Goal: Task Accomplishment & Management: Use online tool/utility

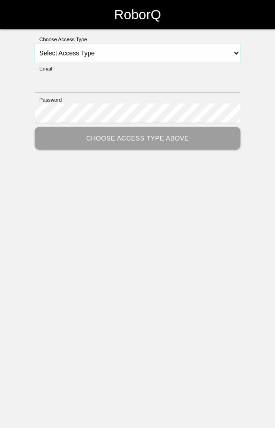
click at [156, 51] on select "Select Access Type Admin Customer Supervisor Worker" at bounding box center [138, 52] width 206 height 19
click at [240, 49] on select "Select Access Type Admin Customer Supervisor Worker" at bounding box center [138, 52] width 206 height 19
select select "Worker"
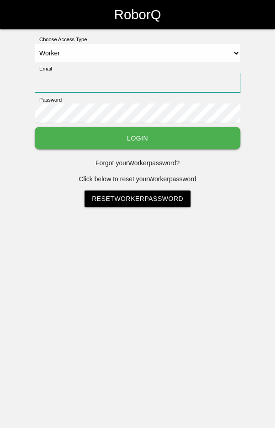
click at [171, 79] on input "Email" at bounding box center [138, 83] width 206 height 20
type input "blademast44@gmail.com"
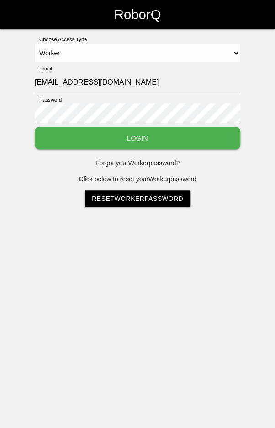
click at [35, 127] on button "Login" at bounding box center [138, 138] width 206 height 22
click at [141, 132] on html "RoborQ Choose Access Type Select Access Type Admin Customer Supervisor Worker E…" at bounding box center [137, 126] width 275 height 253
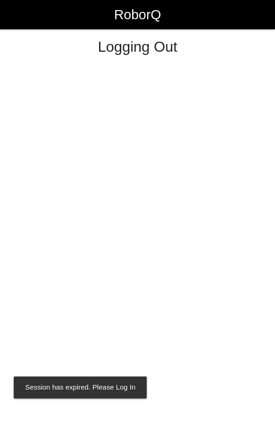
select select "Worker"
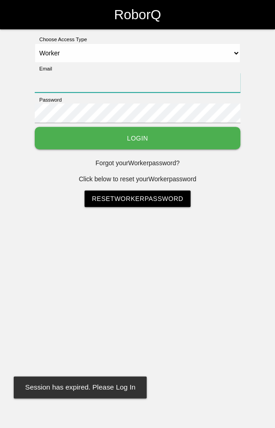
click at [190, 82] on input "Email" at bounding box center [138, 83] width 206 height 20
type input "[EMAIL_ADDRESS][DOMAIN_NAME]"
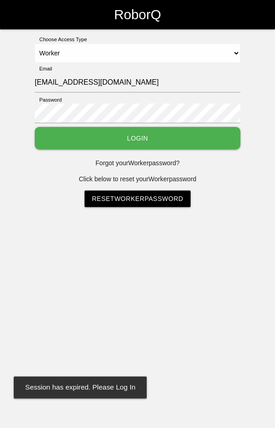
click at [35, 127] on button "Login" at bounding box center [138, 138] width 206 height 22
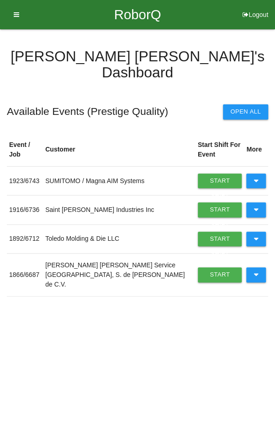
click at [260, 267] on button at bounding box center [257, 274] width 20 height 15
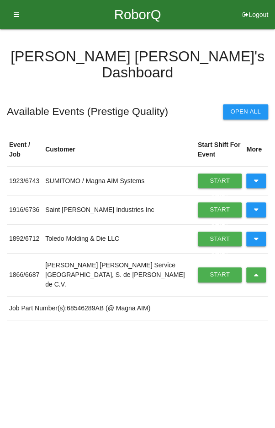
click at [204, 267] on link "Start Shift" at bounding box center [220, 274] width 44 height 15
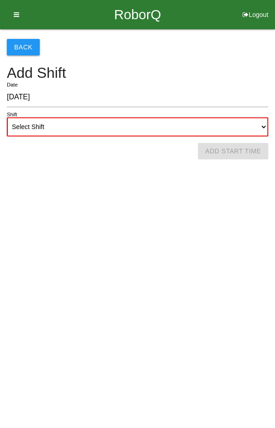
click at [121, 123] on select "Select Shift 1st Shift 2nd Shift 3rd Shift 4th Shift" at bounding box center [138, 126] width 262 height 19
select select "2"
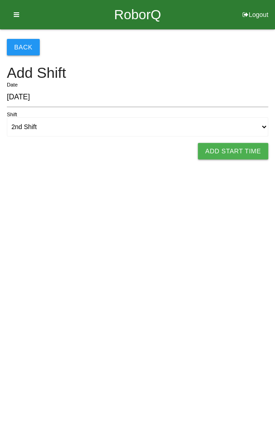
click at [241, 153] on button "Add Start Time" at bounding box center [233, 151] width 70 height 16
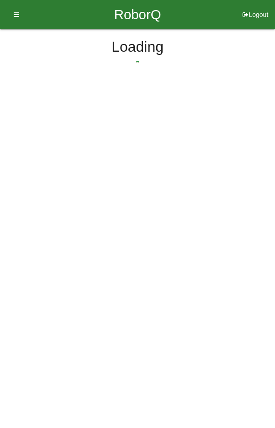
select select "5"
select select "37"
select select "2"
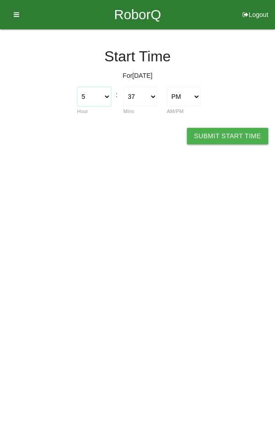
click at [100, 98] on select "1 2 3 4 5 6 7 8 9 10 11 12" at bounding box center [94, 96] width 34 height 19
select select "2"
click at [149, 95] on select "00 01 02 03 04 05 06 07 08 09 10 11 12 13 14 15 16 17 18 19 20 21 22 23 24 25 2…" at bounding box center [141, 96] width 34 height 19
select select "0"
click at [221, 128] on button "Submit Start Time" at bounding box center [227, 136] width 81 height 16
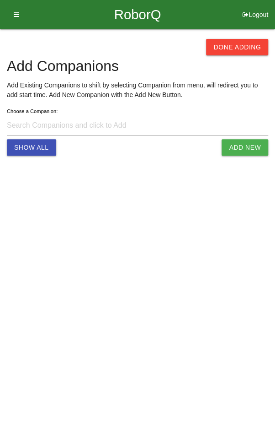
click at [239, 40] on button "Done Adding" at bounding box center [237, 47] width 62 height 16
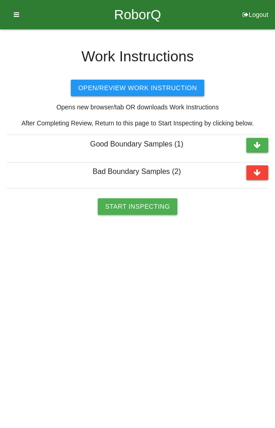
click at [136, 207] on button "Start Inspecting" at bounding box center [138, 206] width 80 height 16
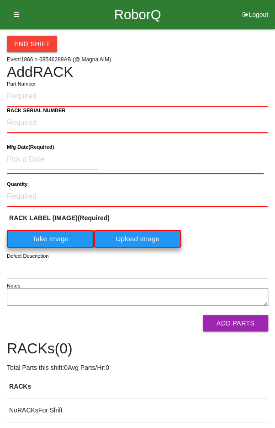
click at [159, 92] on input "Part Number" at bounding box center [138, 96] width 262 height 20
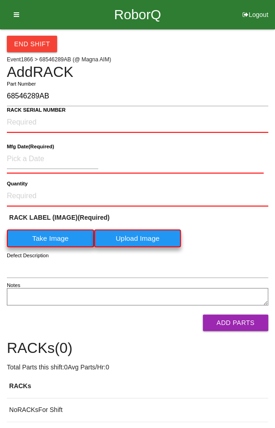
type input "68546289AB"
click at [23, 120] on NUMBER "RACK SERIAL NUMBER" at bounding box center [138, 123] width 262 height 20
click at [53, 239] on label "Take Image" at bounding box center [50, 238] width 87 height 18
click at [0, 0] on \(IMAGE\) "Take Image" at bounding box center [0, 0] width 0 height 0
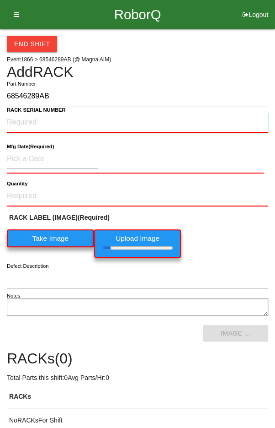
click at [21, 119] on NUMBER "RACK SERIAL NUMBER" at bounding box center [138, 123] width 262 height 20
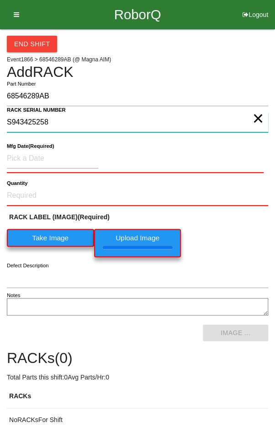
type NUMBER "S943425258"
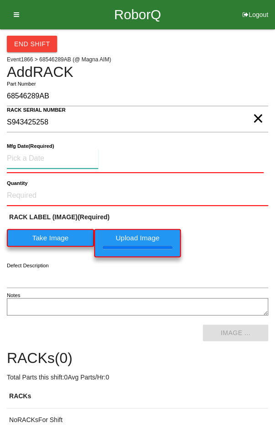
click at [30, 156] on input at bounding box center [53, 159] width 92 height 20
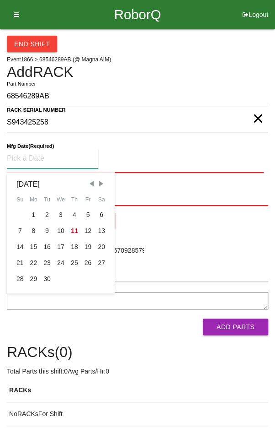
click at [68, 214] on div "4" at bounding box center [75, 215] width 14 height 16
type input "09/04/2025"
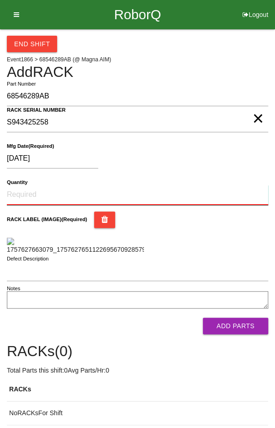
click at [35, 190] on input "Quantity" at bounding box center [138, 195] width 262 height 20
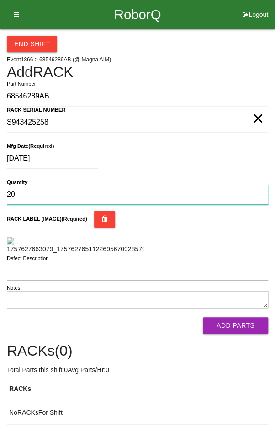
type input "20"
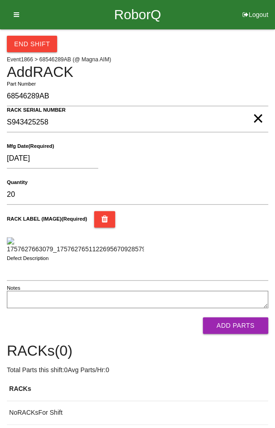
click at [237, 239] on div "RACK LABEL (IMAGE) (Required)" at bounding box center [138, 232] width 262 height 43
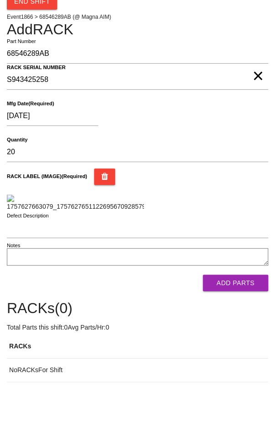
scroll to position [139, 0]
click at [244, 291] on button "Add Parts" at bounding box center [235, 283] width 65 height 16
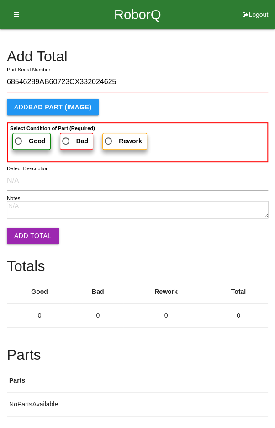
type input "68546289AB60723CX332024625"
click at [20, 138] on span "Good" at bounding box center [29, 140] width 33 height 11
click at [19, 138] on input "Good" at bounding box center [16, 138] width 6 height 6
radio input "true"
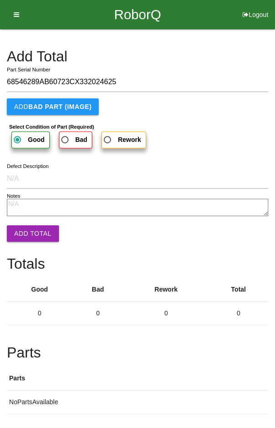
click at [22, 238] on button "Add Total" at bounding box center [33, 233] width 52 height 16
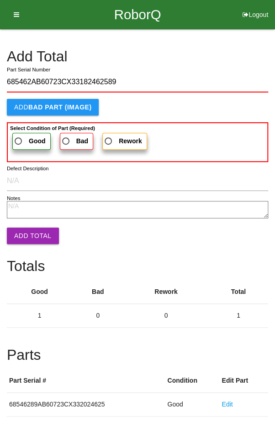
type input "685462AB60723CX33182462589"
click at [20, 137] on span "Good" at bounding box center [29, 140] width 33 height 11
click at [19, 137] on input "Good" at bounding box center [16, 138] width 6 height 6
radio input "true"
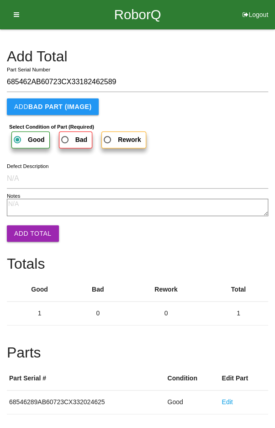
click at [23, 233] on button "Add Total" at bounding box center [33, 233] width 52 height 16
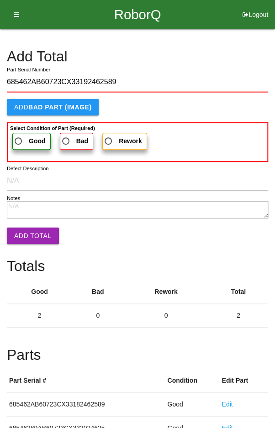
type input "685462AB60723CX33192462589"
click at [24, 135] on span "Good" at bounding box center [29, 140] width 33 height 11
click at [19, 135] on input "Good" at bounding box center [16, 138] width 6 height 6
radio input "true"
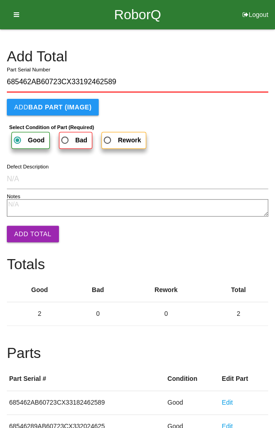
click at [26, 226] on button "Add Total" at bounding box center [33, 234] width 52 height 16
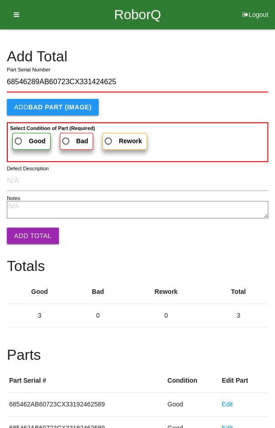
type input "68546289AB60723CX331424625"
click at [27, 137] on span "Good" at bounding box center [29, 140] width 33 height 11
click at [19, 137] on input "Good" at bounding box center [16, 138] width 6 height 6
radio input "true"
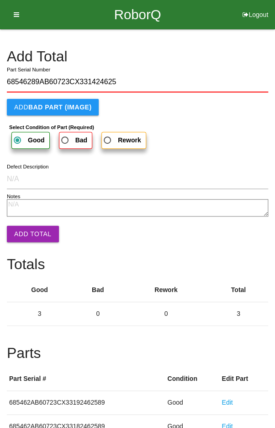
click at [27, 229] on button "Add Total" at bounding box center [33, 234] width 52 height 16
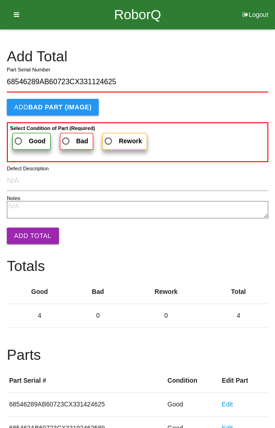
type input "68546289AB60723CX331124625"
click at [22, 136] on span "Good" at bounding box center [29, 140] width 33 height 11
click at [19, 136] on input "Good" at bounding box center [16, 138] width 6 height 6
radio input "true"
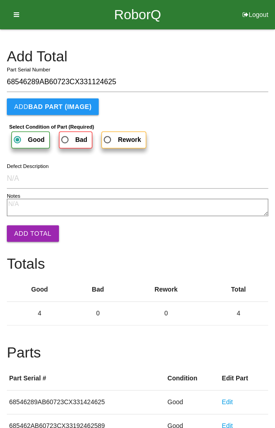
click at [29, 228] on button "Add Total" at bounding box center [33, 233] width 52 height 16
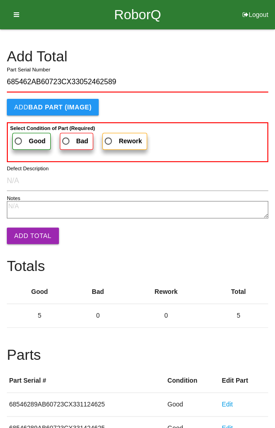
type input "685462AB60723CX33052462589"
click at [21, 137] on span "Good" at bounding box center [29, 140] width 33 height 11
click at [19, 137] on input "Good" at bounding box center [16, 138] width 6 height 6
radio input "true"
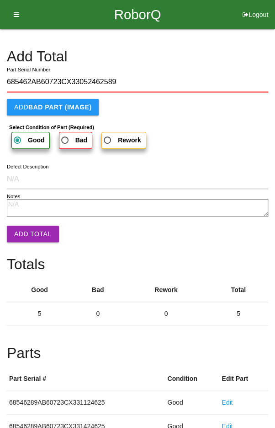
click at [26, 226] on button "Add Total" at bounding box center [33, 234] width 52 height 16
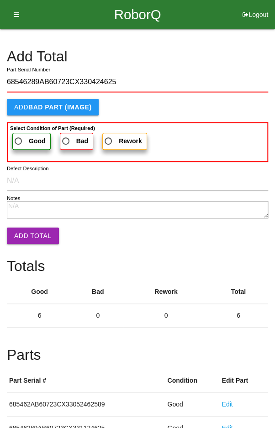
type input "68546289AB60723CX330424625"
click at [23, 139] on span "Good" at bounding box center [29, 140] width 33 height 11
click at [19, 139] on input "Good" at bounding box center [16, 138] width 6 height 6
radio input "true"
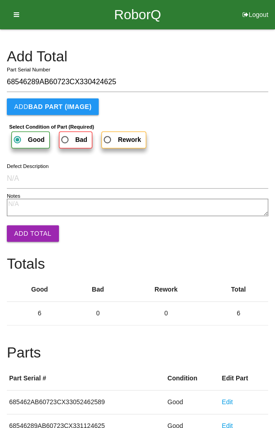
click at [30, 233] on button "Add Total" at bounding box center [33, 233] width 52 height 16
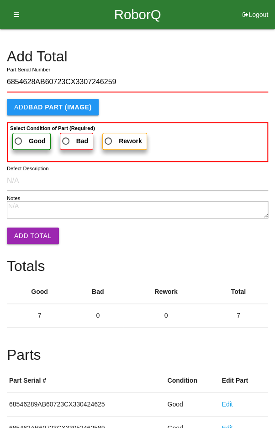
type input "6854628AB60723CX3307246259"
click at [26, 136] on span "Good" at bounding box center [29, 140] width 33 height 11
click at [19, 136] on input "Good" at bounding box center [16, 138] width 6 height 6
radio input "true"
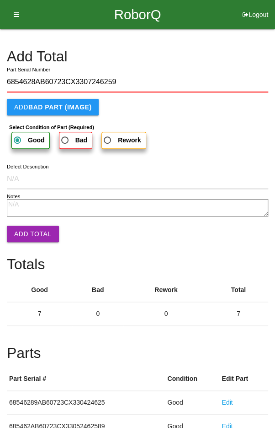
click at [30, 228] on button "Add Total" at bounding box center [33, 234] width 52 height 16
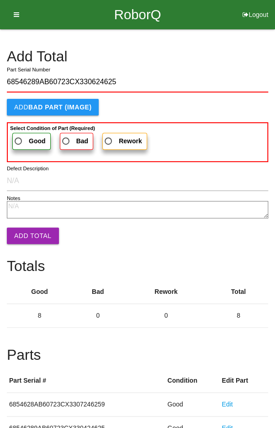
type input "68546289AB60723CX330624625"
click at [22, 135] on span "Good" at bounding box center [29, 140] width 33 height 11
click at [19, 135] on input "Good" at bounding box center [16, 138] width 6 height 6
radio input "true"
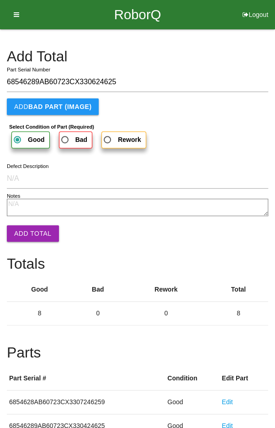
click at [31, 228] on button "Add Total" at bounding box center [33, 233] width 52 height 16
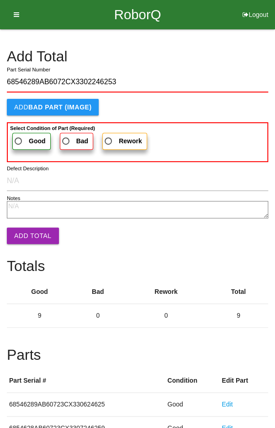
type input "68546289AB6072CX3302246253"
click at [26, 136] on span "Good" at bounding box center [29, 140] width 33 height 11
click at [19, 136] on input "Good" at bounding box center [16, 138] width 6 height 6
radio input "true"
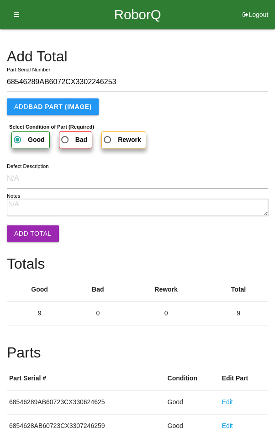
click at [31, 226] on button "Add Total" at bounding box center [33, 233] width 52 height 16
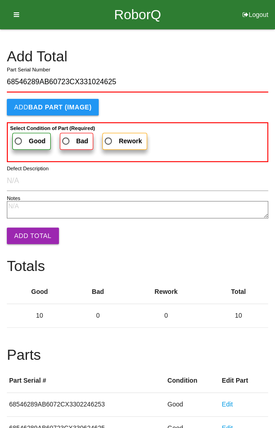
type input "68546289AB60723CX331024625"
click at [22, 135] on span "Good" at bounding box center [29, 140] width 33 height 11
click at [19, 135] on input "Good" at bounding box center [16, 138] width 6 height 6
radio input "true"
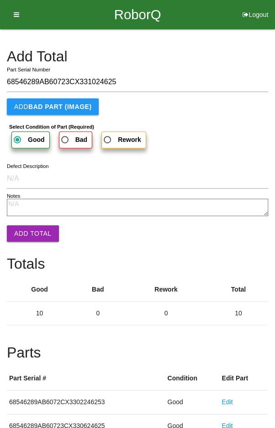
click at [27, 234] on button "Add Total" at bounding box center [33, 233] width 52 height 16
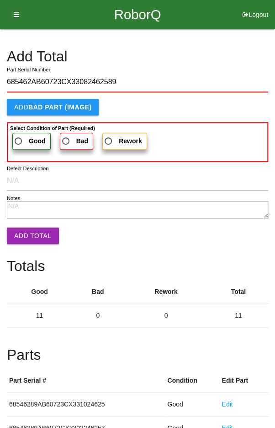
type input "685462AB60723CX33082462589"
click at [23, 133] on label "Good" at bounding box center [31, 141] width 38 height 17
click at [19, 135] on input "Good" at bounding box center [16, 138] width 6 height 6
radio input "true"
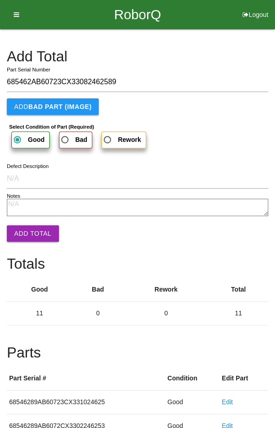
click at [26, 233] on button "Add Total" at bounding box center [33, 233] width 52 height 16
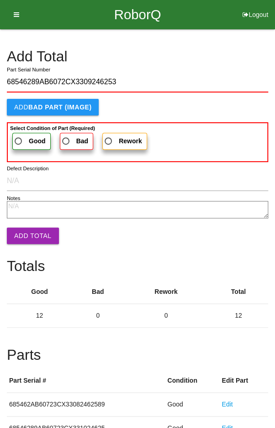
type input "68546289AB6072CX3309246253"
click at [23, 138] on span "Good" at bounding box center [29, 140] width 33 height 11
click at [19, 138] on input "Good" at bounding box center [16, 138] width 6 height 6
radio input "true"
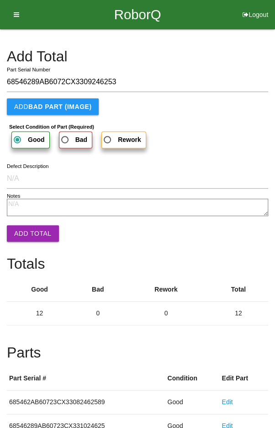
click at [27, 232] on button "Add Total" at bounding box center [33, 233] width 52 height 16
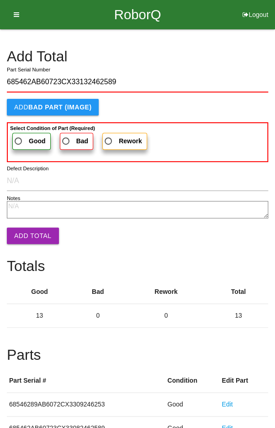
type input "685462AB60723CX33132462589"
click at [23, 135] on span "Good" at bounding box center [29, 140] width 33 height 11
click at [19, 135] on input "Good" at bounding box center [16, 138] width 6 height 6
radio input "true"
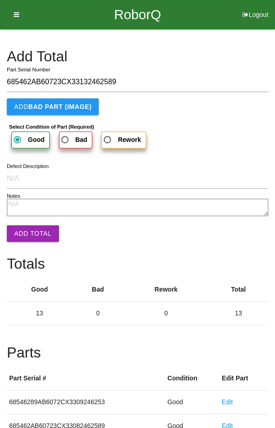
click at [25, 228] on button "Add Total" at bounding box center [33, 233] width 52 height 16
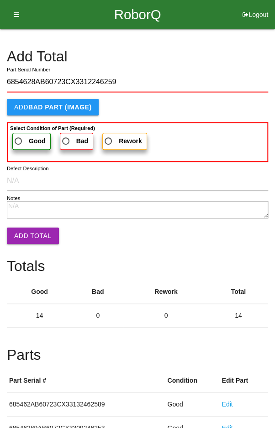
type input "6854628AB60723CX3312246259"
click at [25, 136] on span "Good" at bounding box center [29, 140] width 33 height 11
click at [19, 136] on input "Good" at bounding box center [16, 138] width 6 height 6
radio input "true"
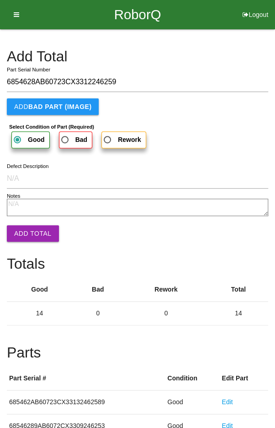
click at [22, 227] on button "Add Total" at bounding box center [33, 233] width 52 height 16
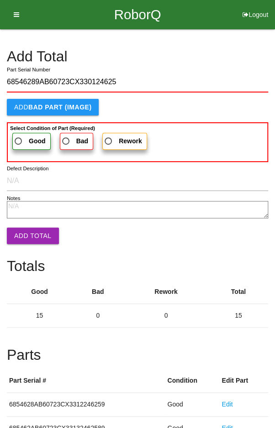
type input "68546289AB60723CX330124625"
click at [19, 140] on span "Good" at bounding box center [29, 140] width 33 height 11
click at [19, 140] on input "Good" at bounding box center [16, 138] width 6 height 6
radio input "true"
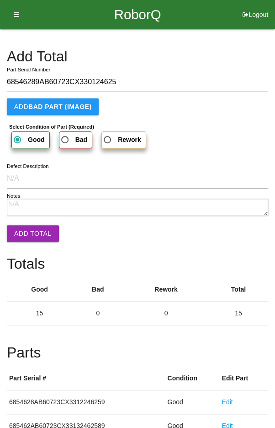
click at [23, 226] on button "Add Total" at bounding box center [33, 233] width 52 height 16
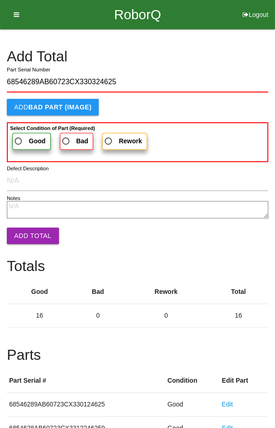
type input "68546289AB60723CX330324625"
click at [22, 137] on span "Good" at bounding box center [29, 140] width 33 height 11
click at [19, 137] on input "Good" at bounding box center [16, 138] width 6 height 6
radio input "true"
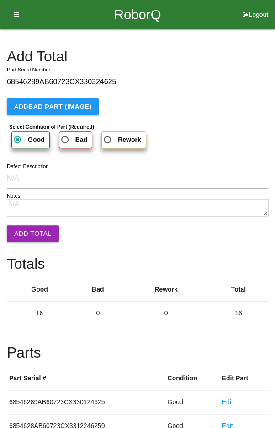
click at [24, 225] on button "Add Total" at bounding box center [33, 233] width 52 height 16
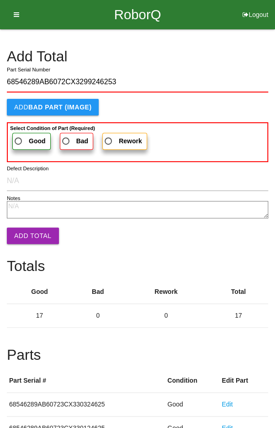
type input "68546289AB6072CX3299246253"
click at [21, 137] on span "Good" at bounding box center [29, 140] width 33 height 11
click at [19, 137] on input "Good" at bounding box center [16, 138] width 6 height 6
radio input "true"
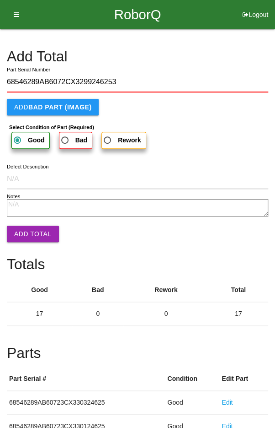
click at [23, 226] on button "Add Total" at bounding box center [33, 234] width 52 height 16
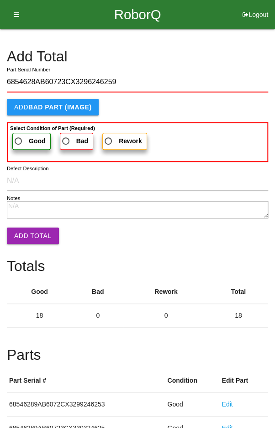
type input "6854628AB60723CX3296246259"
click at [20, 141] on span "Good" at bounding box center [29, 140] width 33 height 11
click at [19, 141] on input "Good" at bounding box center [16, 138] width 6 height 6
radio input "true"
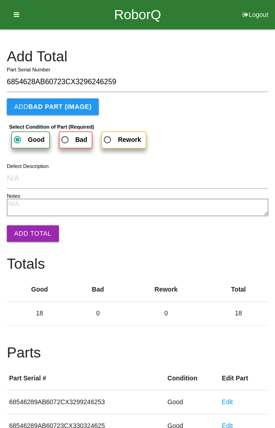
click at [29, 233] on button "Add Total" at bounding box center [33, 233] width 52 height 16
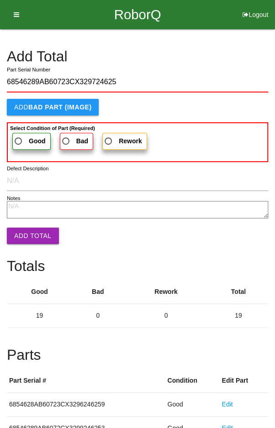
type input "68546289AB60723CX329724625"
click at [26, 140] on span "Good" at bounding box center [29, 140] width 33 height 11
click at [19, 140] on input "Good" at bounding box center [16, 138] width 6 height 6
radio input "true"
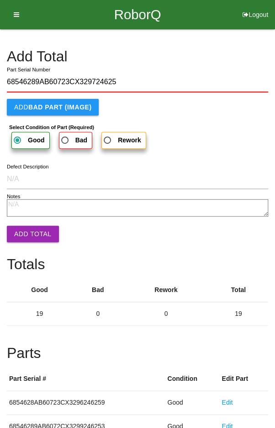
click at [25, 228] on button "Add Total" at bounding box center [33, 234] width 52 height 16
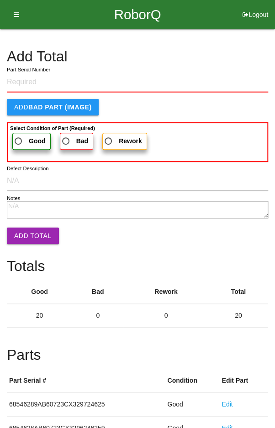
click at [232, 54] on h4 "Add Total" at bounding box center [138, 57] width 262 height 16
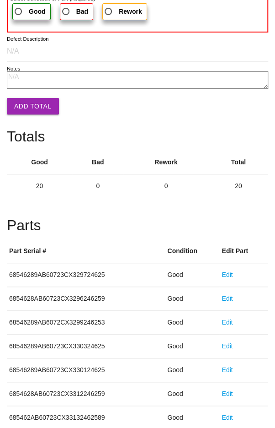
scroll to position [508, 0]
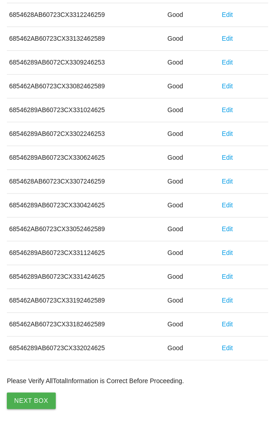
click at [27, 398] on button "Next Box" at bounding box center [31, 400] width 49 height 16
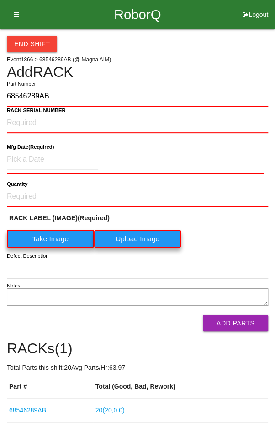
type input "68546289AB"
click at [49, 239] on label "Take Image" at bounding box center [50, 239] width 87 height 18
click at [0, 0] on \(IMAGE\) "Take Image" at bounding box center [0, 0] width 0 height 0
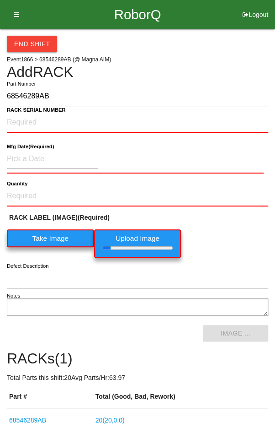
click at [19, 112] on b "RACK SERIAL NUMBER" at bounding box center [36, 110] width 59 height 6
click at [19, 113] on NUMBER "RACK SERIAL NUMBER" at bounding box center [138, 123] width 262 height 20
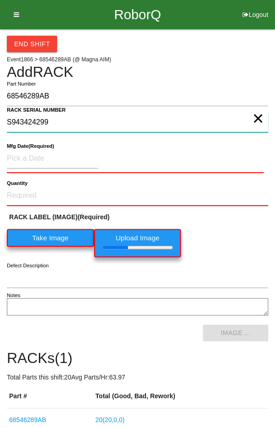
type NUMBER "S943424299"
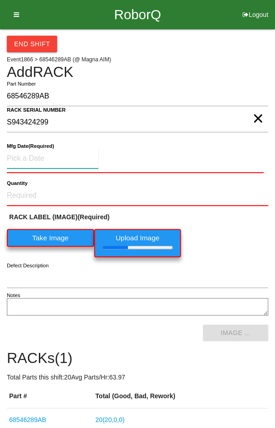
click at [32, 156] on input at bounding box center [53, 159] width 92 height 20
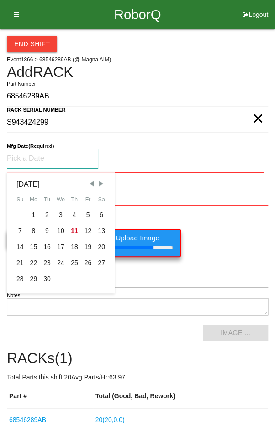
click at [71, 211] on div "4" at bounding box center [75, 215] width 14 height 16
type input "09/04/2025"
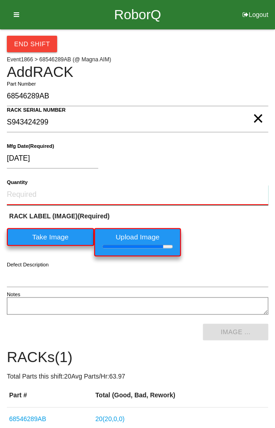
click at [30, 193] on input "Quantity" at bounding box center [138, 195] width 262 height 20
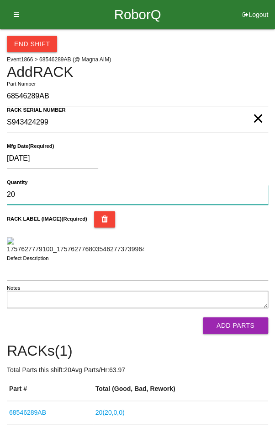
type input "20"
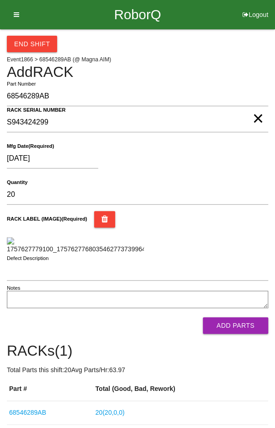
click at [235, 225] on div "RACK LABEL (IMAGE) (Required)" at bounding box center [138, 219] width 262 height 16
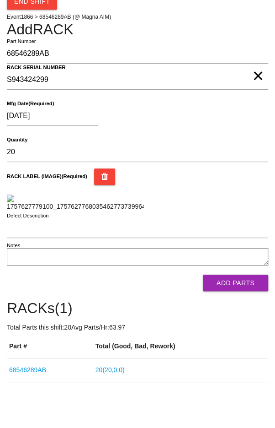
scroll to position [185, 0]
click at [250, 291] on button "Add Parts" at bounding box center [235, 283] width 65 height 16
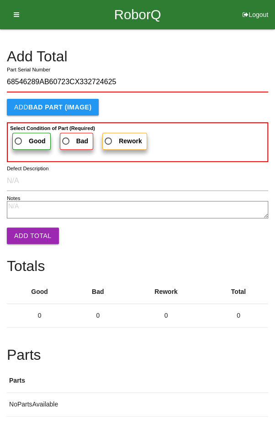
type input "68546289AB60723CX332724625"
click at [22, 136] on span "Good" at bounding box center [29, 140] width 33 height 11
click at [19, 136] on input "Good" at bounding box center [16, 138] width 6 height 6
radio input "true"
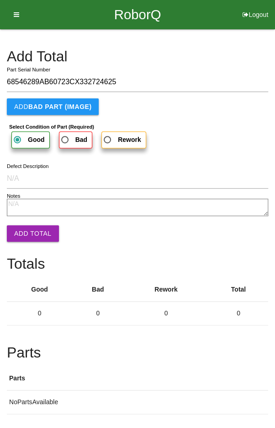
click at [27, 227] on button "Add Total" at bounding box center [33, 233] width 52 height 16
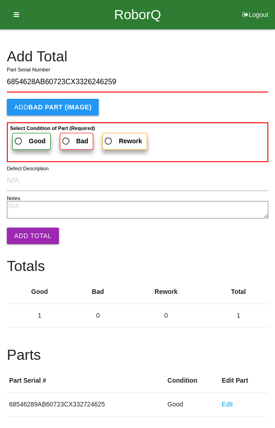
type input "6854628AB60723CX3326246259"
click at [20, 138] on span "Good" at bounding box center [29, 140] width 33 height 11
click at [19, 138] on input "Good" at bounding box center [16, 138] width 6 height 6
radio input "true"
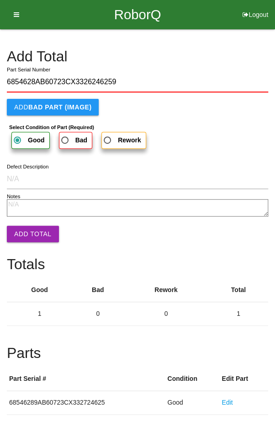
click at [26, 226] on button "Add Total" at bounding box center [33, 234] width 52 height 16
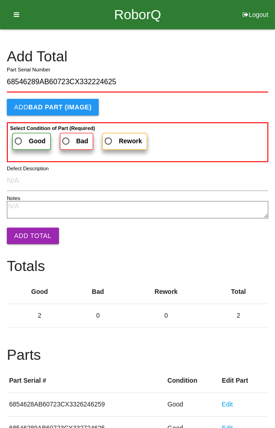
type input "68546289AB60723CX332224625"
click at [29, 138] on b "Good" at bounding box center [37, 140] width 17 height 7
click at [19, 138] on input "Good" at bounding box center [16, 138] width 6 height 6
radio input "true"
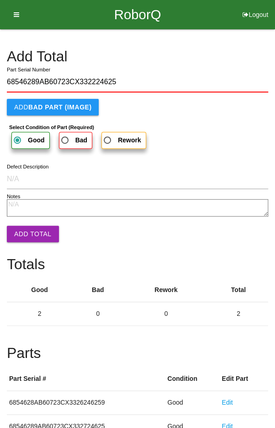
click at [29, 230] on button "Add Total" at bounding box center [33, 234] width 52 height 16
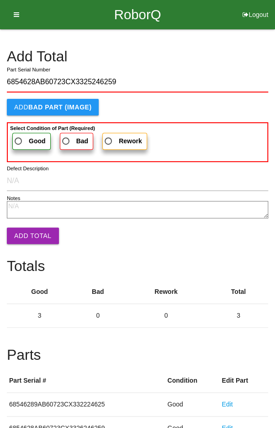
type input "6854628AB60723CX3325246259"
click at [25, 135] on span "Good" at bounding box center [29, 140] width 33 height 11
click at [19, 135] on input "Good" at bounding box center [16, 138] width 6 height 6
radio input "true"
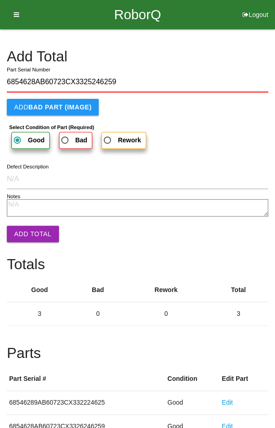
click at [32, 226] on button "Add Total" at bounding box center [33, 234] width 52 height 16
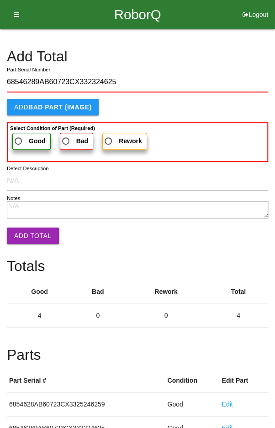
type input "68546289AB60723CX332324625"
click at [24, 137] on span "Good" at bounding box center [29, 140] width 33 height 11
click at [19, 137] on input "Good" at bounding box center [16, 138] width 6 height 6
radio input "true"
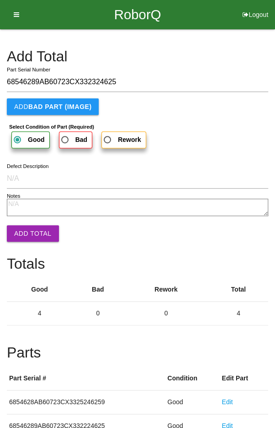
click at [27, 229] on button "Add Total" at bounding box center [33, 233] width 52 height 16
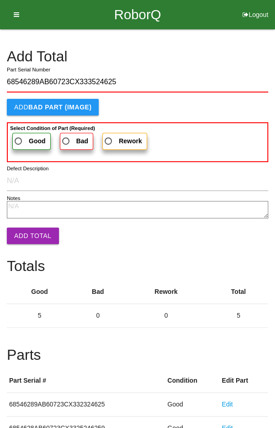
type input "68546289AB60723CX333524625"
click at [27, 138] on span "Good" at bounding box center [29, 140] width 33 height 11
click at [19, 138] on input "Good" at bounding box center [16, 138] width 6 height 6
radio input "true"
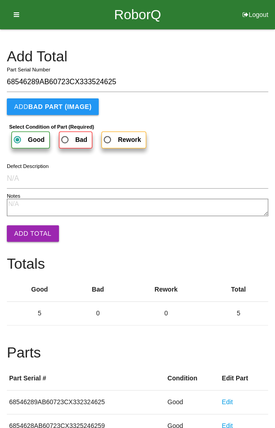
click at [28, 228] on button "Add Total" at bounding box center [33, 233] width 52 height 16
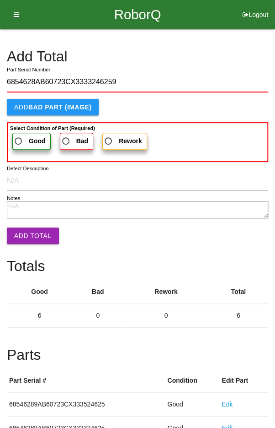
type input "6854628AB60723CX3333246259"
click at [25, 135] on span "Good" at bounding box center [29, 140] width 33 height 11
click at [19, 135] on input "Good" at bounding box center [16, 138] width 6 height 6
radio input "true"
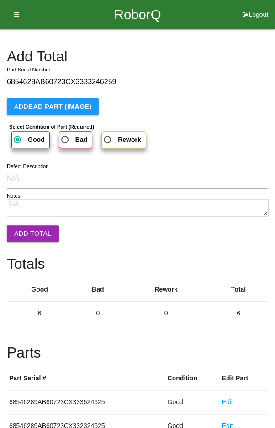
click at [29, 226] on button "Add Total" at bounding box center [33, 233] width 52 height 16
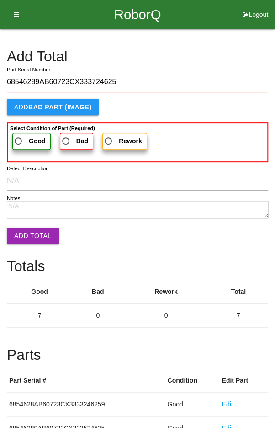
type input "68546289AB60723CX333724625"
click at [26, 133] on label "Good" at bounding box center [31, 141] width 38 height 17
click at [19, 135] on input "Good" at bounding box center [16, 138] width 6 height 6
radio input "true"
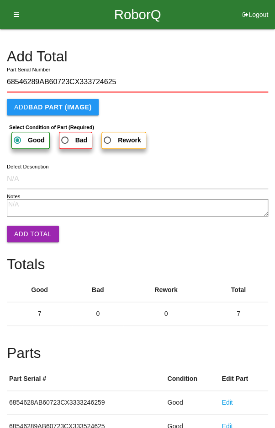
click at [29, 226] on button "Add Total" at bounding box center [33, 234] width 52 height 16
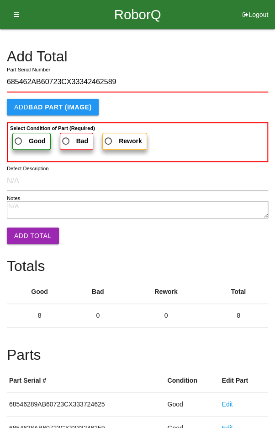
type input "685462AB60723CX33342462589"
click at [32, 139] on b "Good" at bounding box center [37, 140] width 17 height 7
click at [19, 139] on input "Good" at bounding box center [16, 138] width 6 height 6
radio input "true"
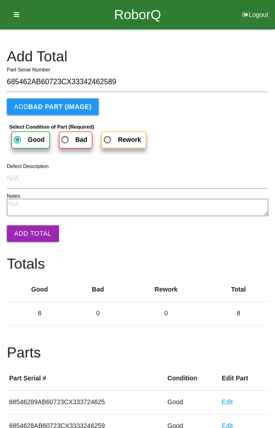
click at [30, 226] on button "Add Total" at bounding box center [33, 233] width 52 height 16
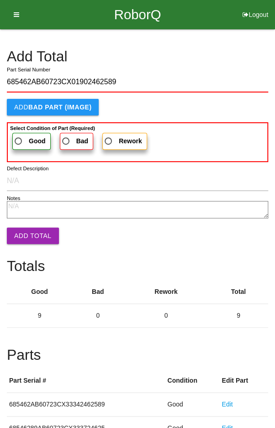
type input "685462AB60723CX01902462589"
click at [27, 136] on span "Good" at bounding box center [29, 140] width 33 height 11
click at [19, 136] on input "Good" at bounding box center [16, 138] width 6 height 6
radio input "true"
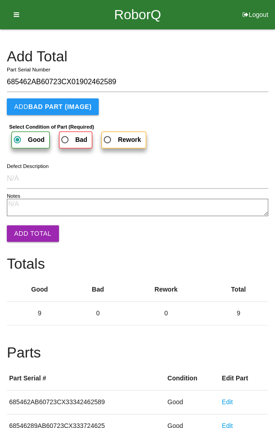
click at [30, 226] on button "Add Total" at bounding box center [33, 233] width 52 height 16
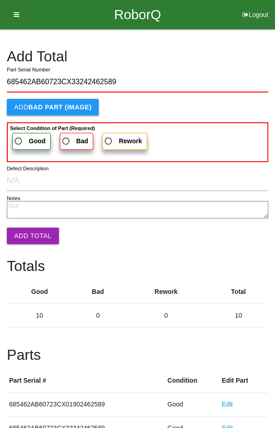
type input "685462AB60723CX33242462589"
click at [22, 137] on span "Good" at bounding box center [29, 140] width 33 height 11
click at [19, 137] on input "Good" at bounding box center [16, 138] width 6 height 6
radio input "true"
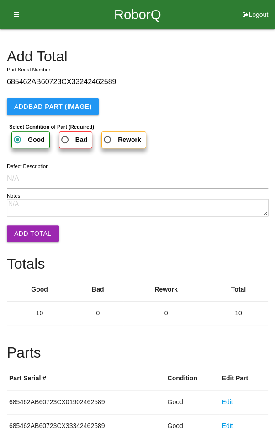
click at [29, 226] on button "Add Total" at bounding box center [33, 233] width 52 height 16
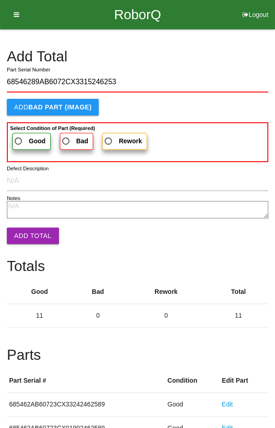
type input "68546289AB6072CX3315246253"
click at [27, 134] on label "Good" at bounding box center [31, 141] width 38 height 17
click at [19, 135] on input "Good" at bounding box center [16, 138] width 6 height 6
radio input "true"
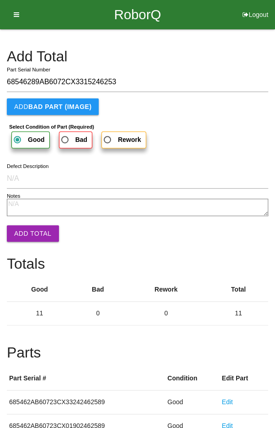
click at [29, 228] on button "Add Total" at bounding box center [33, 233] width 52 height 16
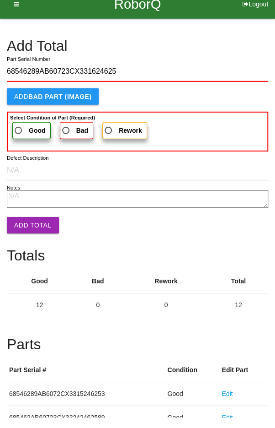
type input "68546289AB60723CX331624625"
click at [27, 137] on span "Good" at bounding box center [29, 140] width 33 height 11
click at [19, 137] on input "Good" at bounding box center [16, 138] width 6 height 6
radio input "true"
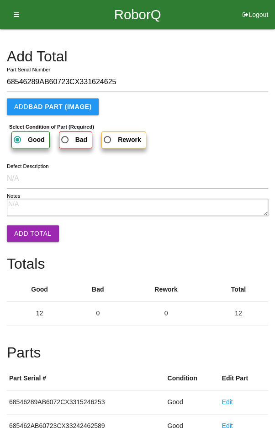
click at [29, 225] on button "Add Total" at bounding box center [33, 233] width 52 height 16
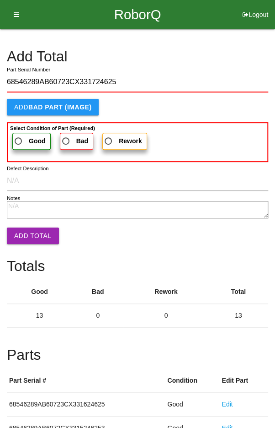
type input "68546289AB60723CX331724625"
click at [23, 136] on span "Good" at bounding box center [29, 140] width 33 height 11
click at [19, 136] on input "Good" at bounding box center [16, 138] width 6 height 6
radio input "true"
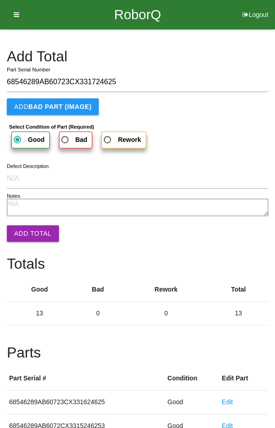
click at [27, 228] on button "Add Total" at bounding box center [33, 233] width 52 height 16
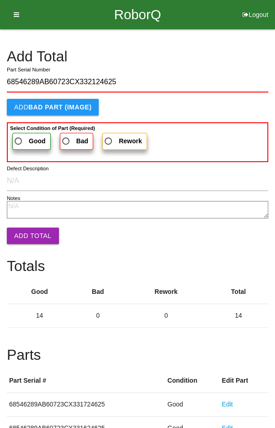
type input "68546289AB60723CX332124625"
click at [27, 137] on span "Good" at bounding box center [29, 140] width 33 height 11
click at [19, 137] on input "Good" at bounding box center [16, 138] width 6 height 6
radio input "true"
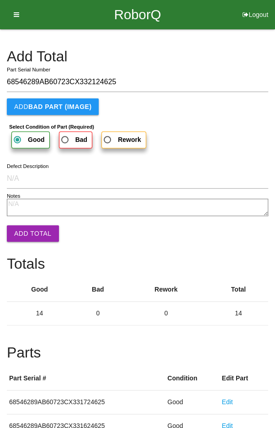
click at [26, 229] on button "Add Total" at bounding box center [33, 233] width 52 height 16
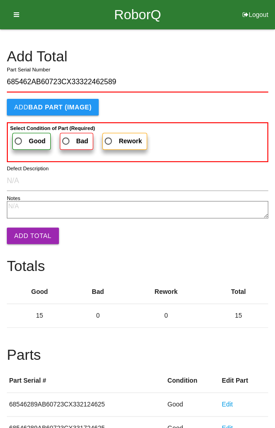
type input "685462AB60723CX33322462589"
click at [24, 135] on span "Good" at bounding box center [29, 140] width 33 height 11
click at [19, 135] on input "Good" at bounding box center [16, 138] width 6 height 6
radio input "true"
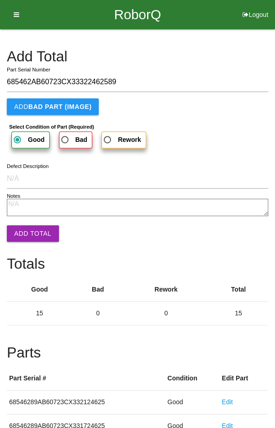
click at [27, 228] on button "Add Total" at bounding box center [33, 233] width 52 height 16
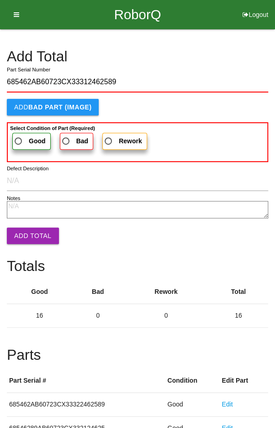
type input "685462AB60723CX33312462589"
click at [26, 135] on span "Good" at bounding box center [29, 140] width 33 height 11
click at [19, 135] on input "Good" at bounding box center [16, 138] width 6 height 6
radio input "true"
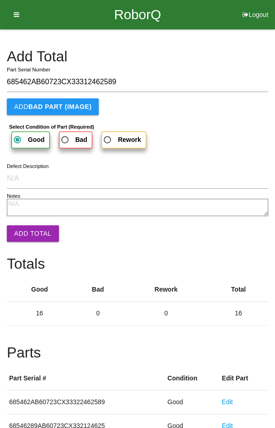
click at [29, 229] on button "Add Total" at bounding box center [33, 233] width 52 height 16
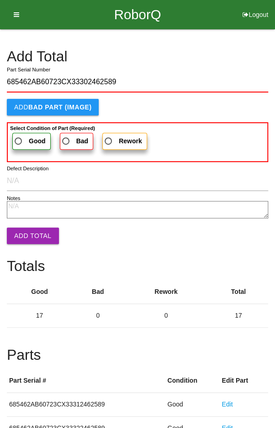
type input "685462AB60723CX33302462589"
click at [22, 135] on span "Good" at bounding box center [29, 140] width 33 height 11
click at [19, 135] on input "Good" at bounding box center [16, 138] width 6 height 6
radio input "true"
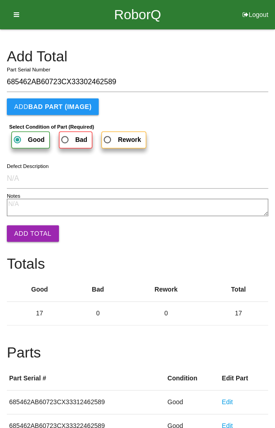
click at [29, 232] on button "Add Total" at bounding box center [33, 233] width 52 height 16
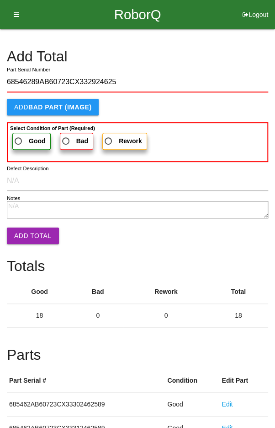
type input "68546289AB60723CX332924625"
click at [22, 135] on span "Good" at bounding box center [29, 140] width 33 height 11
click at [19, 135] on input "Good" at bounding box center [16, 138] width 6 height 6
radio input "true"
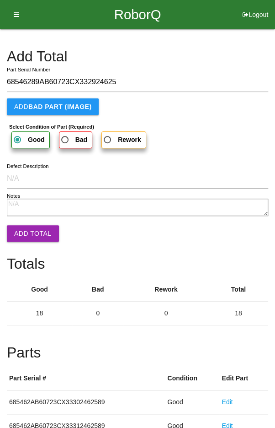
click at [27, 232] on button "Add Total" at bounding box center [33, 233] width 52 height 16
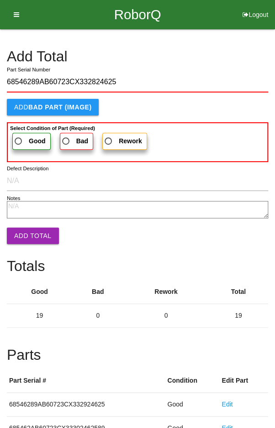
type input "68546289AB60723CX332824625"
click at [24, 135] on span "Good" at bounding box center [29, 140] width 33 height 11
click at [19, 135] on input "Good" at bounding box center [16, 138] width 6 height 6
radio input "true"
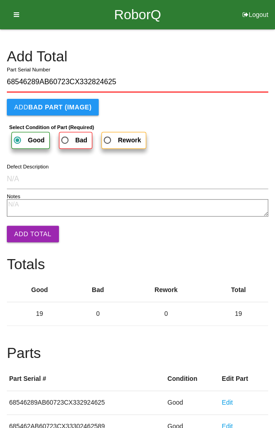
click at [27, 229] on button "Add Total" at bounding box center [33, 234] width 52 height 16
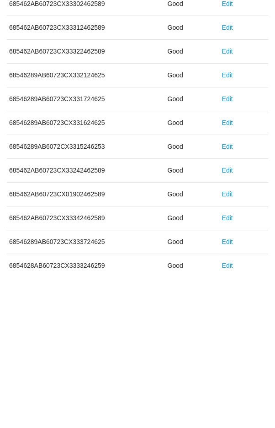
scroll to position [508, 0]
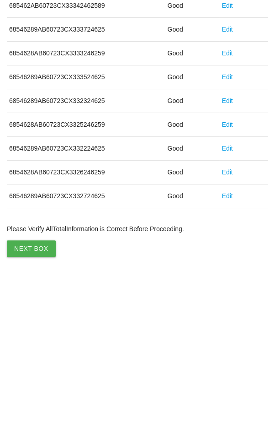
click at [25, 395] on button "Next Box" at bounding box center [31, 400] width 49 height 16
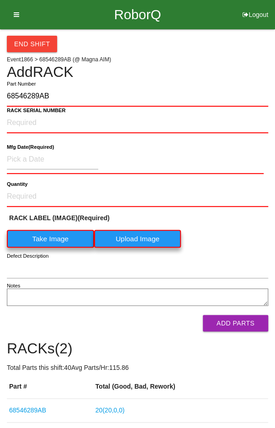
type input "68546289AB"
click at [44, 235] on label "Take Image" at bounding box center [50, 239] width 87 height 18
click at [0, 0] on \(IMAGE\) "Take Image" at bounding box center [0, 0] width 0 height 0
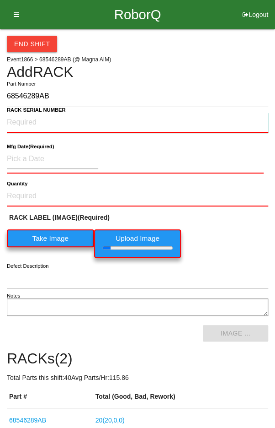
click at [26, 119] on NUMBER "RACK SERIAL NUMBER" at bounding box center [138, 123] width 262 height 20
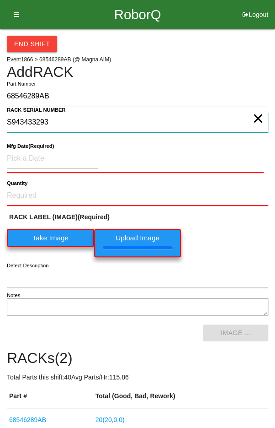
type NUMBER "S943433293"
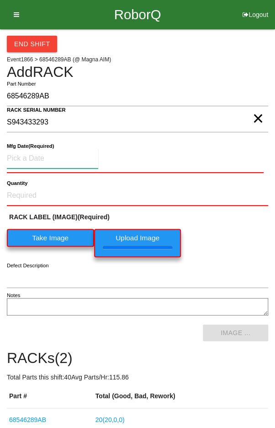
click at [43, 156] on input at bounding box center [53, 159] width 92 height 20
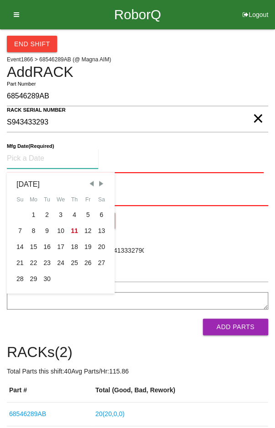
click at [70, 216] on div "4" at bounding box center [75, 215] width 14 height 16
type input "09/04/2025"
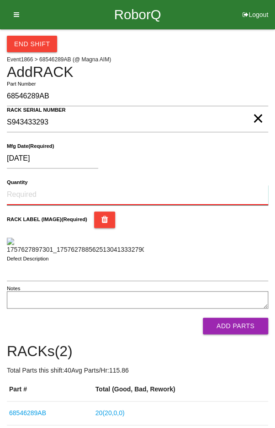
click at [34, 194] on input "Quantity" at bounding box center [138, 195] width 262 height 20
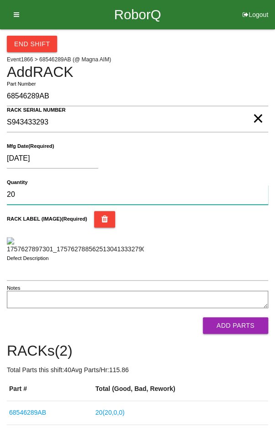
type input "20"
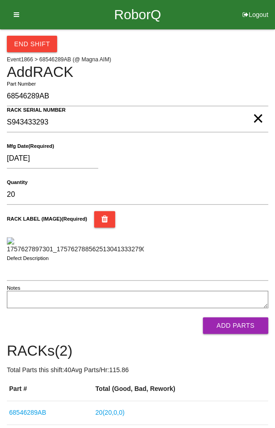
click at [235, 227] on div "RACK LABEL (IMAGE) (Required)" at bounding box center [138, 232] width 262 height 43
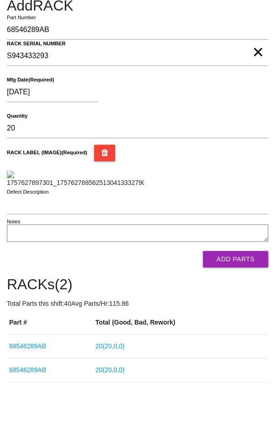
scroll to position [119, 0]
click at [250, 267] on button "Add Parts" at bounding box center [235, 259] width 65 height 16
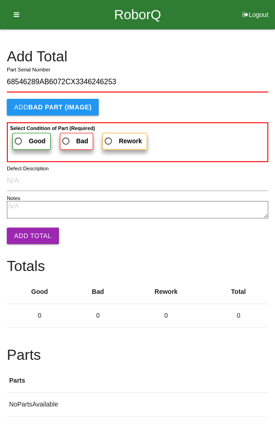
type input "68546289AB6072CX3346246253"
click at [23, 140] on span "Good" at bounding box center [29, 140] width 33 height 11
click at [19, 140] on input "Good" at bounding box center [16, 138] width 6 height 6
radio input "true"
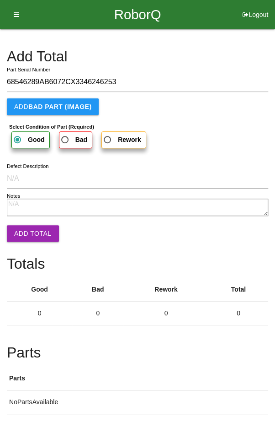
click at [26, 230] on button "Add Total" at bounding box center [33, 233] width 52 height 16
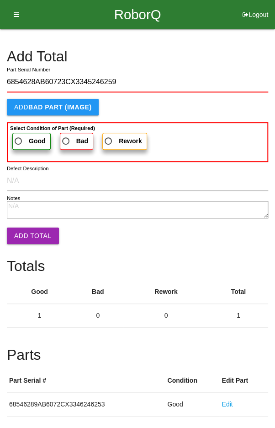
type input "6854628AB60723CX3345246259"
click at [30, 139] on b "Good" at bounding box center [37, 140] width 17 height 7
click at [19, 139] on input "Good" at bounding box center [16, 138] width 6 height 6
radio input "true"
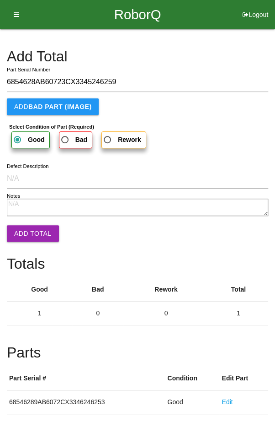
click at [26, 226] on button "Add Total" at bounding box center [33, 233] width 52 height 16
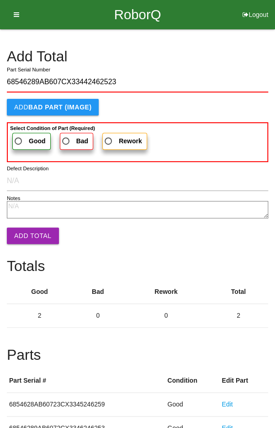
type input "68546289AB607CX33442462523"
click at [23, 135] on span "Good" at bounding box center [29, 140] width 33 height 11
click at [19, 135] on input "Good" at bounding box center [16, 138] width 6 height 6
radio input "true"
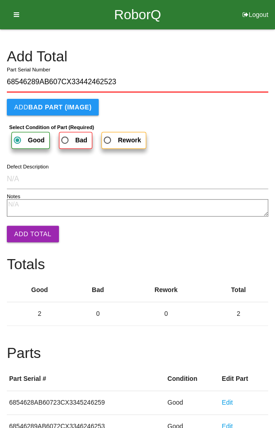
click at [27, 227] on button "Add Total" at bounding box center [33, 234] width 52 height 16
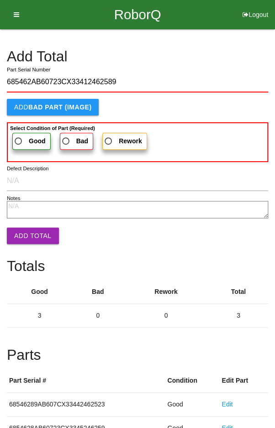
type input "685462AB60723CX33412462589"
click at [25, 138] on span "Good" at bounding box center [29, 140] width 33 height 11
click at [19, 138] on input "Good" at bounding box center [16, 138] width 6 height 6
radio input "true"
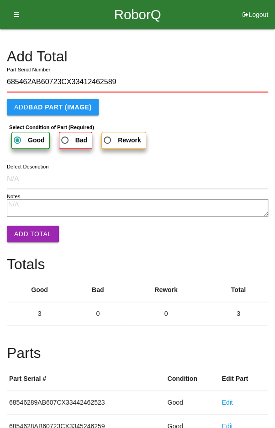
click at [29, 228] on button "Add Total" at bounding box center [33, 234] width 52 height 16
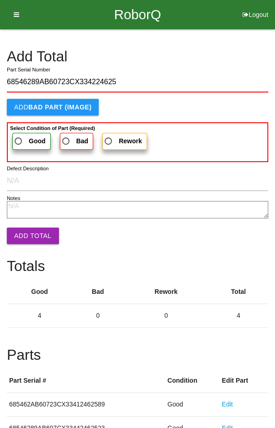
type input "68546289AB60723CX334224625"
click at [25, 137] on span "Good" at bounding box center [29, 140] width 33 height 11
click at [19, 137] on input "Good" at bounding box center [16, 138] width 6 height 6
radio input "true"
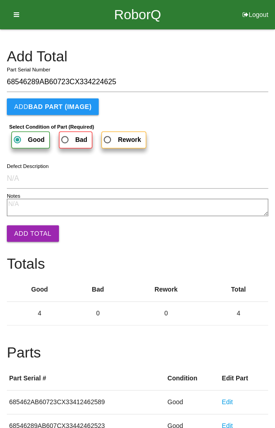
click at [29, 232] on button "Add Total" at bounding box center [33, 233] width 52 height 16
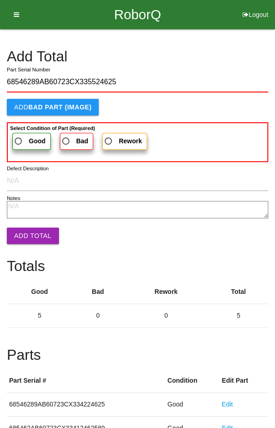
type input "68546289AB60723CX335524625"
click at [22, 136] on span "Good" at bounding box center [29, 140] width 33 height 11
click at [19, 136] on input "Good" at bounding box center [16, 138] width 6 height 6
radio input "true"
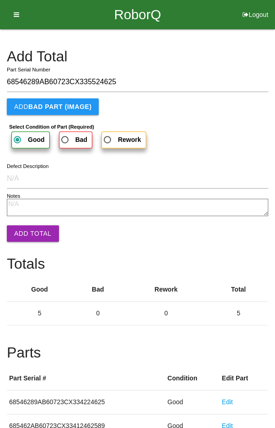
click at [28, 228] on button "Add Total" at bounding box center [33, 233] width 52 height 16
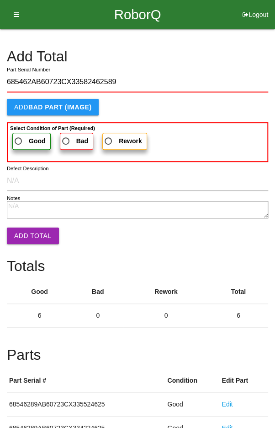
type input "685462AB60723CX33582462589"
click at [24, 139] on span "Good" at bounding box center [29, 140] width 33 height 11
click at [19, 139] on input "Good" at bounding box center [16, 138] width 6 height 6
radio input "true"
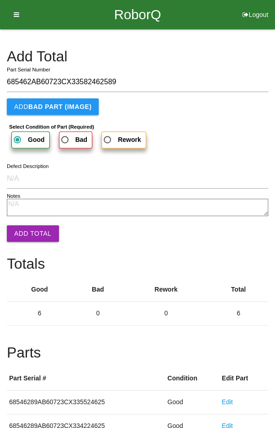
click at [28, 232] on button "Add Total" at bounding box center [33, 233] width 52 height 16
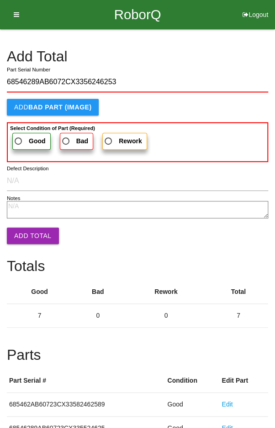
type input "68546289AB6072CX3356246253"
click at [27, 135] on span "Good" at bounding box center [29, 140] width 33 height 11
click at [19, 135] on input "Good" at bounding box center [16, 138] width 6 height 6
radio input "true"
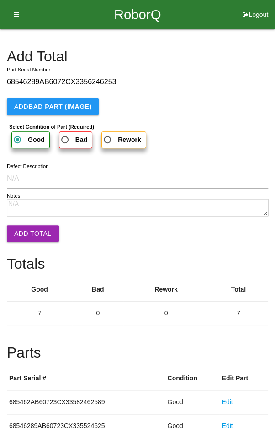
click at [28, 229] on button "Add Total" at bounding box center [33, 233] width 52 height 16
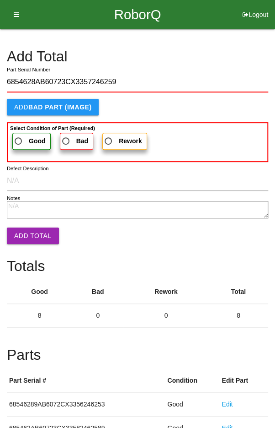
type input "6854628AB60723CX3357246259"
click at [21, 133] on label "Good" at bounding box center [31, 141] width 38 height 17
click at [19, 135] on input "Good" at bounding box center [16, 138] width 6 height 6
radio input "true"
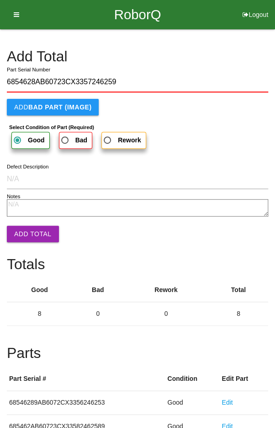
click at [27, 231] on button "Add Total" at bounding box center [33, 234] width 52 height 16
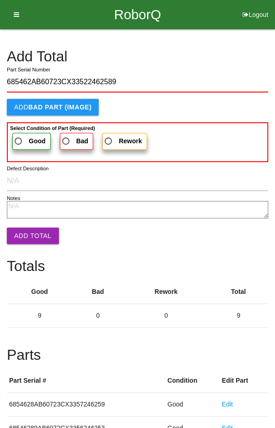
type input "685462AB60723CX33522462589"
click at [30, 137] on b "Good" at bounding box center [37, 140] width 17 height 7
click at [19, 136] on input "Good" at bounding box center [16, 138] width 6 height 6
radio input "true"
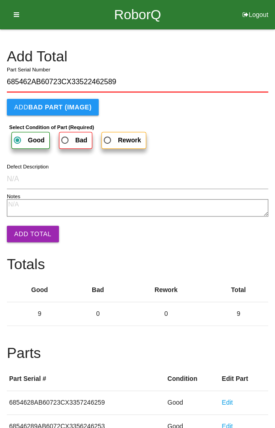
click at [35, 228] on button "Add Total" at bounding box center [33, 234] width 52 height 16
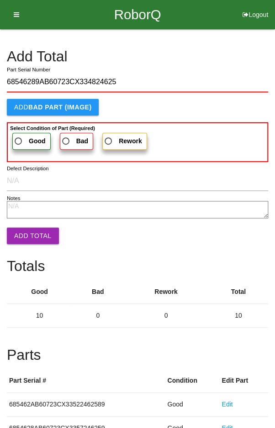
type input "68546289AB60723CX334824625"
click at [21, 135] on span "Good" at bounding box center [29, 140] width 33 height 11
click at [19, 135] on input "Good" at bounding box center [16, 138] width 6 height 6
radio input "true"
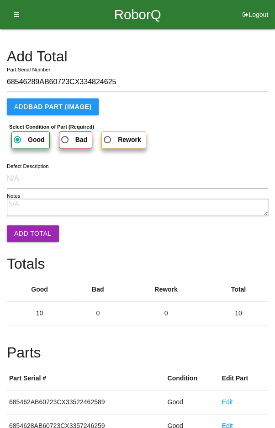
click at [28, 229] on button "Add Total" at bounding box center [33, 233] width 52 height 16
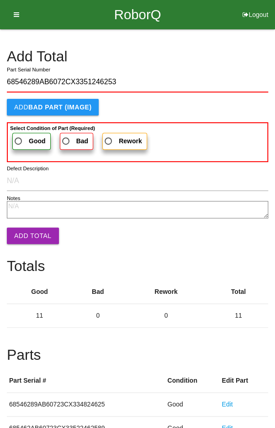
type input "68546289AB6072CX3351246253"
click at [25, 137] on span "Good" at bounding box center [29, 140] width 33 height 11
click at [19, 137] on input "Good" at bounding box center [16, 138] width 6 height 6
radio input "true"
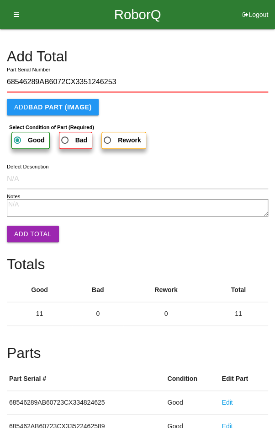
click at [26, 227] on button "Add Total" at bounding box center [33, 234] width 52 height 16
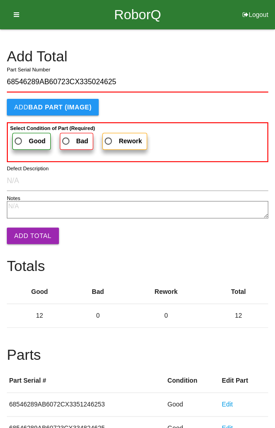
type input "68546289AB60723CX335024625"
click at [23, 136] on span "Good" at bounding box center [29, 140] width 33 height 11
click at [19, 136] on input "Good" at bounding box center [16, 138] width 6 height 6
radio input "true"
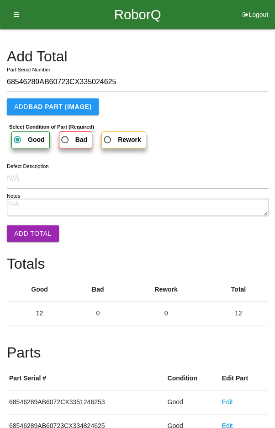
click at [29, 226] on button "Add Total" at bounding box center [33, 233] width 52 height 16
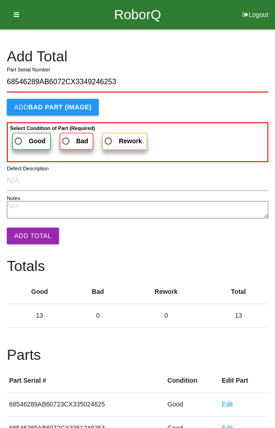
type input "68546289AB6072CX3349246253"
click at [21, 138] on span "Good" at bounding box center [29, 140] width 33 height 11
click at [19, 138] on input "Good" at bounding box center [16, 138] width 6 height 6
radio input "true"
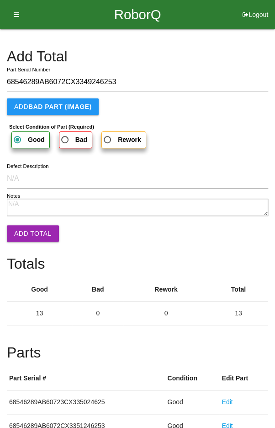
click at [27, 226] on button "Add Total" at bounding box center [33, 233] width 52 height 16
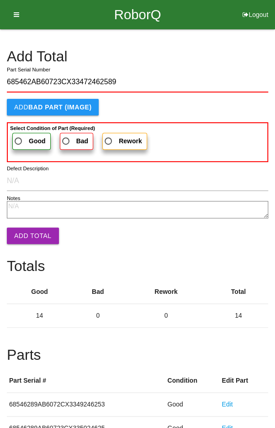
type input "685462AB60723CX33472462589"
click at [26, 139] on span "Good" at bounding box center [29, 140] width 33 height 11
click at [19, 139] on input "Good" at bounding box center [16, 138] width 6 height 6
radio input "true"
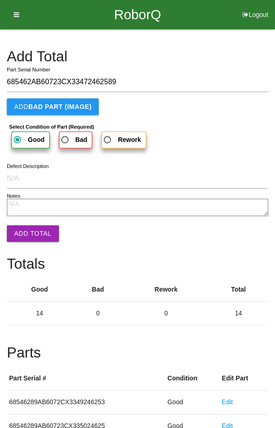
click at [29, 226] on button "Add Total" at bounding box center [33, 233] width 52 height 16
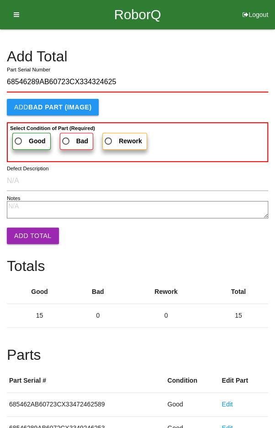
type input "68546289AB60723CX334324625"
click at [25, 136] on span "Good" at bounding box center [29, 140] width 33 height 11
click at [19, 136] on input "Good" at bounding box center [16, 138] width 6 height 6
radio input "true"
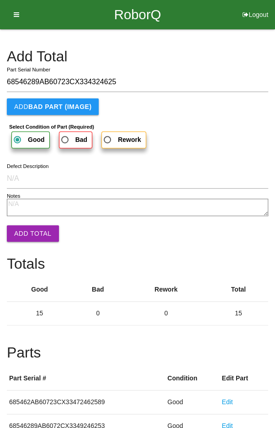
click at [27, 231] on button "Add Total" at bounding box center [33, 233] width 52 height 16
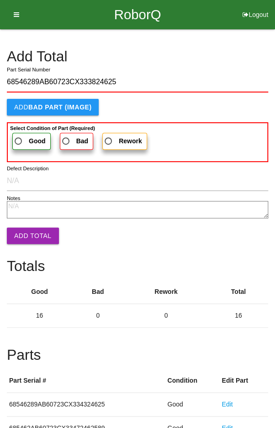
type input "68546289AB60723CX333824625"
click at [25, 135] on span "Good" at bounding box center [29, 140] width 33 height 11
click at [19, 135] on input "Good" at bounding box center [16, 138] width 6 height 6
radio input "true"
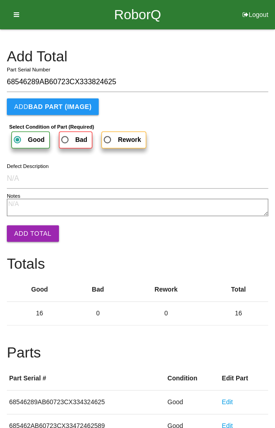
click at [27, 230] on button "Add Total" at bounding box center [33, 233] width 52 height 16
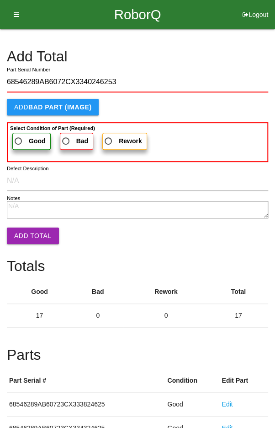
type input "68546289AB6072CX3340246253"
click at [23, 138] on span "Good" at bounding box center [29, 140] width 33 height 11
click at [19, 138] on input "Good" at bounding box center [16, 138] width 6 height 6
radio input "true"
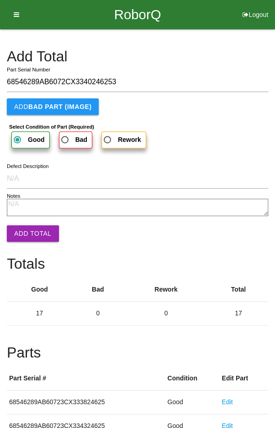
click at [29, 228] on button "Add Total" at bounding box center [33, 233] width 52 height 16
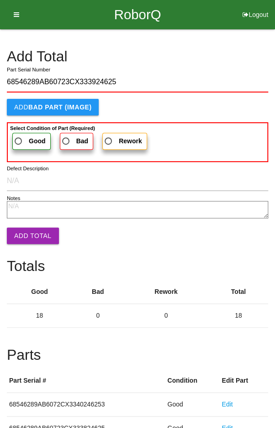
type input "68546289AB60723CX333924625"
click at [29, 139] on b "Good" at bounding box center [37, 140] width 17 height 7
click at [19, 139] on input "Good" at bounding box center [16, 138] width 6 height 6
radio input "true"
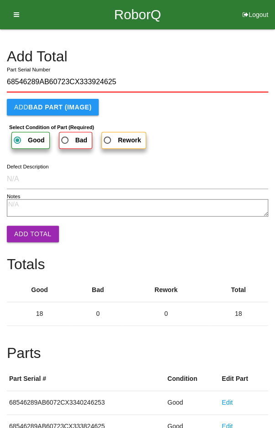
click at [28, 226] on button "Add Total" at bounding box center [33, 234] width 52 height 16
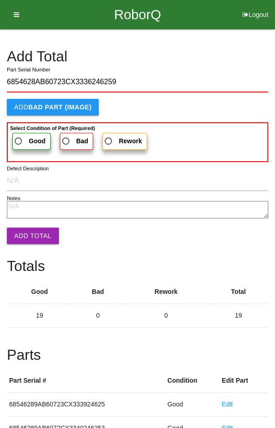
type input "6854628AB60723CX3336246259"
click at [25, 140] on span "Good" at bounding box center [29, 140] width 33 height 11
click at [19, 140] on input "Good" at bounding box center [16, 138] width 6 height 6
radio input "true"
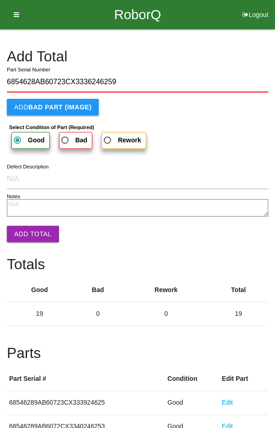
click at [28, 229] on button "Add Total" at bounding box center [33, 234] width 52 height 16
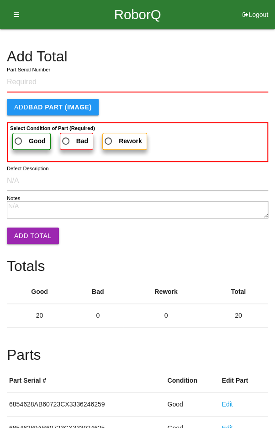
click at [239, 59] on h4 "Add Total" at bounding box center [138, 57] width 262 height 16
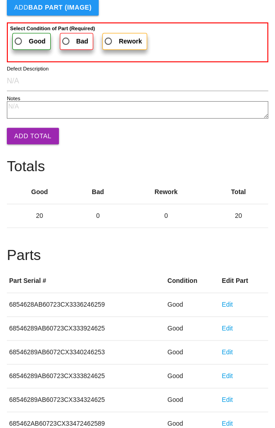
scroll to position [508, 0]
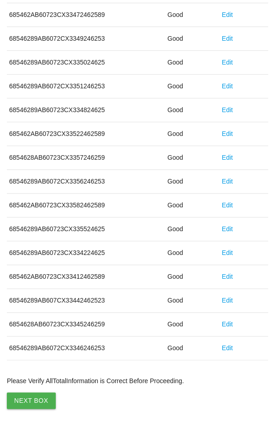
click at [29, 395] on button "Next Box" at bounding box center [31, 400] width 49 height 16
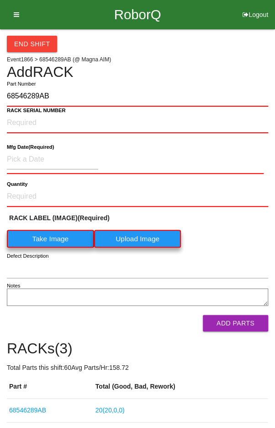
type input "68546289AB"
click at [54, 244] on label "Take Image" at bounding box center [50, 239] width 87 height 18
click at [0, 0] on \(IMAGE\) "Take Image" at bounding box center [0, 0] width 0 height 0
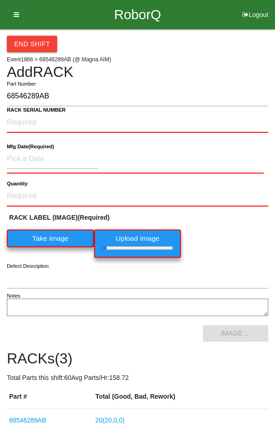
click at [33, 112] on b "RACK SERIAL NUMBER" at bounding box center [36, 110] width 59 height 6
click at [33, 113] on NUMBER "RACK SERIAL NUMBER" at bounding box center [138, 123] width 262 height 20
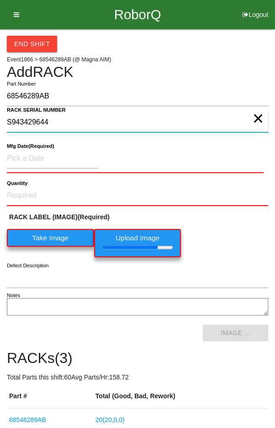
type NUMBER "S943429644"
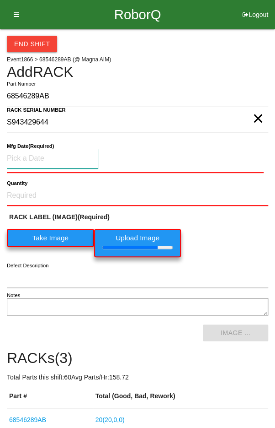
click at [36, 156] on input at bounding box center [53, 159] width 92 height 20
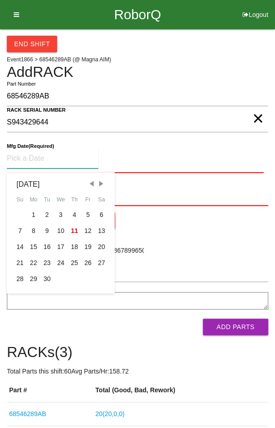
click at [71, 210] on div "4" at bounding box center [75, 215] width 14 height 16
type input "09/04/2025"
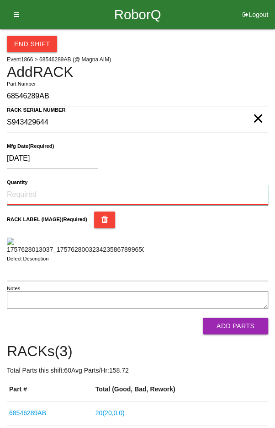
click at [34, 190] on input "Quantity" at bounding box center [138, 195] width 262 height 20
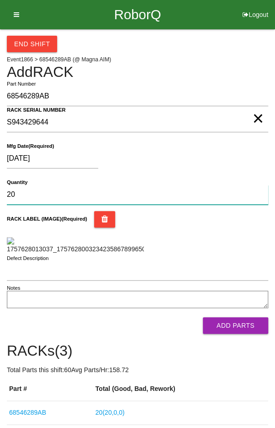
type input "20"
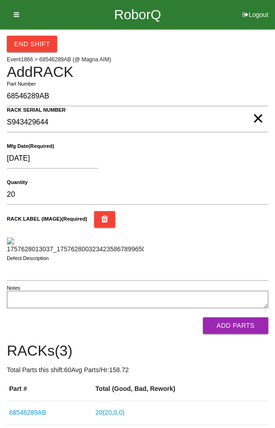
click at [235, 233] on div "RACK LABEL (IMAGE) (Required)" at bounding box center [138, 232] width 262 height 43
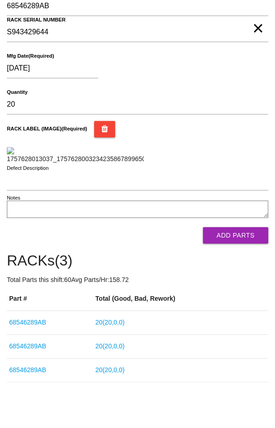
scroll to position [117, 0]
click at [247, 243] on button "Add Parts" at bounding box center [235, 235] width 65 height 16
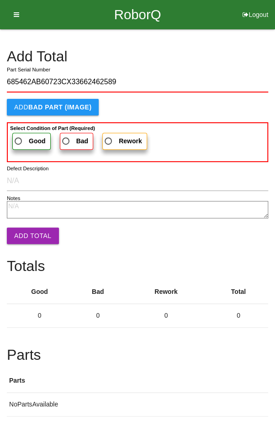
type input "685462AB60723CX33662462589"
click at [22, 135] on span "Good" at bounding box center [29, 140] width 33 height 11
click at [19, 135] on input "Good" at bounding box center [16, 138] width 6 height 6
radio input "true"
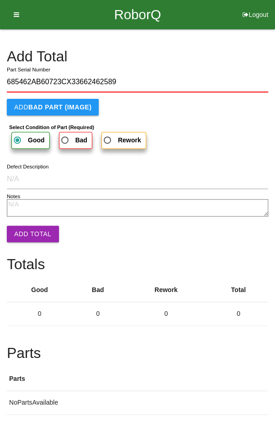
click at [28, 227] on button "Add Total" at bounding box center [33, 234] width 52 height 16
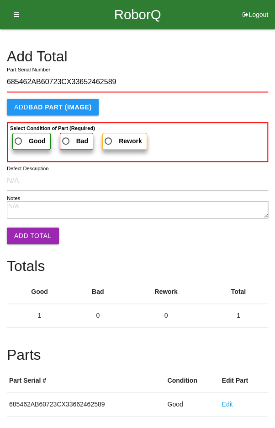
type input "685462AB60723CX33652462589"
click at [26, 139] on span "Good" at bounding box center [29, 140] width 33 height 11
click at [19, 139] on input "Good" at bounding box center [16, 138] width 6 height 6
radio input "true"
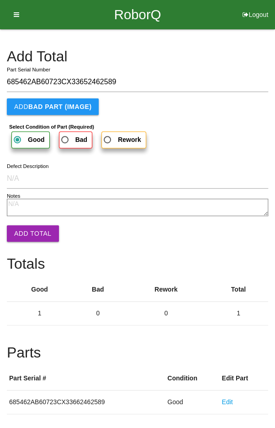
click at [27, 233] on button "Add Total" at bounding box center [33, 233] width 52 height 16
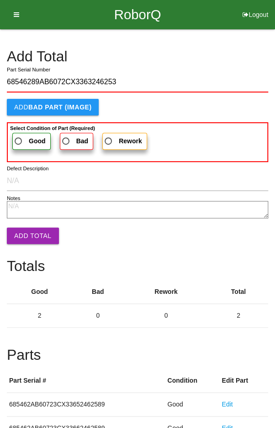
type input "68546289AB6072CX3363246253"
click at [27, 136] on span "Good" at bounding box center [29, 140] width 33 height 11
click at [19, 136] on input "Good" at bounding box center [16, 138] width 6 height 6
radio input "true"
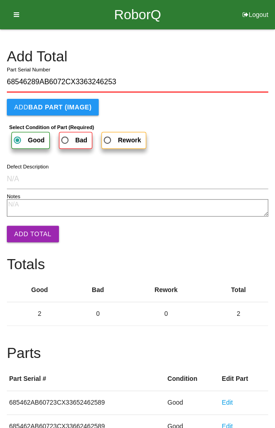
click at [28, 215] on textarea "Notes" at bounding box center [138, 207] width 262 height 17
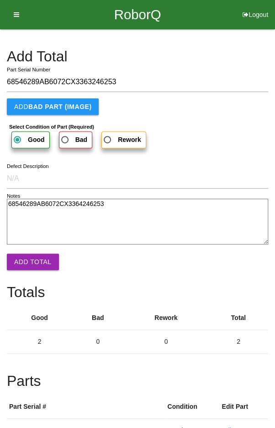
click at [231, 212] on textarea "68546289AB6072CX3364246253" at bounding box center [138, 222] width 262 height 46
type textarea "68546289AB6072CX"
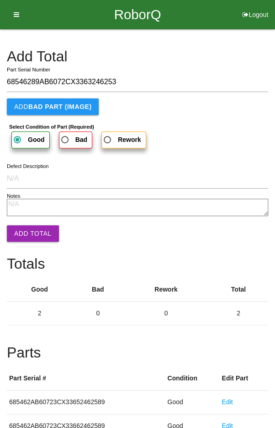
click at [33, 235] on button "Add Total" at bounding box center [33, 233] width 52 height 16
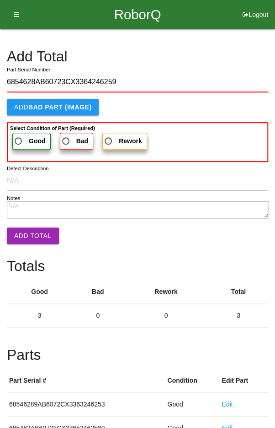
type input "6854628AB60723CX3364246259"
click at [29, 137] on b "Good" at bounding box center [37, 140] width 17 height 7
click at [19, 136] on input "Good" at bounding box center [16, 138] width 6 height 6
radio input "true"
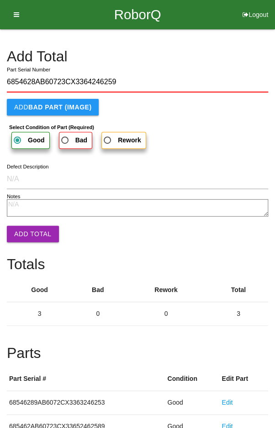
click at [29, 227] on button "Add Total" at bounding box center [33, 234] width 52 height 16
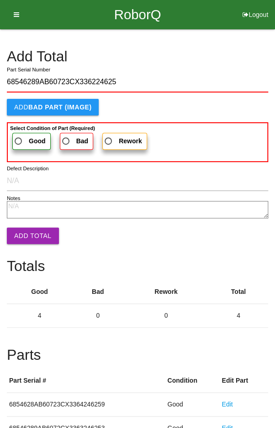
type input "68546289AB60723CX336224625"
click at [28, 135] on span "Good" at bounding box center [29, 140] width 33 height 11
click at [19, 135] on input "Good" at bounding box center [16, 138] width 6 height 6
radio input "true"
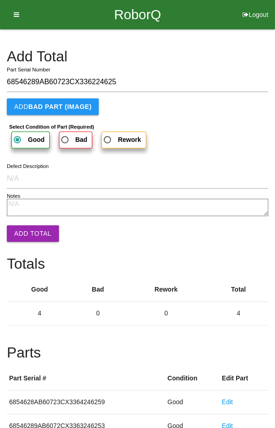
click at [29, 226] on button "Add Total" at bounding box center [33, 233] width 52 height 16
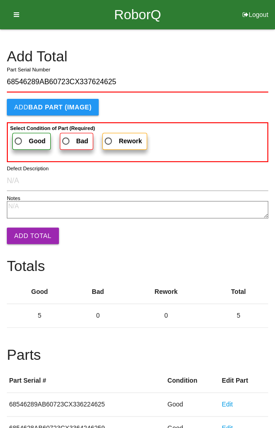
type input "68546289AB60723CX337624625"
click at [25, 138] on span "Good" at bounding box center [29, 140] width 33 height 11
click at [19, 138] on input "Good" at bounding box center [16, 138] width 6 height 6
radio input "true"
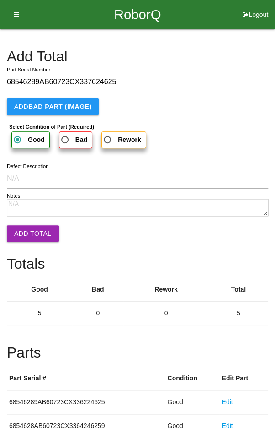
click at [26, 227] on button "Add Total" at bounding box center [33, 233] width 52 height 16
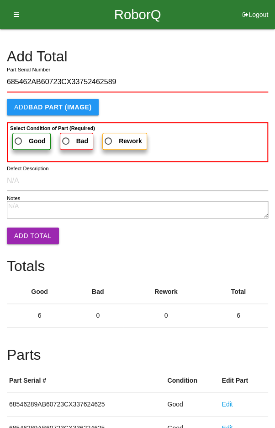
type input "685462AB60723CX33752462589"
click at [24, 136] on span "Good" at bounding box center [29, 140] width 33 height 11
click at [19, 136] on input "Good" at bounding box center [16, 138] width 6 height 6
radio input "true"
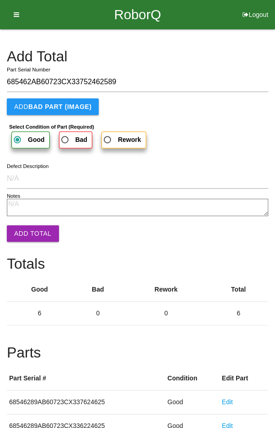
click at [27, 227] on button "Add Total" at bounding box center [33, 233] width 52 height 16
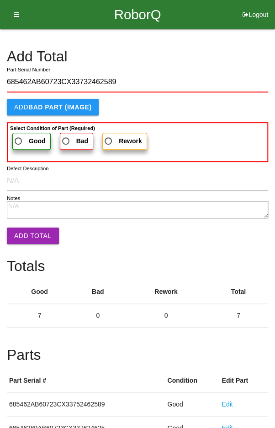
type input "685462AB60723CX33732462589"
click at [27, 136] on span "Good" at bounding box center [29, 140] width 33 height 11
click at [19, 136] on input "Good" at bounding box center [16, 138] width 6 height 6
radio input "true"
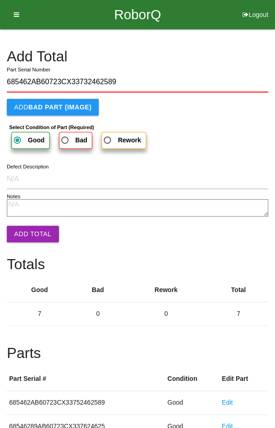
click at [29, 227] on button "Add Total" at bounding box center [33, 234] width 52 height 16
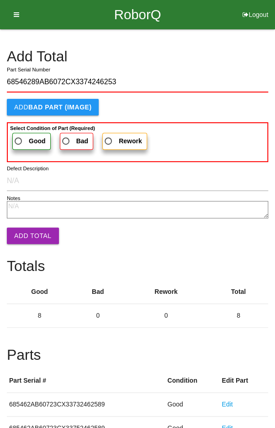
type input "68546289AB6072CX3374246253"
click at [30, 140] on b "Good" at bounding box center [37, 140] width 17 height 7
click at [19, 140] on input "Good" at bounding box center [16, 138] width 6 height 6
radio input "true"
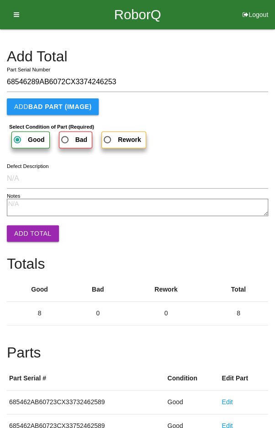
click at [33, 233] on button "Add Total" at bounding box center [33, 233] width 52 height 16
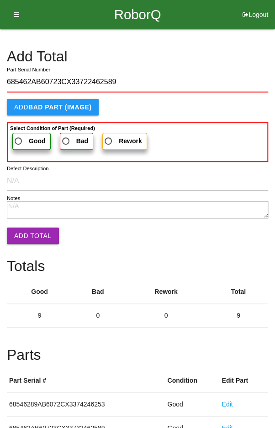
type input "685462AB60723CX33722462589"
click at [22, 138] on span "Good" at bounding box center [29, 140] width 33 height 11
click at [19, 138] on input "Good" at bounding box center [16, 138] width 6 height 6
radio input "true"
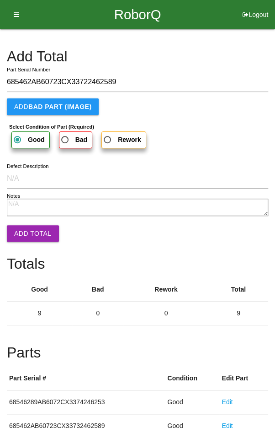
click at [29, 228] on button "Add Total" at bounding box center [33, 233] width 52 height 16
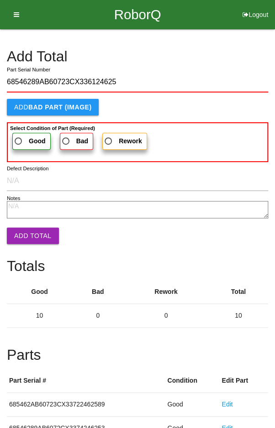
type input "68546289AB60723CX336124625"
click at [23, 139] on span "Good" at bounding box center [29, 140] width 33 height 11
click at [19, 139] on input "Good" at bounding box center [16, 138] width 6 height 6
radio input "true"
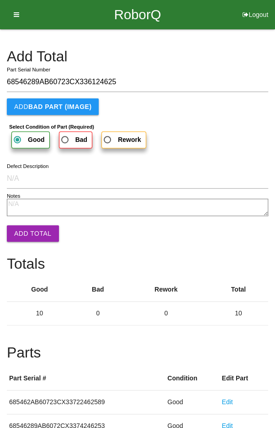
click at [30, 231] on button "Add Total" at bounding box center [33, 233] width 52 height 16
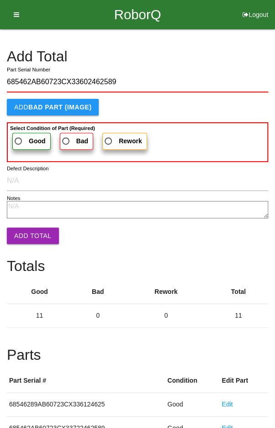
type input "685462AB60723CX33602462589"
click at [27, 135] on span "Good" at bounding box center [29, 140] width 33 height 11
click at [19, 135] on input "Good" at bounding box center [16, 138] width 6 height 6
radio input "true"
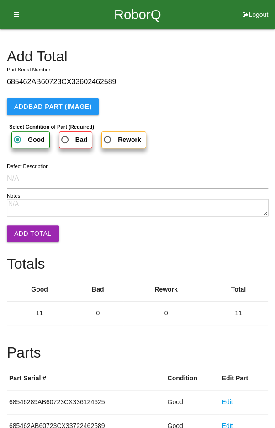
click at [30, 231] on button "Add Total" at bounding box center [33, 233] width 52 height 16
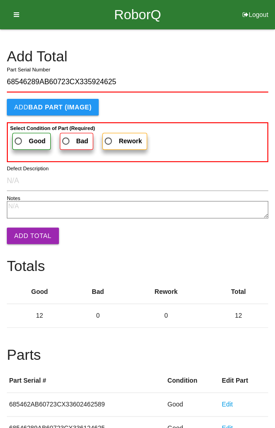
type input "68546289AB60723CX335924625"
click at [27, 139] on span "Good" at bounding box center [29, 140] width 33 height 11
click at [19, 139] on input "Good" at bounding box center [16, 138] width 6 height 6
radio input "true"
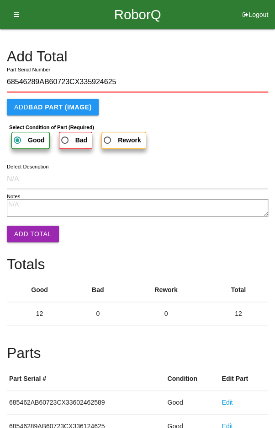
click at [29, 229] on button "Add Total" at bounding box center [33, 234] width 52 height 16
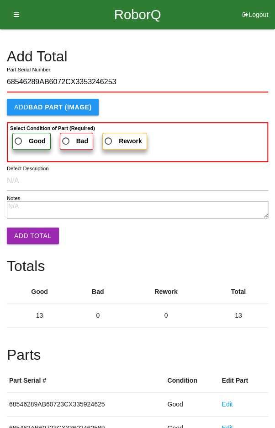
type input "68546289AB6072CX3353246253"
click at [22, 138] on span "Good" at bounding box center [29, 140] width 33 height 11
click at [19, 138] on input "Good" at bounding box center [16, 138] width 6 height 6
radio input "true"
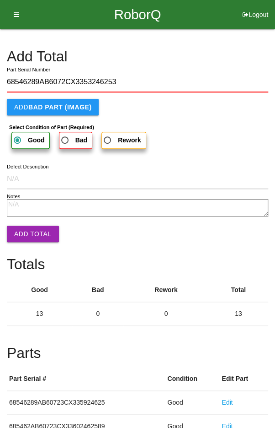
click at [26, 228] on button "Add Total" at bounding box center [33, 234] width 52 height 16
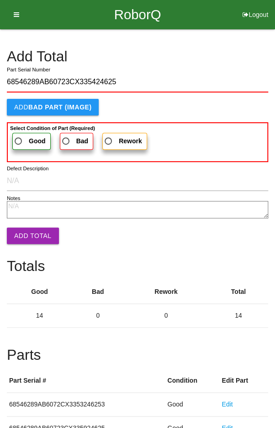
type input "68546289AB60723CX335424625"
click at [24, 135] on span "Good" at bounding box center [29, 140] width 33 height 11
click at [19, 135] on input "Good" at bounding box center [16, 138] width 6 height 6
radio input "true"
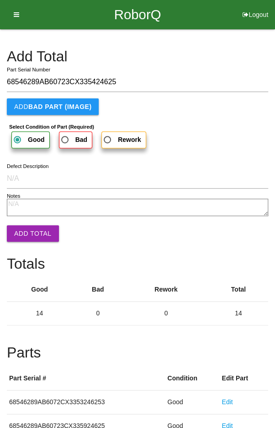
click at [27, 230] on button "Add Total" at bounding box center [33, 233] width 52 height 16
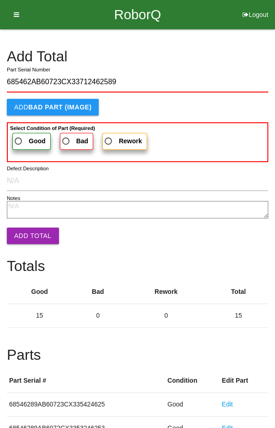
type input "685462AB60723CX33712462589"
click at [23, 135] on span "Good" at bounding box center [29, 140] width 33 height 11
click at [19, 135] on input "Good" at bounding box center [16, 138] width 6 height 6
radio input "true"
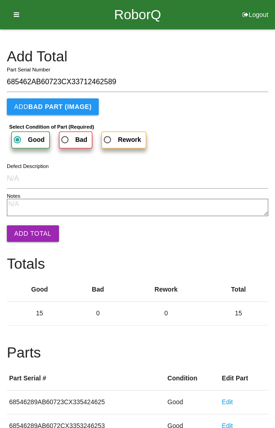
click at [30, 226] on button "Add Total" at bounding box center [33, 233] width 52 height 16
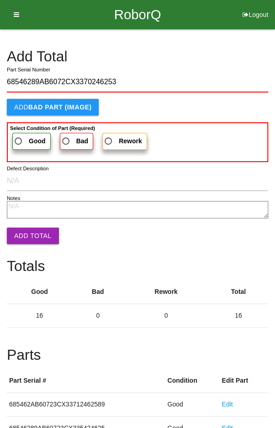
type input "68546289AB6072CX3370246253"
click at [25, 134] on label "Good" at bounding box center [31, 141] width 38 height 17
click at [19, 135] on input "Good" at bounding box center [16, 138] width 6 height 6
radio input "true"
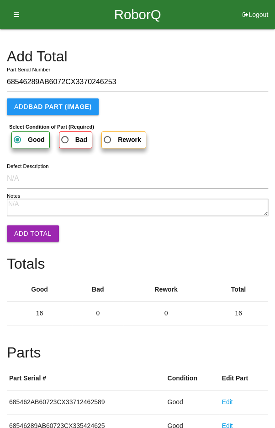
click at [32, 231] on button "Add Total" at bounding box center [33, 233] width 52 height 16
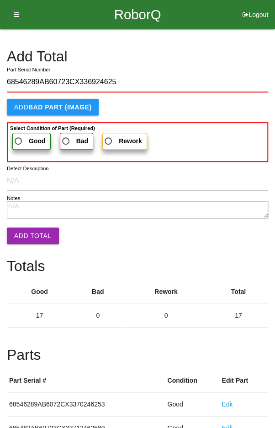
type input "68546289AB60723CX336924625"
click at [23, 138] on span "Good" at bounding box center [29, 140] width 33 height 11
click at [19, 138] on input "Good" at bounding box center [16, 138] width 6 height 6
radio input "true"
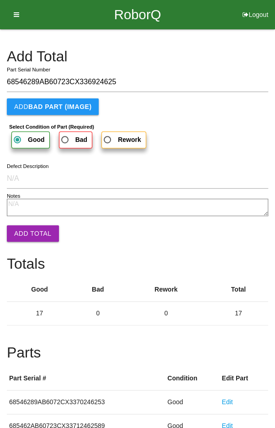
click at [30, 235] on button "Add Total" at bounding box center [33, 233] width 52 height 16
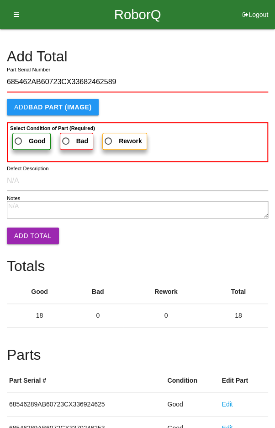
type input "685462AB60723CX33682462589"
click at [23, 135] on span "Good" at bounding box center [29, 140] width 33 height 11
click at [19, 135] on input "Good" at bounding box center [16, 138] width 6 height 6
radio input "true"
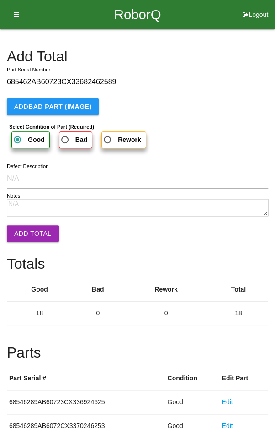
click at [33, 235] on button "Add Total" at bounding box center [33, 233] width 52 height 16
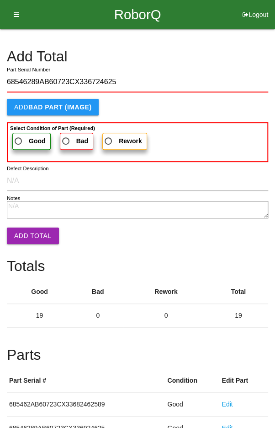
type input "68546289AB60723CX336724625"
click at [26, 135] on span "Good" at bounding box center [29, 140] width 33 height 11
click at [19, 135] on input "Good" at bounding box center [16, 138] width 6 height 6
radio input "true"
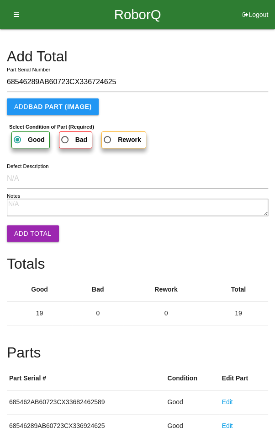
click at [29, 231] on button "Add Total" at bounding box center [33, 233] width 52 height 16
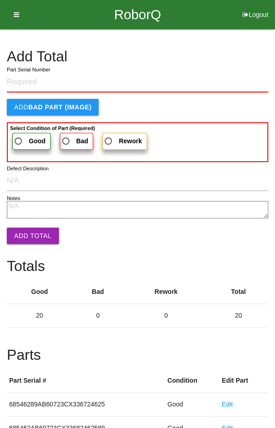
click at [218, 58] on h4 "Add Total" at bounding box center [138, 57] width 262 height 16
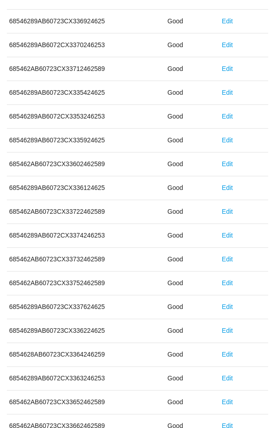
scroll to position [508, 0]
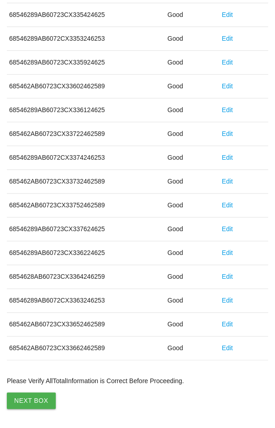
click at [31, 400] on button "Next Box" at bounding box center [31, 400] width 49 height 16
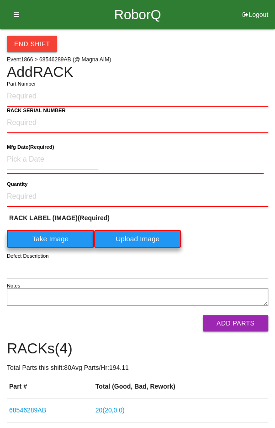
click at [16, 75] on h4 "Add RACK" at bounding box center [138, 72] width 262 height 16
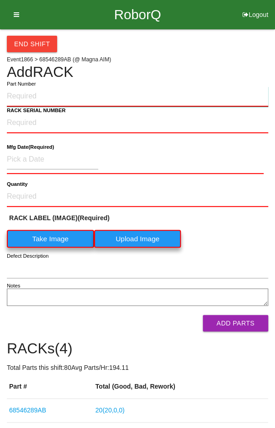
paste input "68546289AB"
type input "68546289AB"
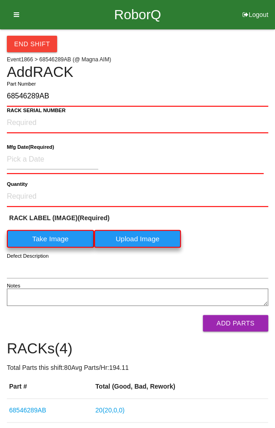
click at [50, 240] on label "Take Image" at bounding box center [50, 239] width 87 height 18
click at [0, 0] on \(IMAGE\) "Take Image" at bounding box center [0, 0] width 0 height 0
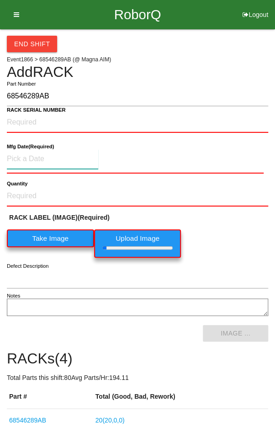
click at [40, 155] on input at bounding box center [53, 159] width 92 height 20
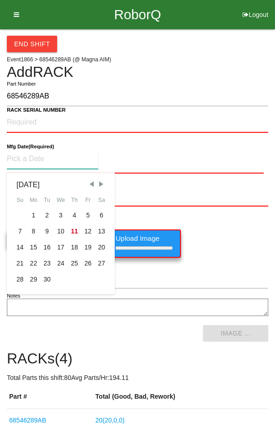
click at [74, 210] on div "4" at bounding box center [75, 215] width 14 height 16
type input "09/04/2025"
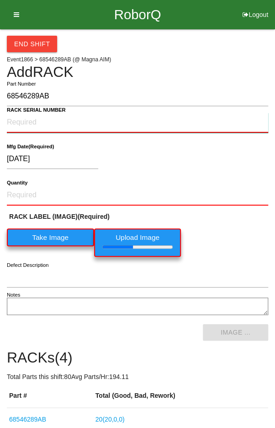
click at [24, 119] on NUMBER "RACK SERIAL NUMBER" at bounding box center [138, 123] width 262 height 20
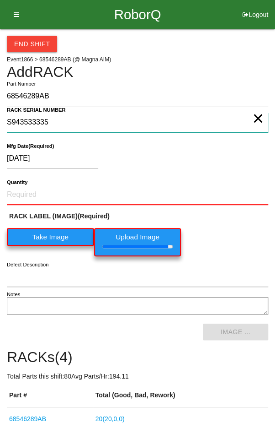
type NUMBER "S943533335"
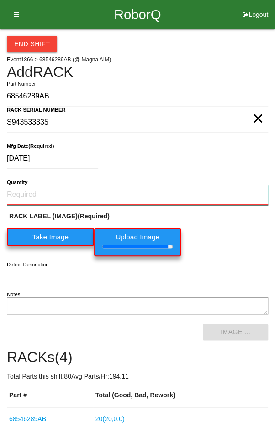
click at [38, 196] on input "Quantity" at bounding box center [138, 195] width 262 height 20
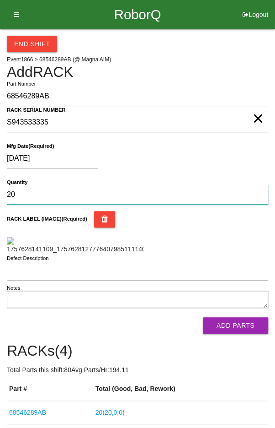
type input "20"
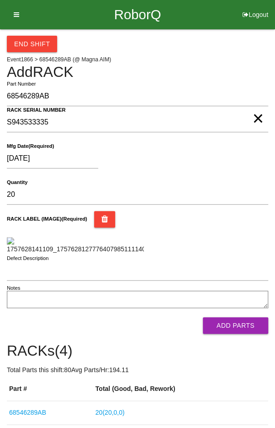
click at [243, 243] on div "RACK LABEL (IMAGE) (Required)" at bounding box center [138, 232] width 262 height 43
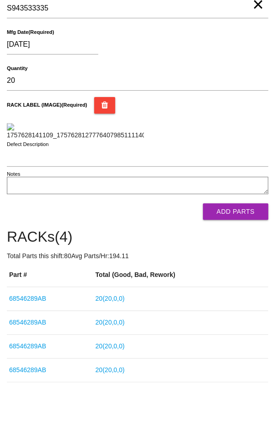
scroll to position [120, 0]
click at [248, 220] on button "Add Parts" at bounding box center [235, 211] width 65 height 16
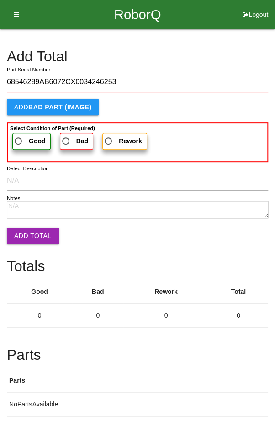
type input "68546289AB6072CX0034246253"
click at [26, 128] on b "Select Condition of Part (Required)" at bounding box center [52, 127] width 85 height 5
click at [19, 135] on input "Good" at bounding box center [16, 138] width 6 height 6
radio input "true"
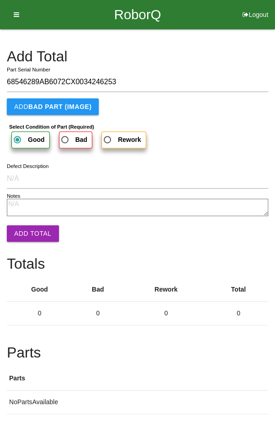
click at [25, 215] on textarea "Notes" at bounding box center [138, 207] width 262 height 17
click at [28, 237] on button "Add Total" at bounding box center [33, 233] width 52 height 16
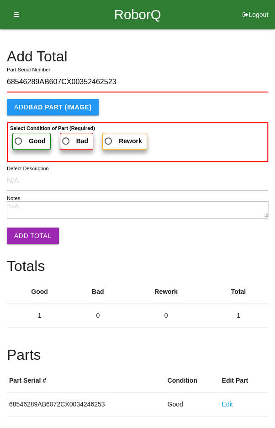
type input "68546289AB607CX00352462523"
click at [23, 135] on span "Good" at bounding box center [29, 140] width 33 height 11
click at [19, 135] on input "Good" at bounding box center [16, 138] width 6 height 6
radio input "true"
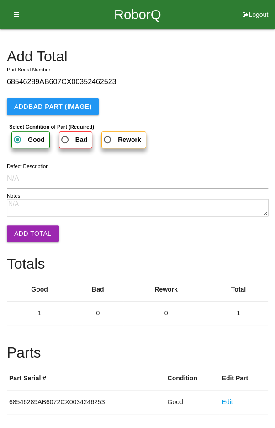
click at [28, 227] on button "Add Total" at bounding box center [33, 233] width 52 height 16
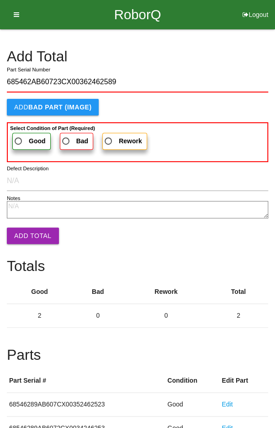
type input "685462AB60723CX00362462589"
click at [26, 137] on span "Good" at bounding box center [29, 140] width 33 height 11
click at [19, 137] on input "Good" at bounding box center [16, 138] width 6 height 6
radio input "true"
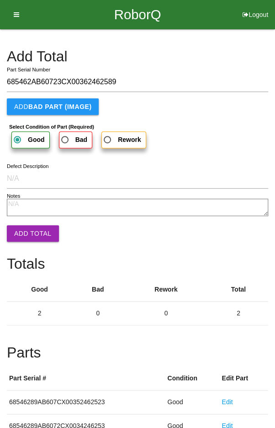
click at [30, 226] on button "Add Total" at bounding box center [33, 233] width 52 height 16
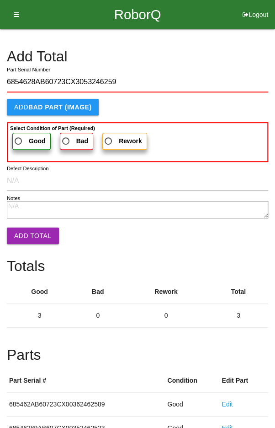
type input "6854628AB60723CX3053246259"
click at [25, 135] on span "Good" at bounding box center [29, 140] width 33 height 11
click at [19, 135] on input "Good" at bounding box center [16, 138] width 6 height 6
radio input "true"
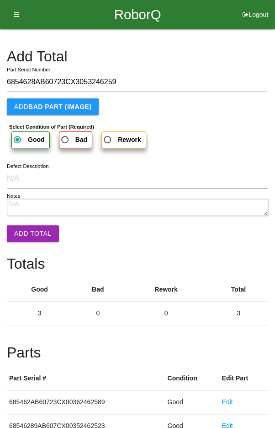
click at [32, 230] on button "Add Total" at bounding box center [33, 233] width 52 height 16
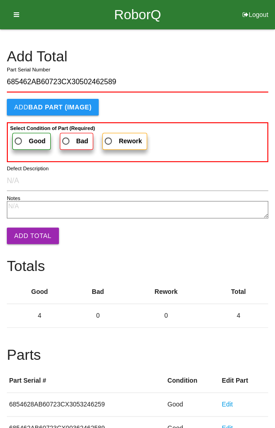
type input "685462AB60723CX30502462589"
click at [29, 139] on b "Good" at bounding box center [37, 140] width 17 height 7
click at [19, 139] on input "Good" at bounding box center [16, 138] width 6 height 6
radio input "true"
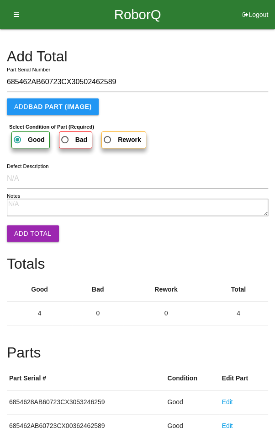
click at [28, 228] on button "Add Total" at bounding box center [33, 233] width 52 height 16
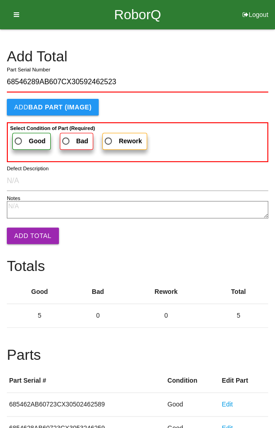
type input "68546289AB607CX30592462523"
click at [29, 140] on b "Good" at bounding box center [37, 140] width 17 height 7
click at [19, 140] on input "Good" at bounding box center [16, 138] width 6 height 6
radio input "true"
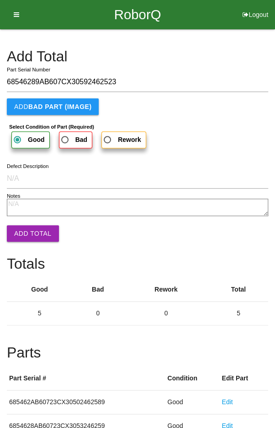
click at [28, 226] on button "Add Total" at bounding box center [33, 233] width 52 height 16
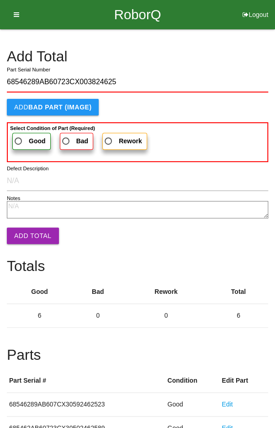
type input "68546289AB60723CX003824625"
click at [24, 138] on span "Good" at bounding box center [29, 140] width 33 height 11
click at [19, 138] on input "Good" at bounding box center [16, 138] width 6 height 6
radio input "true"
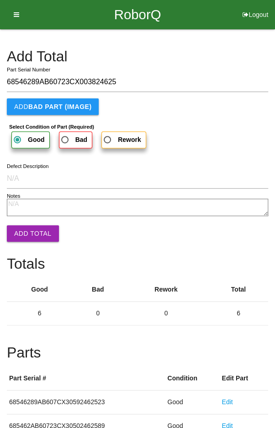
click at [26, 226] on button "Add Total" at bounding box center [33, 233] width 52 height 16
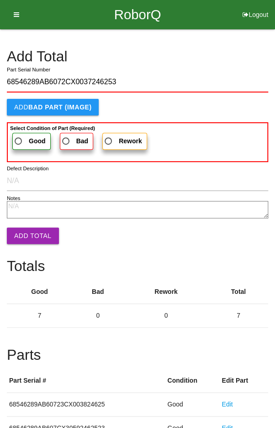
type input "68546289AB6072CX0037246253"
click at [27, 137] on span "Good" at bounding box center [29, 140] width 33 height 11
click at [19, 137] on input "Good" at bounding box center [16, 138] width 6 height 6
radio input "true"
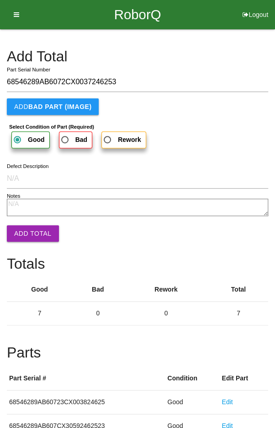
click at [28, 226] on button "Add Total" at bounding box center [33, 233] width 52 height 16
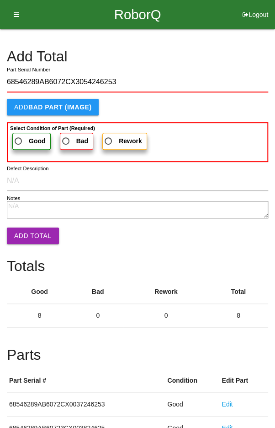
type input "68546289AB6072CX3054246253"
click at [26, 134] on label "Good" at bounding box center [31, 141] width 38 height 17
click at [19, 135] on input "Good" at bounding box center [16, 138] width 6 height 6
radio input "true"
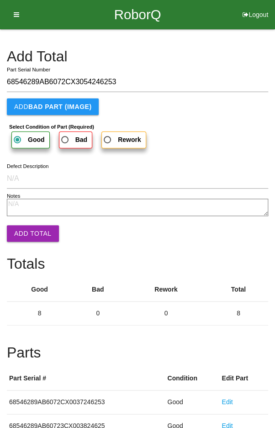
click at [32, 225] on button "Add Total" at bounding box center [33, 233] width 52 height 16
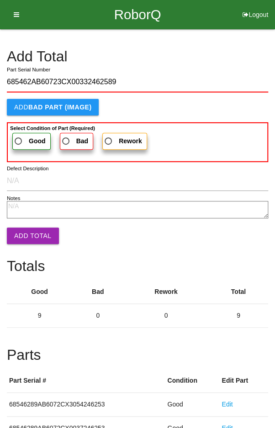
click at [29, 137] on b "Good" at bounding box center [37, 140] width 17 height 7
click at [19, 137] on input "Good" at bounding box center [16, 138] width 6 height 6
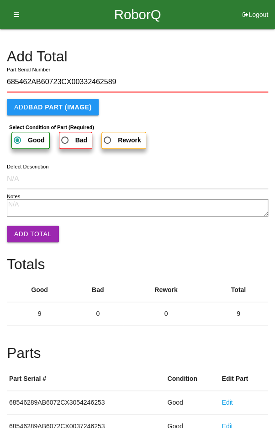
click at [32, 233] on button "Add Total" at bounding box center [33, 234] width 52 height 16
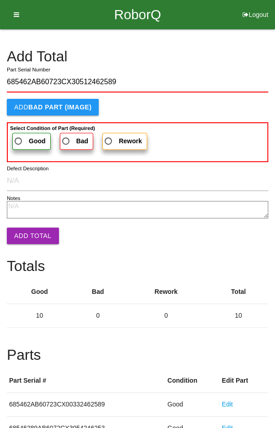
click at [21, 129] on b "Select Condition of Part (Required)" at bounding box center [52, 127] width 85 height 5
click at [19, 135] on input "Good" at bounding box center [16, 138] width 6 height 6
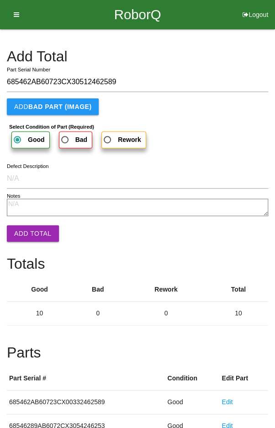
click at [27, 232] on button "Add Total" at bounding box center [33, 233] width 52 height 16
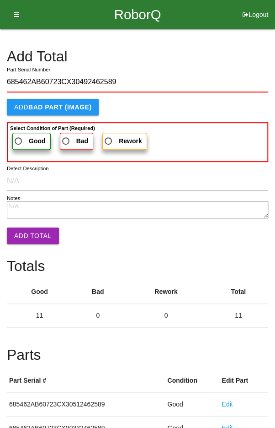
click at [27, 137] on span "Good" at bounding box center [29, 140] width 33 height 11
click at [19, 137] on input "Good" at bounding box center [16, 138] width 6 height 6
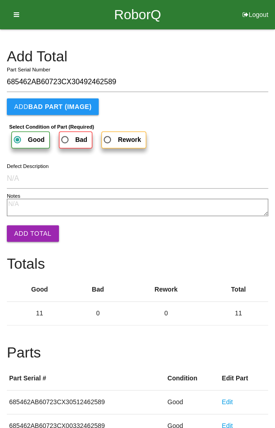
click at [29, 232] on button "Add Total" at bounding box center [33, 233] width 52 height 16
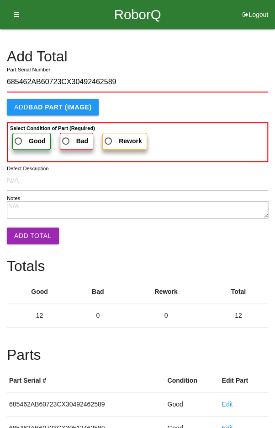
click at [17, 134] on label "Good" at bounding box center [31, 141] width 38 height 17
click at [17, 135] on input "Good" at bounding box center [16, 138] width 6 height 6
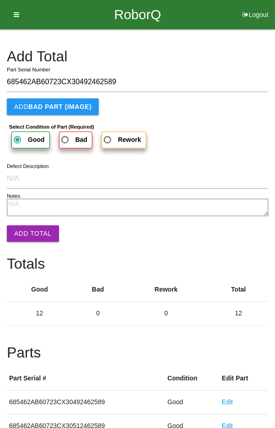
click at [27, 232] on button "Add Total" at bounding box center [33, 233] width 52 height 16
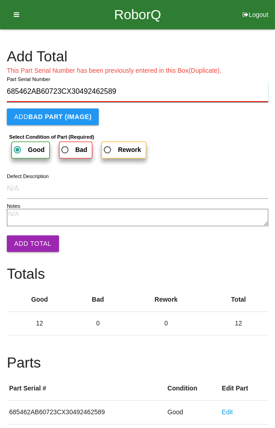
click at [182, 89] on input "685462AB60723CX30492462589" at bounding box center [138, 92] width 262 height 20
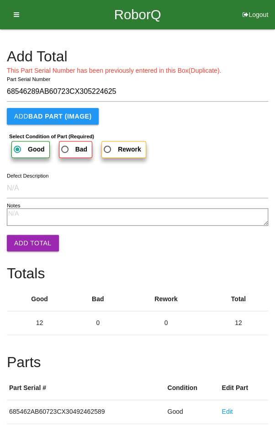
click at [31, 246] on button "Add Total" at bounding box center [33, 243] width 52 height 16
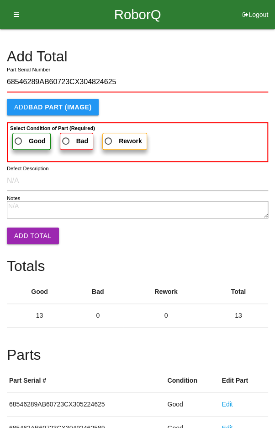
click at [27, 139] on span "Good" at bounding box center [29, 140] width 33 height 11
click at [19, 139] on input "Good" at bounding box center [16, 138] width 6 height 6
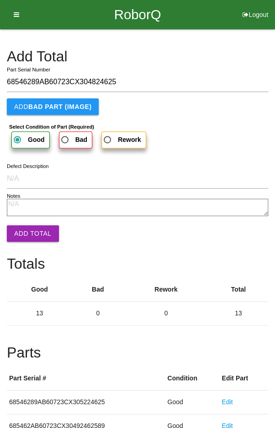
click at [31, 226] on button "Add Total" at bounding box center [33, 233] width 52 height 16
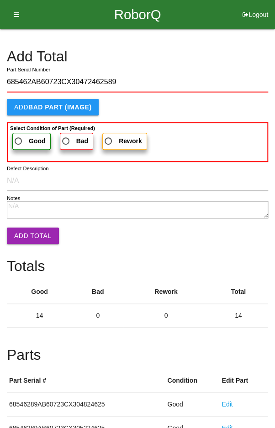
click at [29, 135] on span "Good" at bounding box center [29, 140] width 33 height 11
click at [19, 135] on input "Good" at bounding box center [16, 138] width 6 height 6
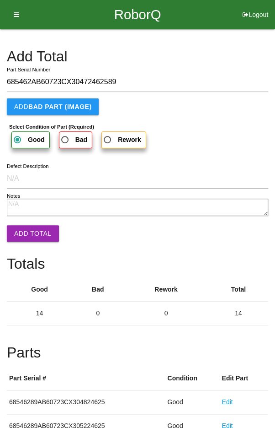
click at [28, 226] on button "Add Total" at bounding box center [33, 233] width 52 height 16
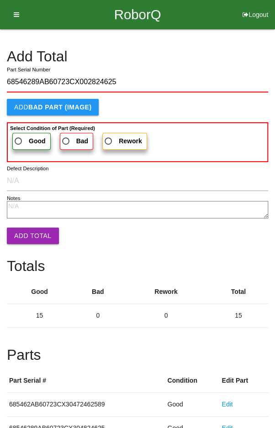
click at [27, 137] on span "Good" at bounding box center [29, 140] width 33 height 11
click at [19, 137] on input "Good" at bounding box center [16, 138] width 6 height 6
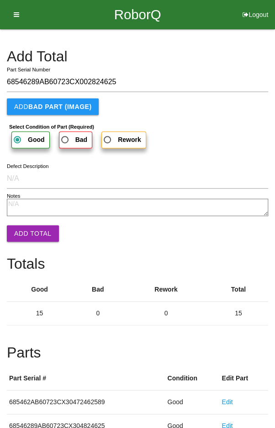
click at [30, 227] on button "Add Total" at bounding box center [33, 233] width 52 height 16
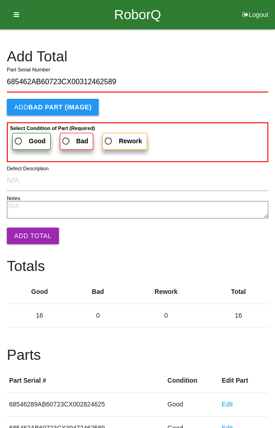
click at [27, 135] on span "Good" at bounding box center [29, 140] width 33 height 11
click at [19, 135] on input "Good" at bounding box center [16, 138] width 6 height 6
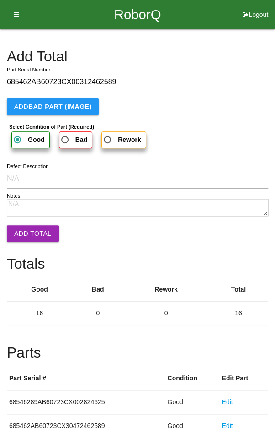
click at [27, 226] on button "Add Total" at bounding box center [33, 233] width 52 height 16
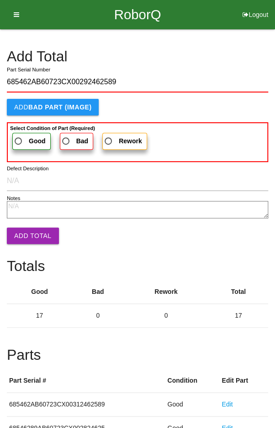
click at [19, 136] on span "Good" at bounding box center [29, 140] width 33 height 11
click at [19, 136] on input "Good" at bounding box center [16, 138] width 6 height 6
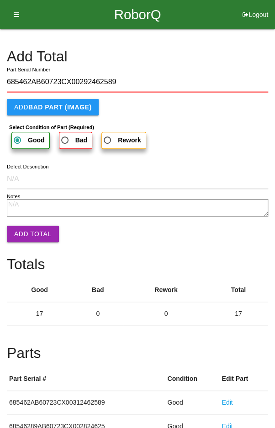
click at [29, 226] on button "Add Total" at bounding box center [33, 234] width 52 height 16
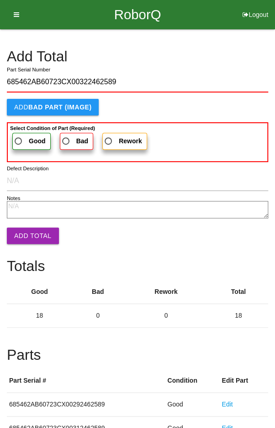
click at [22, 136] on span "Good" at bounding box center [29, 140] width 33 height 11
click at [19, 136] on input "Good" at bounding box center [16, 138] width 6 height 6
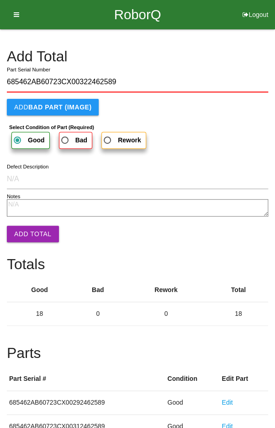
click at [32, 229] on button "Add Total" at bounding box center [33, 234] width 52 height 16
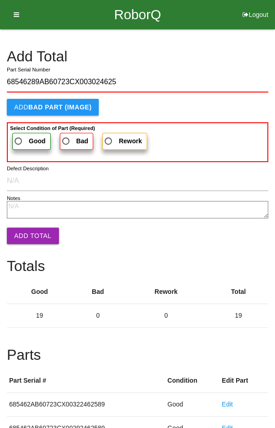
click at [29, 139] on b "Good" at bounding box center [37, 140] width 17 height 7
click at [19, 139] on input "Good" at bounding box center [16, 138] width 6 height 6
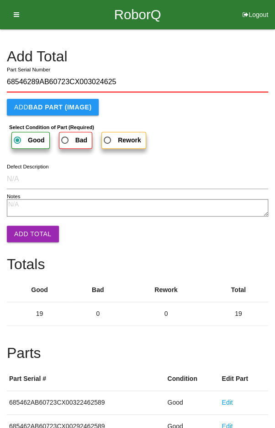
click at [30, 234] on button "Add Total" at bounding box center [33, 234] width 52 height 16
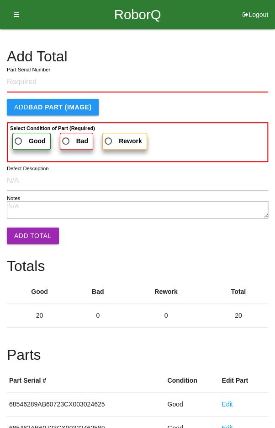
click at [232, 51] on h4 "Add Total" at bounding box center [138, 57] width 262 height 16
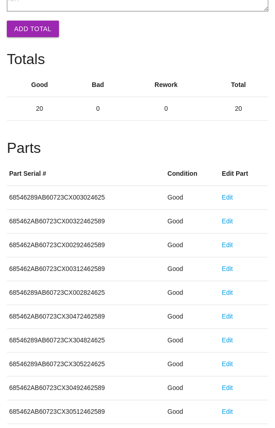
scroll to position [508, 0]
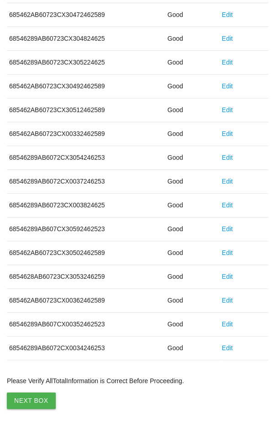
click at [29, 396] on button "Next Box" at bounding box center [31, 400] width 49 height 16
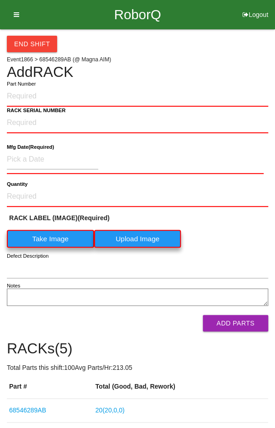
click at [16, 80] on label "Part Number" at bounding box center [21, 84] width 29 height 8
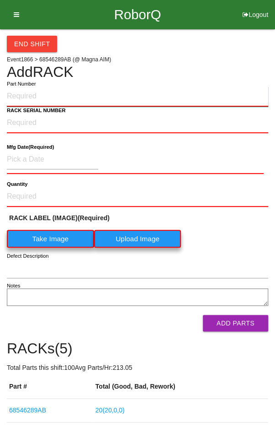
click at [16, 86] on input "Part Number" at bounding box center [138, 96] width 262 height 20
paste input "68546289AB"
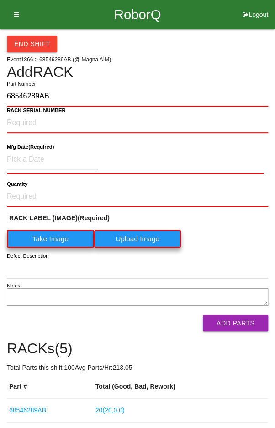
click at [44, 237] on label "Take Image" at bounding box center [50, 239] width 87 height 18
click at [0, 0] on \(IMAGE\) "Take Image" at bounding box center [0, 0] width 0 height 0
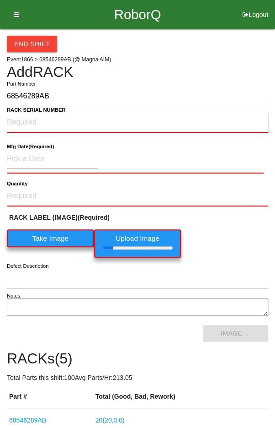
click at [26, 119] on NUMBER "RACK SERIAL NUMBER" at bounding box center [138, 123] width 262 height 20
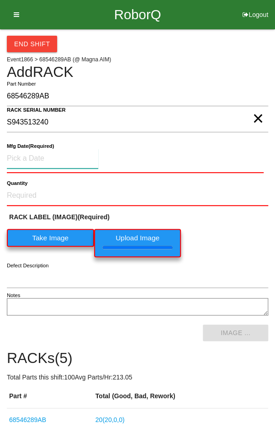
click at [34, 156] on input at bounding box center [53, 159] width 92 height 20
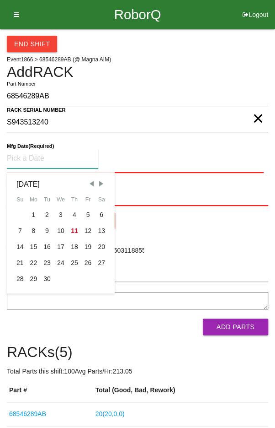
click at [75, 214] on div "4" at bounding box center [75, 215] width 14 height 16
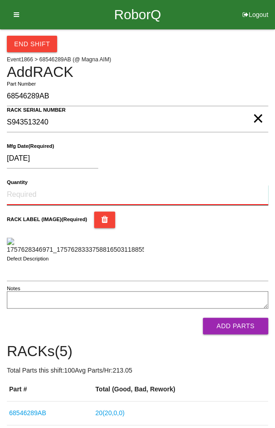
click at [43, 196] on input "Quantity" at bounding box center [138, 195] width 262 height 20
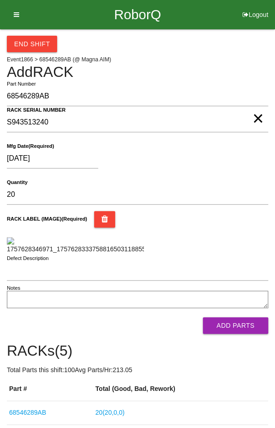
click at [246, 223] on div "RACK LABEL (IMAGE) (Required)" at bounding box center [138, 219] width 262 height 16
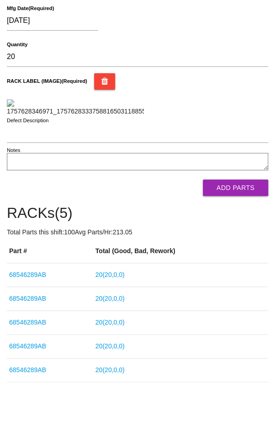
scroll to position [140, 0]
click at [245, 196] on button "Add Parts" at bounding box center [235, 187] width 65 height 16
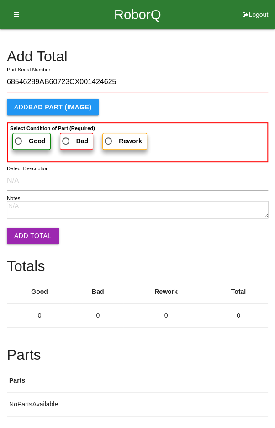
click at [25, 140] on span "Good" at bounding box center [29, 140] width 33 height 11
click at [19, 140] on input "Good" at bounding box center [16, 138] width 6 height 6
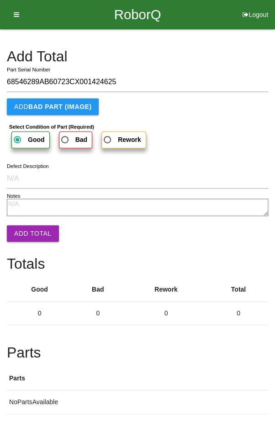
click at [27, 225] on button "Add Total" at bounding box center [33, 233] width 52 height 16
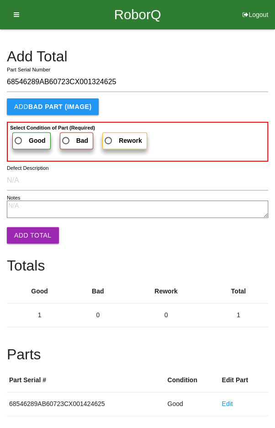
click at [18, 141] on span "Good" at bounding box center [29, 140] width 33 height 11
click at [18, 141] on input "Good" at bounding box center [16, 138] width 6 height 6
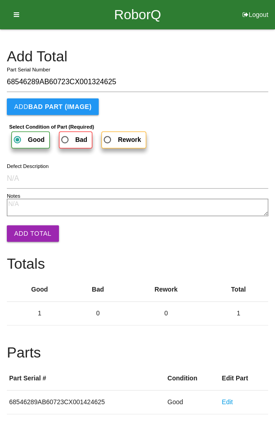
click at [27, 234] on button "Add Total" at bounding box center [33, 233] width 52 height 16
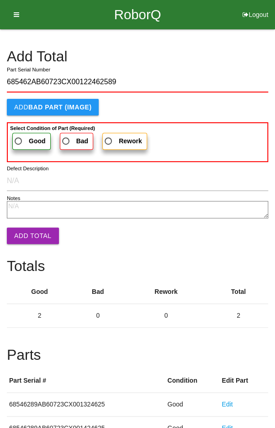
click at [20, 138] on span "Good" at bounding box center [29, 140] width 33 height 11
click at [19, 138] on input "Good" at bounding box center [16, 138] width 6 height 6
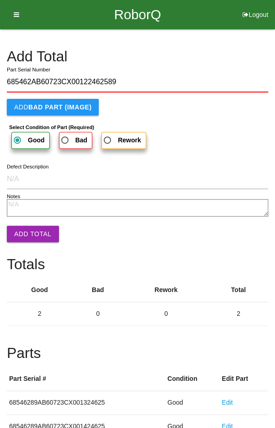
click at [29, 226] on button "Add Total" at bounding box center [33, 234] width 52 height 16
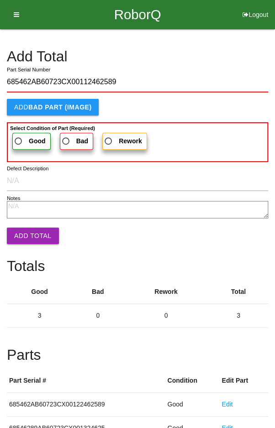
click at [26, 137] on span "Good" at bounding box center [29, 140] width 33 height 11
click at [19, 137] on input "Good" at bounding box center [16, 138] width 6 height 6
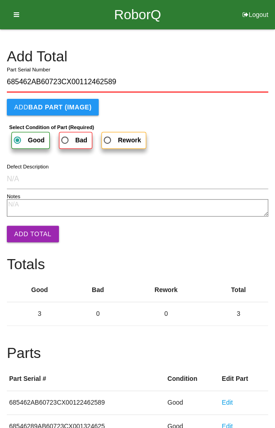
click at [28, 228] on button "Add Total" at bounding box center [33, 234] width 52 height 16
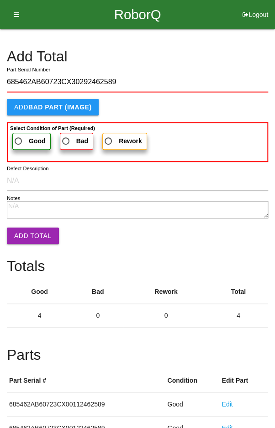
click at [24, 137] on span "Good" at bounding box center [29, 140] width 33 height 11
click at [19, 137] on input "Good" at bounding box center [16, 138] width 6 height 6
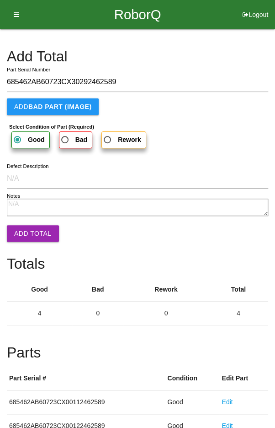
click at [28, 237] on button "Add Total" at bounding box center [33, 233] width 52 height 16
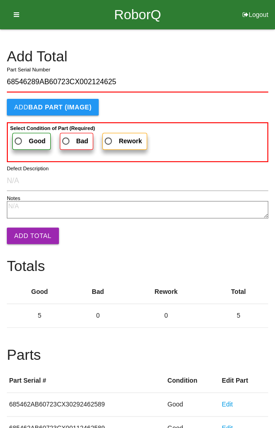
click at [26, 138] on span "Good" at bounding box center [29, 140] width 33 height 11
click at [19, 138] on input "Good" at bounding box center [16, 138] width 6 height 6
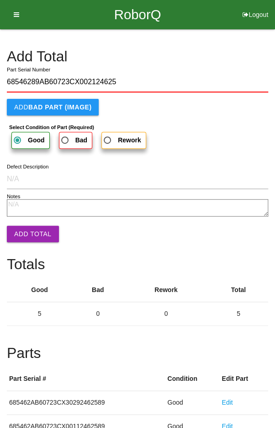
click at [30, 226] on button "Add Total" at bounding box center [33, 234] width 52 height 16
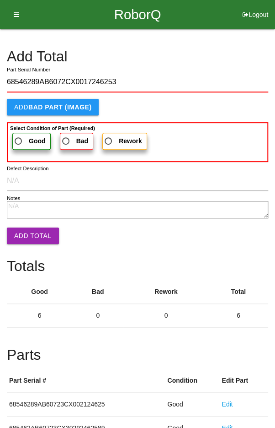
click at [26, 134] on label "Good" at bounding box center [31, 141] width 38 height 17
click at [19, 135] on input "Good" at bounding box center [16, 138] width 6 height 6
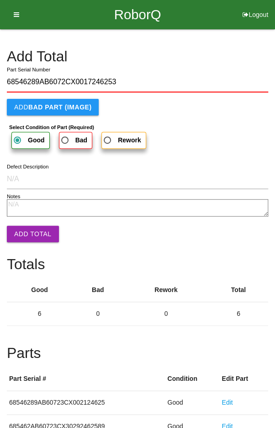
click at [30, 230] on button "Add Total" at bounding box center [33, 234] width 52 height 16
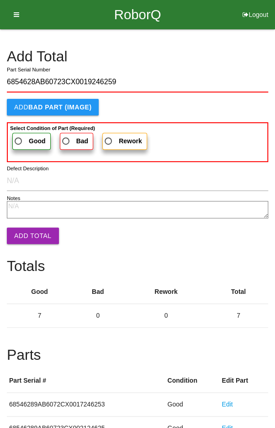
click at [26, 136] on span "Good" at bounding box center [29, 140] width 33 height 11
click at [19, 136] on input "Good" at bounding box center [16, 138] width 6 height 6
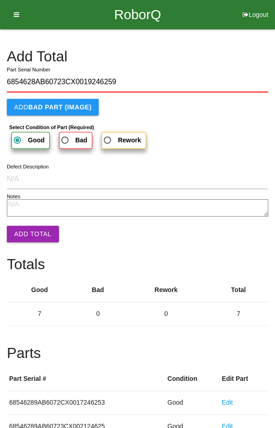
click at [30, 234] on button "Add Total" at bounding box center [33, 234] width 52 height 16
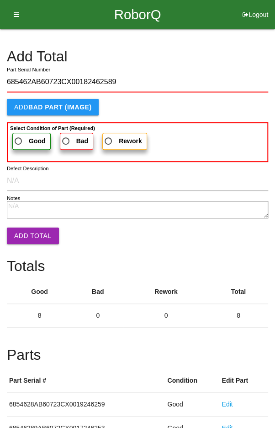
click at [25, 137] on span "Good" at bounding box center [29, 140] width 33 height 11
click at [19, 137] on input "Good" at bounding box center [16, 138] width 6 height 6
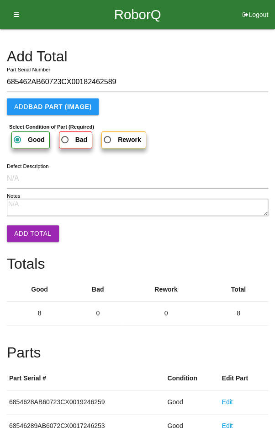
click at [32, 226] on button "Add Total" at bounding box center [33, 233] width 52 height 16
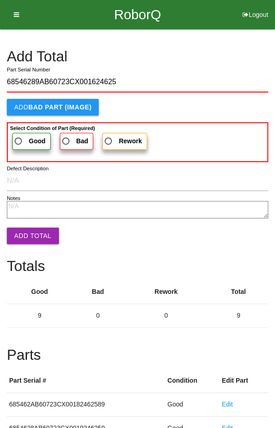
click at [26, 134] on label "Good" at bounding box center [31, 141] width 38 height 17
click at [19, 135] on input "Good" at bounding box center [16, 138] width 6 height 6
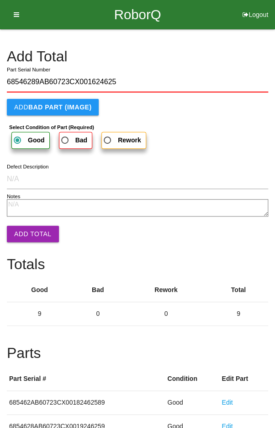
click at [32, 226] on button "Add Total" at bounding box center [33, 234] width 52 height 16
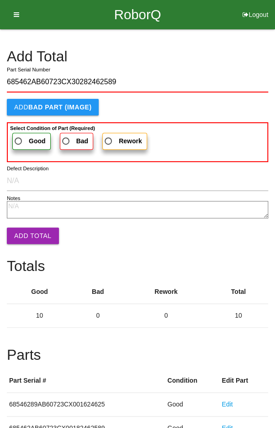
click at [25, 136] on span "Good" at bounding box center [29, 140] width 33 height 11
click at [19, 136] on input "Good" at bounding box center [16, 138] width 6 height 6
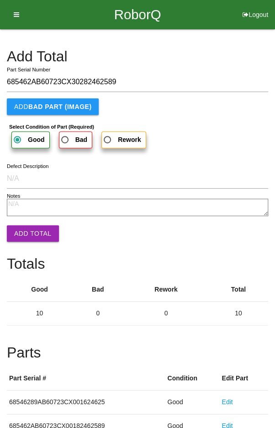
click at [31, 232] on button "Add Total" at bounding box center [33, 233] width 52 height 16
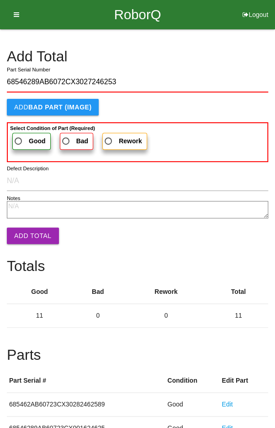
click at [22, 136] on span "Good" at bounding box center [29, 140] width 33 height 11
click at [19, 136] on input "Good" at bounding box center [16, 138] width 6 height 6
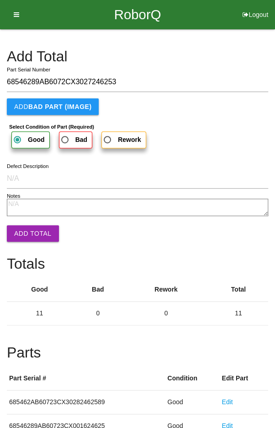
click at [35, 230] on button "Add Total" at bounding box center [33, 233] width 52 height 16
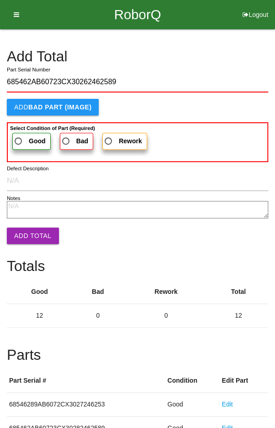
click at [23, 136] on span "Good" at bounding box center [29, 140] width 33 height 11
click at [19, 136] on input "Good" at bounding box center [16, 138] width 6 height 6
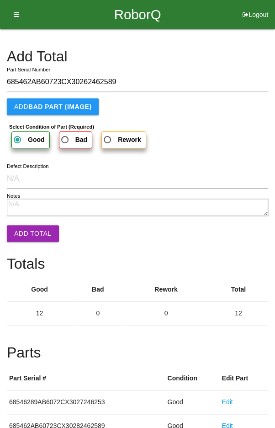
click at [30, 232] on button "Add Total" at bounding box center [33, 233] width 52 height 16
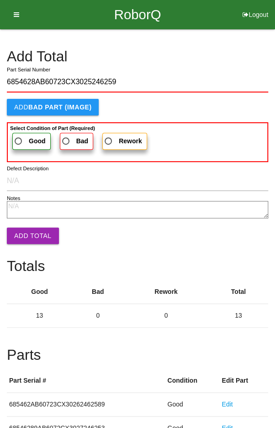
click at [21, 134] on label "Good" at bounding box center [31, 141] width 38 height 17
click at [19, 135] on input "Good" at bounding box center [16, 138] width 6 height 6
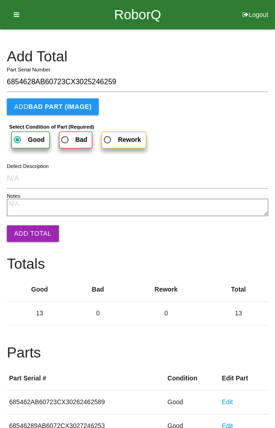
click at [28, 226] on button "Add Total" at bounding box center [33, 233] width 52 height 16
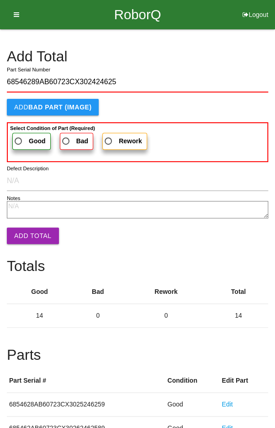
click at [24, 139] on span "Good" at bounding box center [29, 140] width 33 height 11
click at [19, 139] on input "Good" at bounding box center [16, 138] width 6 height 6
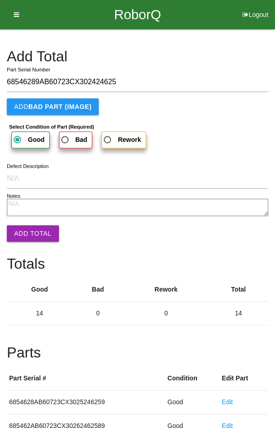
click at [29, 232] on button "Add Total" at bounding box center [33, 233] width 52 height 16
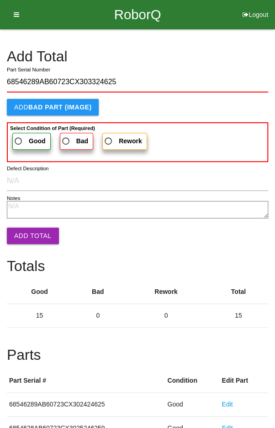
click at [22, 139] on span "Good" at bounding box center [29, 140] width 33 height 11
click at [19, 139] on input "Good" at bounding box center [16, 138] width 6 height 6
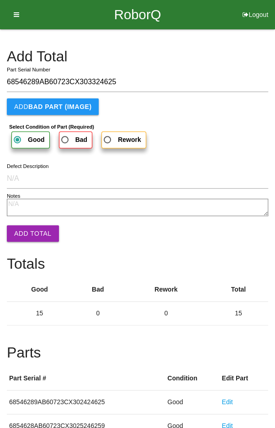
click at [33, 227] on button "Add Total" at bounding box center [33, 233] width 52 height 16
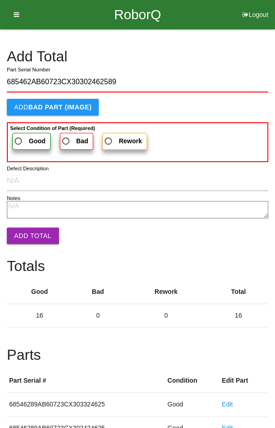
click at [24, 139] on span "Good" at bounding box center [29, 140] width 33 height 11
click at [19, 139] on input "Good" at bounding box center [16, 138] width 6 height 6
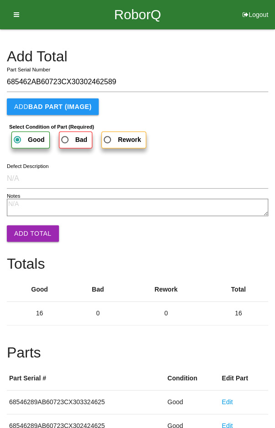
click at [32, 233] on button "Add Total" at bounding box center [33, 233] width 52 height 16
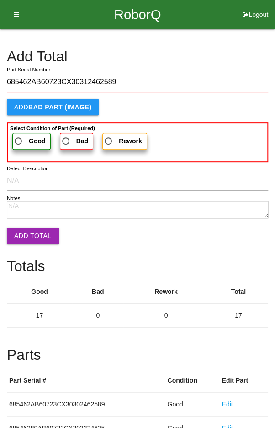
click at [24, 139] on span "Good" at bounding box center [29, 140] width 33 height 11
click at [19, 139] on input "Good" at bounding box center [16, 138] width 6 height 6
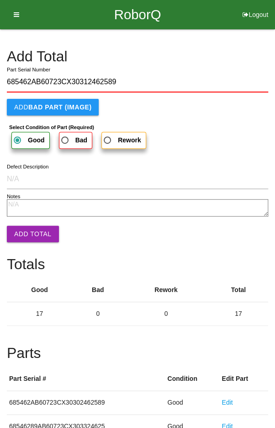
click at [32, 231] on button "Add Total" at bounding box center [33, 234] width 52 height 16
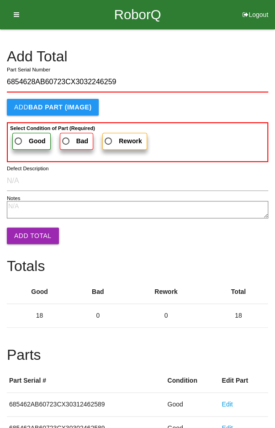
click at [29, 138] on b "Good" at bounding box center [37, 140] width 17 height 7
click at [19, 138] on input "Good" at bounding box center [16, 138] width 6 height 6
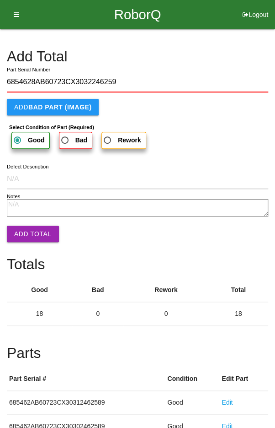
click at [34, 233] on button "Add Total" at bounding box center [33, 234] width 52 height 16
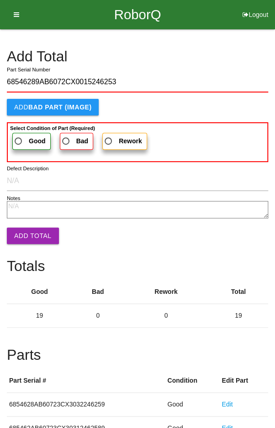
click at [26, 136] on span "Good" at bounding box center [29, 140] width 33 height 11
click at [19, 136] on input "Good" at bounding box center [16, 138] width 6 height 6
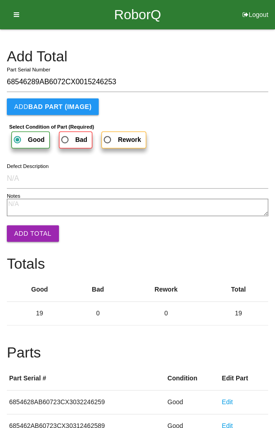
click at [34, 231] on button "Add Total" at bounding box center [33, 233] width 52 height 16
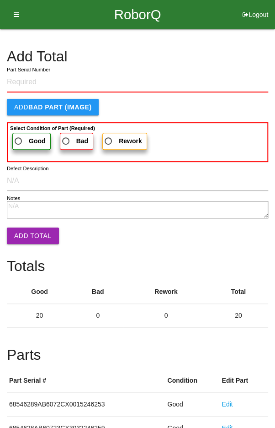
click at [233, 51] on h4 "Add Total" at bounding box center [138, 57] width 262 height 16
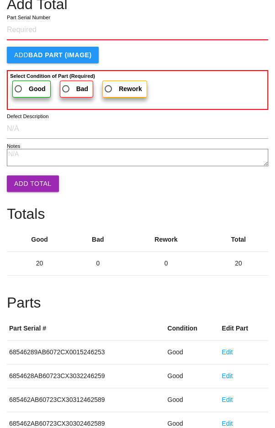
scroll to position [508, 0]
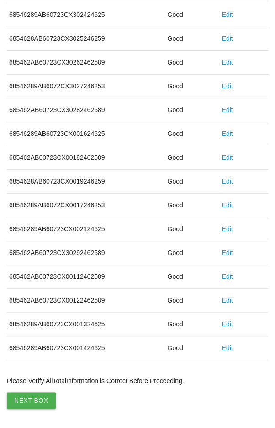
click at [29, 396] on button "Next Box" at bounding box center [31, 400] width 49 height 16
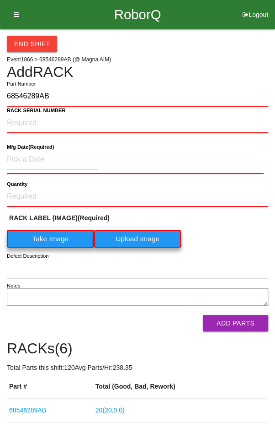
click at [46, 239] on label "Take Image" at bounding box center [50, 239] width 87 height 18
click at [0, 0] on \(IMAGE\) "Take Image" at bounding box center [0, 0] width 0 height 0
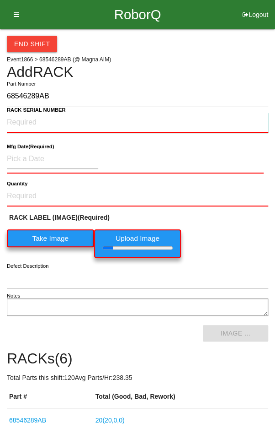
click at [22, 121] on NUMBER "RACK SERIAL NUMBER" at bounding box center [138, 123] width 262 height 20
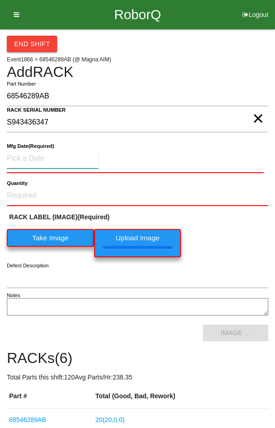
click at [32, 155] on input at bounding box center [53, 159] width 92 height 20
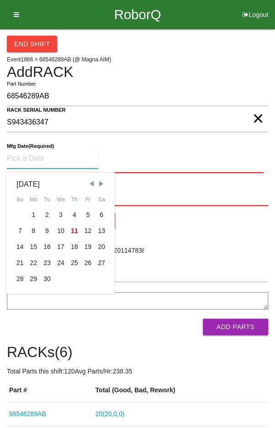
click at [70, 214] on div "4" at bounding box center [75, 215] width 14 height 16
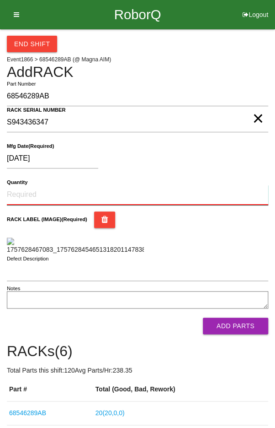
click at [33, 192] on input "Quantity" at bounding box center [138, 195] width 262 height 20
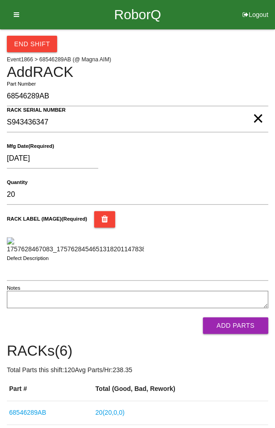
click at [245, 235] on div "RACK LABEL (IMAGE) (Required)" at bounding box center [138, 232] width 262 height 43
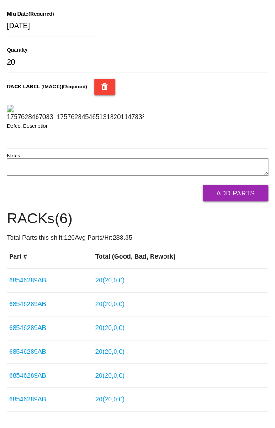
scroll to position [127, 0]
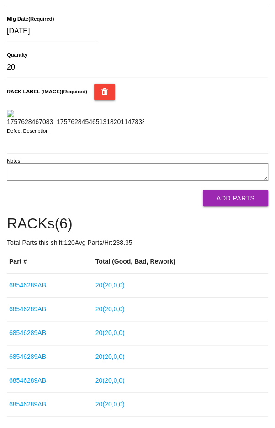
click at [245, 206] on button "Add Parts" at bounding box center [235, 198] width 65 height 16
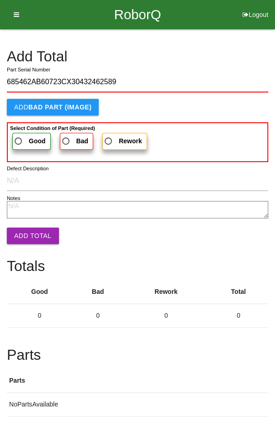
click at [22, 134] on label "Good" at bounding box center [31, 141] width 38 height 17
click at [19, 135] on input "Good" at bounding box center [16, 138] width 6 height 6
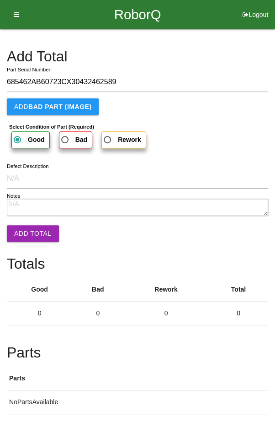
click at [29, 225] on button "Add Total" at bounding box center [33, 233] width 52 height 16
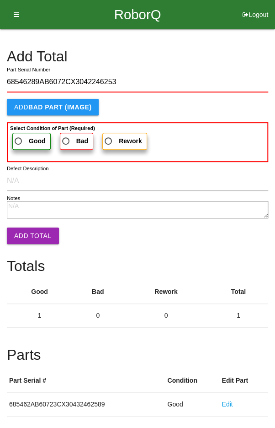
click at [21, 134] on label "Good" at bounding box center [31, 141] width 38 height 17
click at [19, 135] on input "Good" at bounding box center [16, 138] width 6 height 6
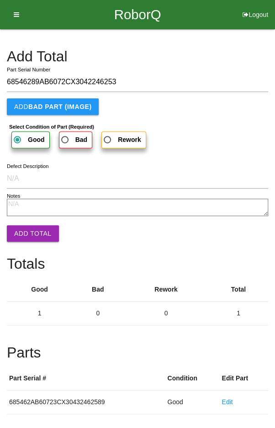
click at [29, 225] on button "Add Total" at bounding box center [33, 233] width 52 height 16
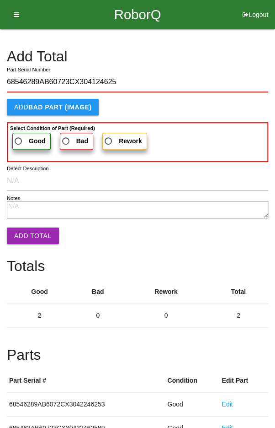
click at [26, 140] on span "Good" at bounding box center [29, 140] width 33 height 11
click at [19, 140] on input "Good" at bounding box center [16, 138] width 6 height 6
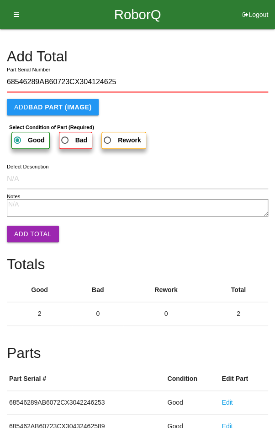
click at [31, 228] on button "Add Total" at bounding box center [33, 234] width 52 height 16
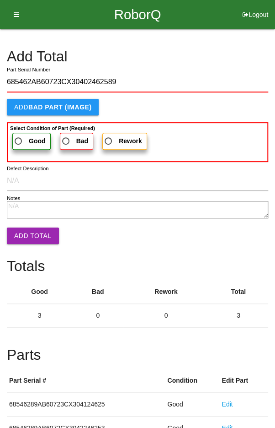
click at [22, 137] on span "Good" at bounding box center [29, 140] width 33 height 11
click at [19, 137] on input "Good" at bounding box center [16, 138] width 6 height 6
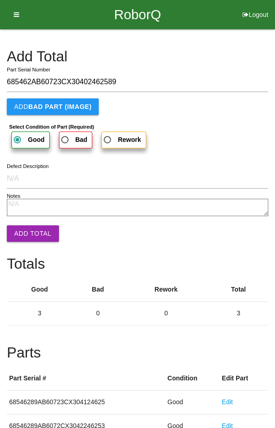
click at [29, 226] on button "Add Total" at bounding box center [33, 233] width 52 height 16
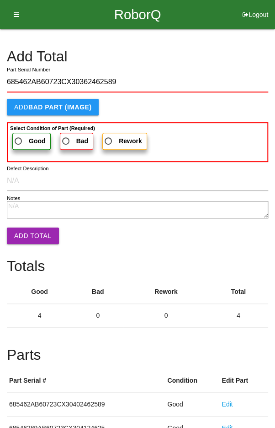
click at [22, 134] on label "Good" at bounding box center [31, 141] width 38 height 17
click at [19, 135] on input "Good" at bounding box center [16, 138] width 6 height 6
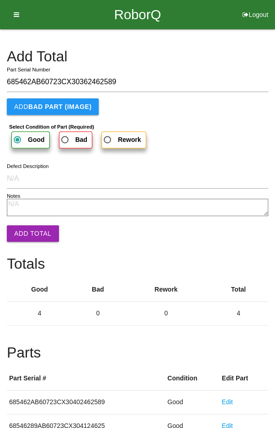
click at [32, 226] on button "Add Total" at bounding box center [33, 233] width 52 height 16
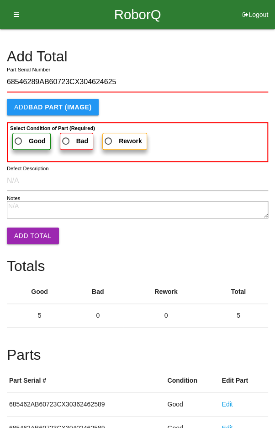
click at [27, 138] on span "Good" at bounding box center [29, 140] width 33 height 11
click at [19, 138] on input "Good" at bounding box center [16, 138] width 6 height 6
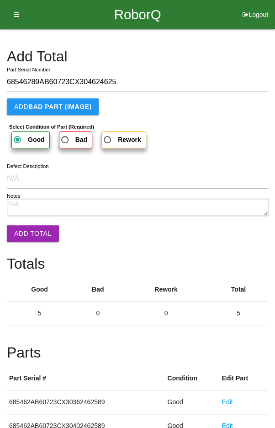
click at [27, 226] on button "Add Total" at bounding box center [33, 233] width 52 height 16
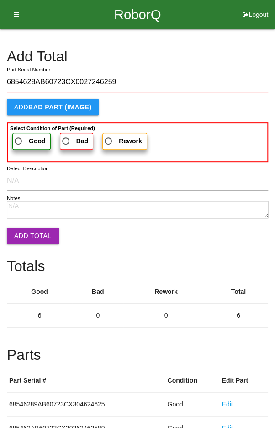
click at [23, 136] on span "Good" at bounding box center [29, 140] width 33 height 11
click at [19, 136] on input "Good" at bounding box center [16, 138] width 6 height 6
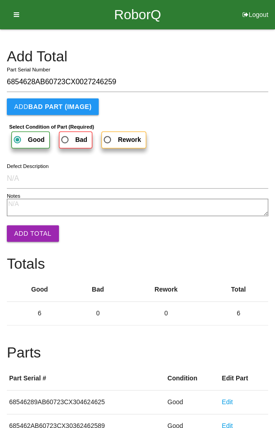
click at [27, 226] on button "Add Total" at bounding box center [33, 233] width 52 height 16
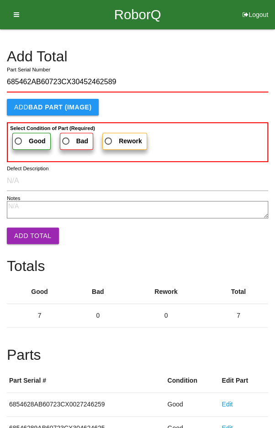
click at [26, 138] on span "Good" at bounding box center [29, 140] width 33 height 11
click at [19, 138] on input "Good" at bounding box center [16, 138] width 6 height 6
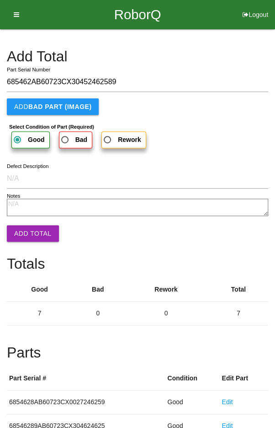
click at [27, 229] on button "Add Total" at bounding box center [33, 233] width 52 height 16
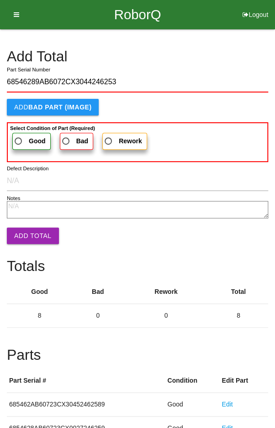
click at [28, 136] on span "Good" at bounding box center [29, 140] width 33 height 11
click at [19, 136] on input "Good" at bounding box center [16, 138] width 6 height 6
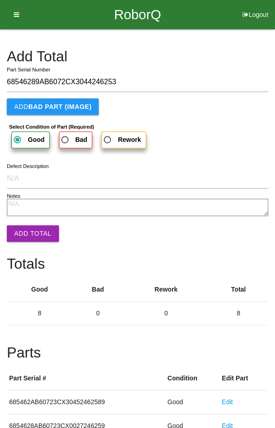
click at [27, 228] on button "Add Total" at bounding box center [33, 233] width 52 height 16
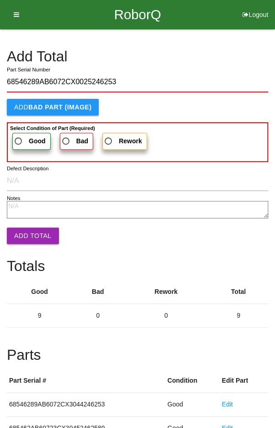
click at [24, 136] on span "Good" at bounding box center [29, 140] width 33 height 11
click at [19, 136] on input "Good" at bounding box center [16, 138] width 6 height 6
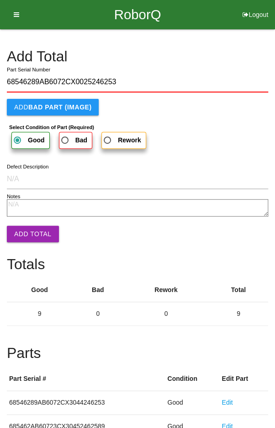
click at [29, 231] on button "Add Total" at bounding box center [33, 234] width 52 height 16
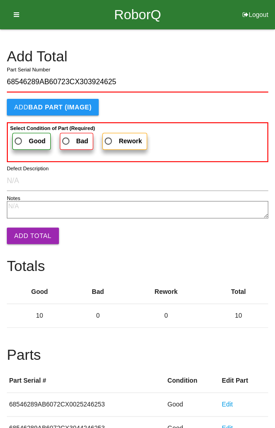
click at [26, 137] on span "Good" at bounding box center [29, 140] width 33 height 11
click at [19, 137] on input "Good" at bounding box center [16, 138] width 6 height 6
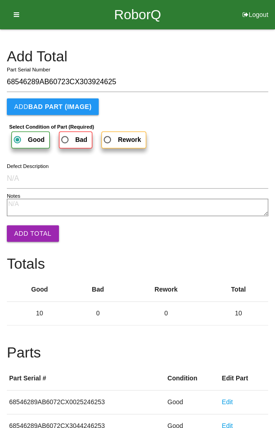
click at [26, 229] on button "Add Total" at bounding box center [33, 233] width 52 height 16
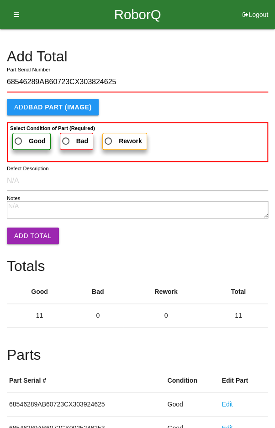
click at [29, 139] on b "Good" at bounding box center [37, 140] width 17 height 7
click at [19, 139] on input "Good" at bounding box center [16, 138] width 6 height 6
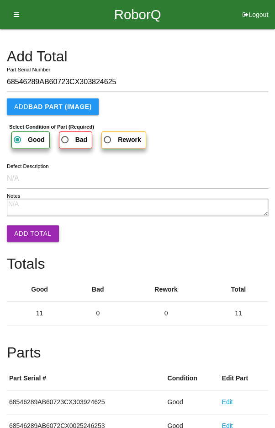
click at [35, 228] on button "Add Total" at bounding box center [33, 233] width 52 height 16
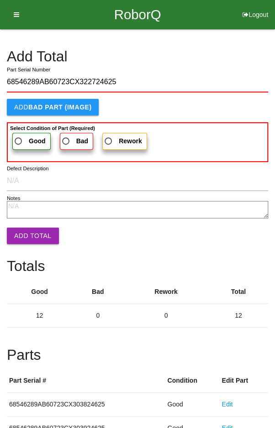
click at [25, 135] on span "Good" at bounding box center [29, 140] width 33 height 11
click at [19, 135] on input "Good" at bounding box center [16, 138] width 6 height 6
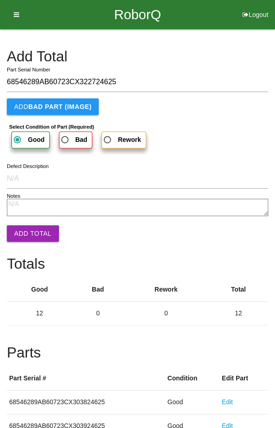
click at [28, 226] on button "Add Total" at bounding box center [33, 233] width 52 height 16
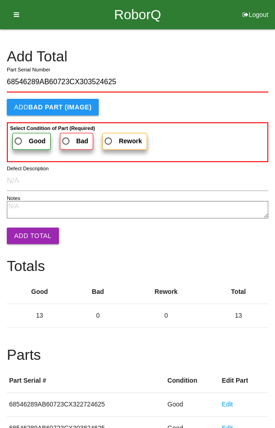
click at [22, 136] on span "Good" at bounding box center [29, 140] width 33 height 11
click at [19, 136] on input "Good" at bounding box center [16, 138] width 6 height 6
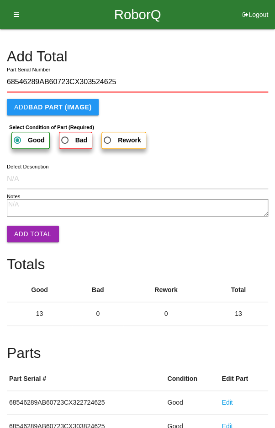
click at [26, 229] on button "Add Total" at bounding box center [33, 234] width 52 height 16
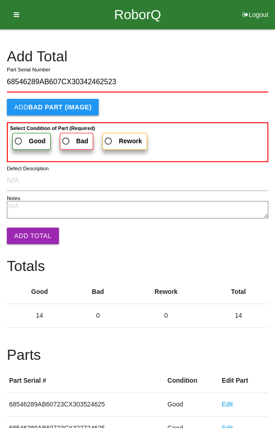
click at [25, 135] on span "Good" at bounding box center [29, 140] width 33 height 11
click at [19, 135] on input "Good" at bounding box center [16, 138] width 6 height 6
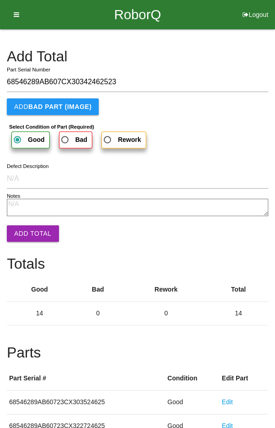
click at [32, 227] on button "Add Total" at bounding box center [33, 233] width 52 height 16
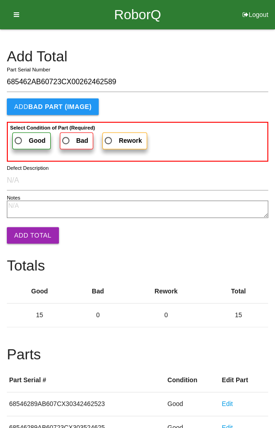
click at [20, 139] on span "Good" at bounding box center [29, 140] width 33 height 11
click at [19, 139] on input "Good" at bounding box center [16, 138] width 6 height 6
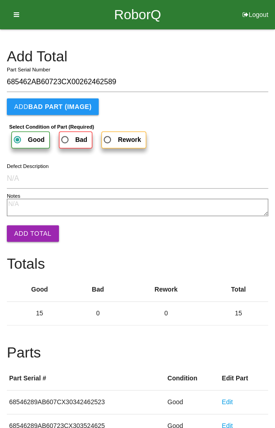
click at [30, 233] on button "Add Total" at bounding box center [33, 233] width 52 height 16
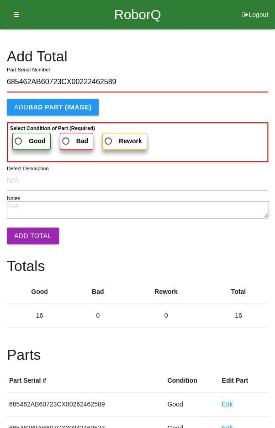
click at [24, 135] on span "Good" at bounding box center [29, 140] width 33 height 11
click at [19, 135] on input "Good" at bounding box center [16, 138] width 6 height 6
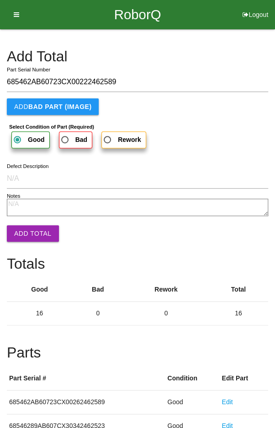
click at [32, 230] on button "Add Total" at bounding box center [33, 233] width 52 height 16
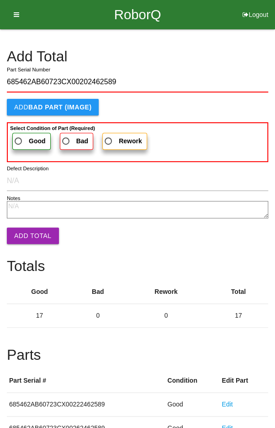
click at [27, 139] on span "Good" at bounding box center [29, 140] width 33 height 11
click at [19, 139] on input "Good" at bounding box center [16, 138] width 6 height 6
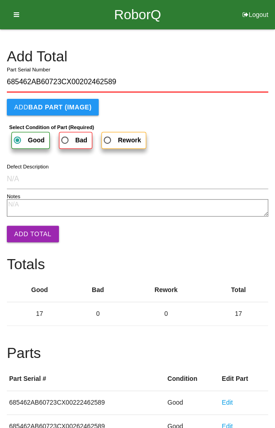
click at [32, 226] on button "Add Total" at bounding box center [33, 234] width 52 height 16
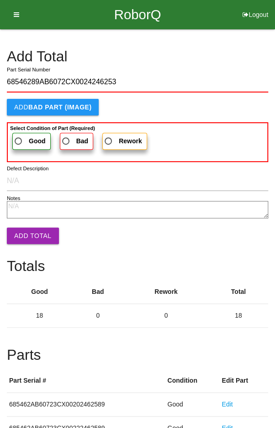
click at [23, 141] on span "Good" at bounding box center [29, 140] width 33 height 11
click at [19, 141] on input "Good" at bounding box center [16, 138] width 6 height 6
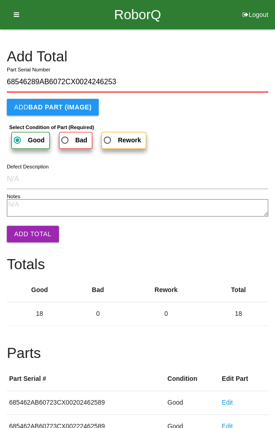
click at [29, 227] on button "Add Total" at bounding box center [33, 234] width 52 height 16
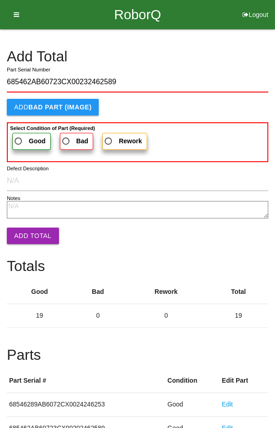
click at [23, 136] on span "Good" at bounding box center [29, 140] width 33 height 11
click at [19, 136] on input "Good" at bounding box center [16, 138] width 6 height 6
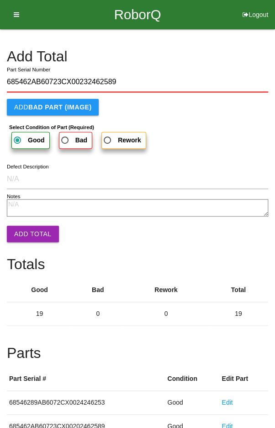
click at [29, 229] on button "Add Total" at bounding box center [33, 234] width 52 height 16
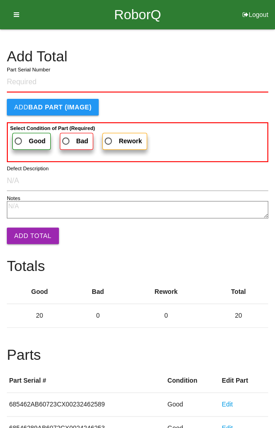
click at [219, 59] on h4 "Add Total" at bounding box center [138, 57] width 262 height 16
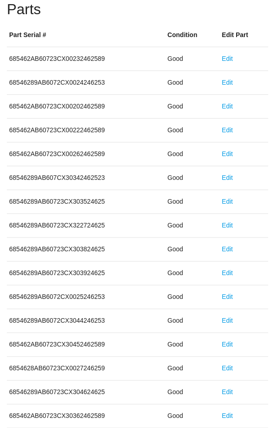
scroll to position [508, 0]
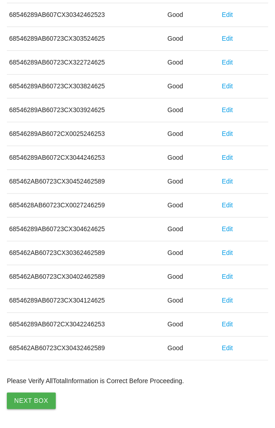
click at [28, 395] on button "Next Box" at bounding box center [31, 400] width 49 height 16
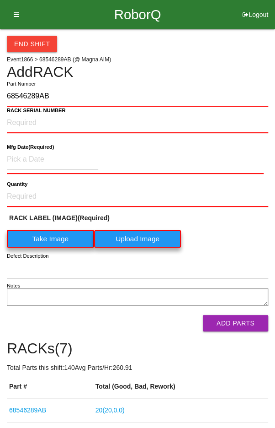
click at [45, 243] on label "Take Image" at bounding box center [50, 239] width 87 height 18
click at [0, 0] on \(IMAGE\) "Take Image" at bounding box center [0, 0] width 0 height 0
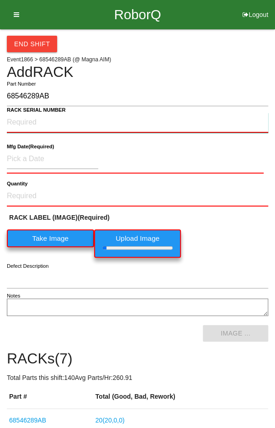
click at [22, 123] on NUMBER "RACK SERIAL NUMBER" at bounding box center [138, 123] width 262 height 20
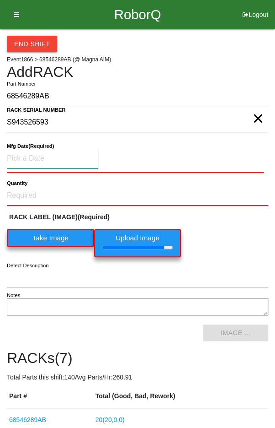
click at [28, 155] on input at bounding box center [53, 159] width 92 height 20
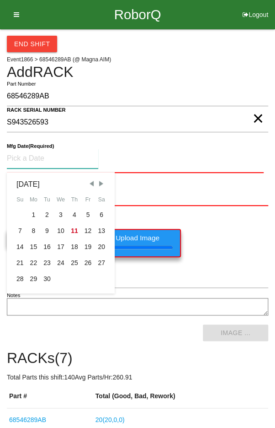
click at [72, 212] on div "4" at bounding box center [75, 215] width 14 height 16
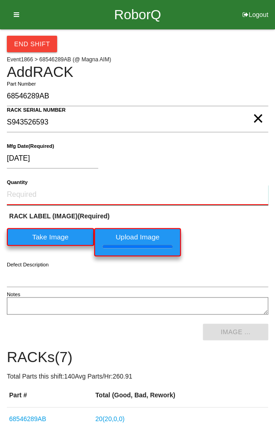
click at [39, 190] on input "Quantity" at bounding box center [138, 195] width 262 height 20
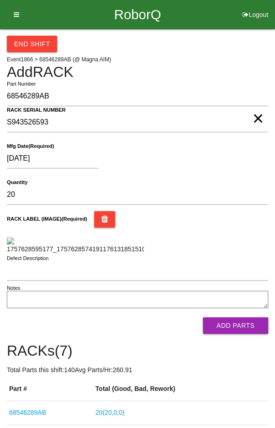
click at [230, 237] on div "RACK LABEL (IMAGE) (Required)" at bounding box center [138, 232] width 262 height 43
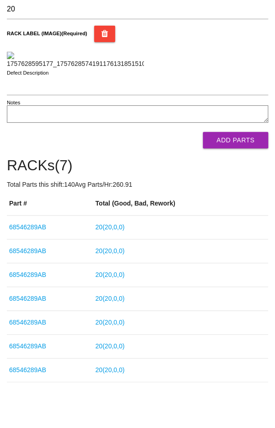
scroll to position [353, 0]
click at [245, 141] on button "Add Parts" at bounding box center [235, 140] width 65 height 16
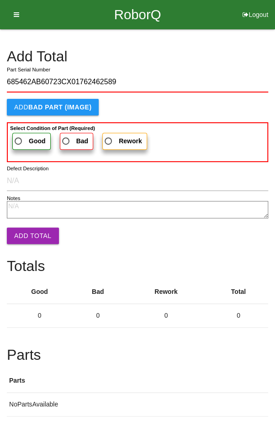
click at [27, 136] on span "Good" at bounding box center [29, 140] width 33 height 11
click at [19, 136] on input "Good" at bounding box center [16, 138] width 6 height 6
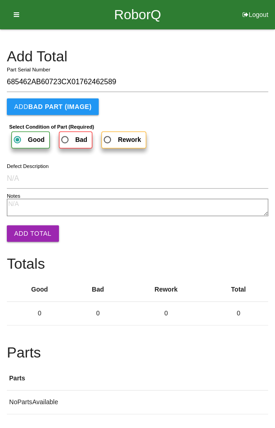
click at [28, 228] on button "Add Total" at bounding box center [33, 233] width 52 height 16
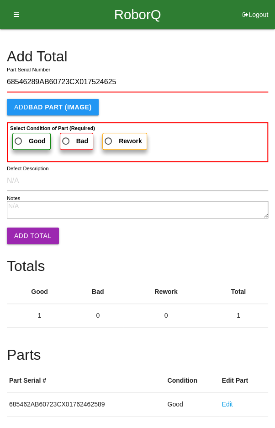
click at [22, 138] on span "Good" at bounding box center [29, 140] width 33 height 11
click at [19, 138] on input "Good" at bounding box center [16, 138] width 6 height 6
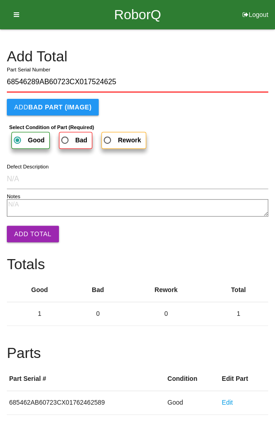
click at [26, 228] on button "Add Total" at bounding box center [33, 234] width 52 height 16
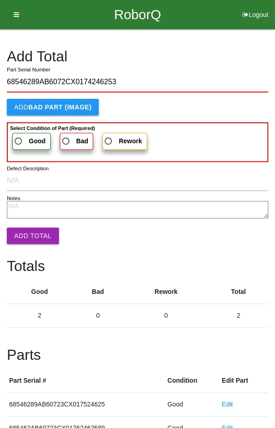
click at [22, 135] on span "Good" at bounding box center [29, 140] width 33 height 11
click at [19, 135] on input "Good" at bounding box center [16, 138] width 6 height 6
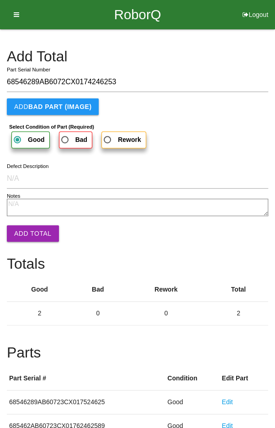
click at [28, 229] on button "Add Total" at bounding box center [33, 233] width 52 height 16
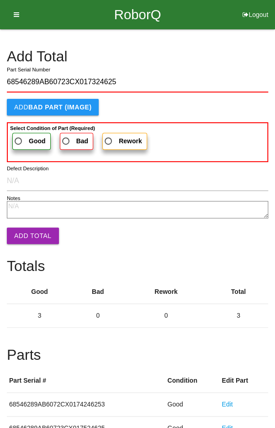
click at [23, 136] on span "Good" at bounding box center [29, 140] width 33 height 11
click at [19, 136] on input "Good" at bounding box center [16, 138] width 6 height 6
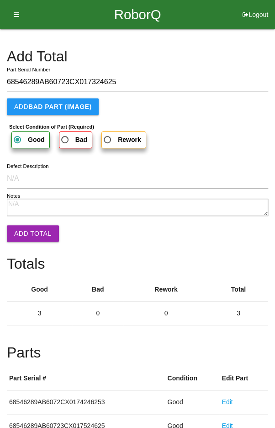
click at [28, 226] on button "Add Total" at bounding box center [33, 233] width 52 height 16
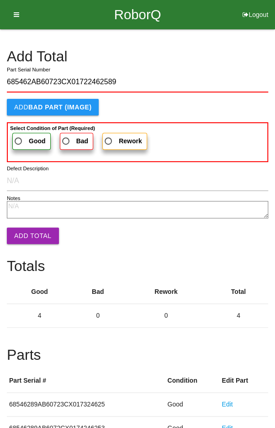
click at [24, 138] on span "Good" at bounding box center [29, 140] width 33 height 11
click at [19, 138] on input "Good" at bounding box center [16, 138] width 6 height 6
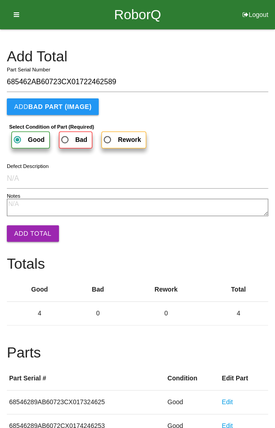
click at [28, 231] on button "Add Total" at bounding box center [33, 233] width 52 height 16
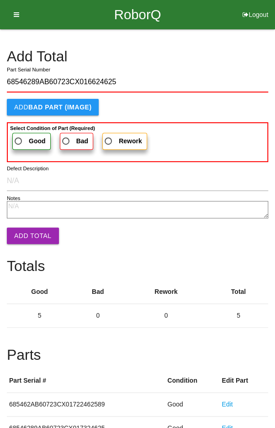
click at [22, 136] on span "Good" at bounding box center [29, 140] width 33 height 11
click at [19, 136] on input "Good" at bounding box center [16, 138] width 6 height 6
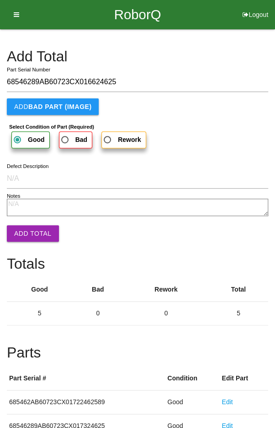
click at [29, 234] on button "Add Total" at bounding box center [33, 233] width 52 height 16
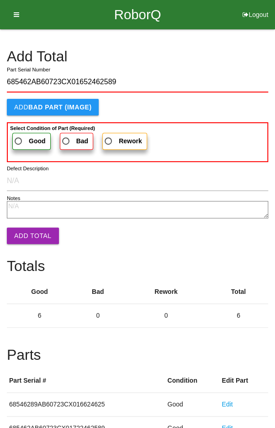
click at [22, 138] on span "Good" at bounding box center [29, 140] width 33 height 11
click at [19, 138] on input "Good" at bounding box center [16, 138] width 6 height 6
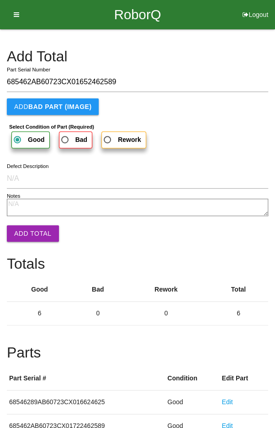
click at [29, 230] on button "Add Total" at bounding box center [33, 233] width 52 height 16
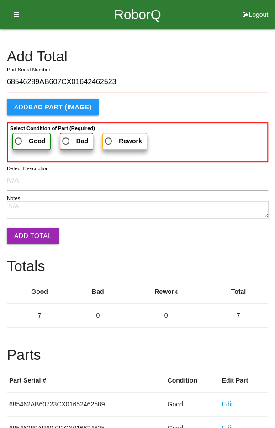
click at [26, 138] on span "Good" at bounding box center [29, 140] width 33 height 11
click at [19, 138] on input "Good" at bounding box center [16, 138] width 6 height 6
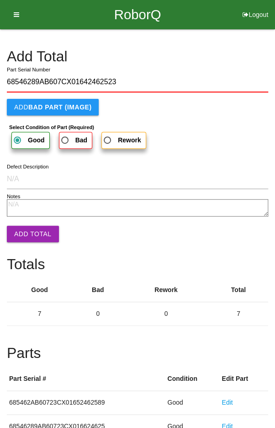
click at [31, 227] on button "Add Total" at bounding box center [33, 234] width 52 height 16
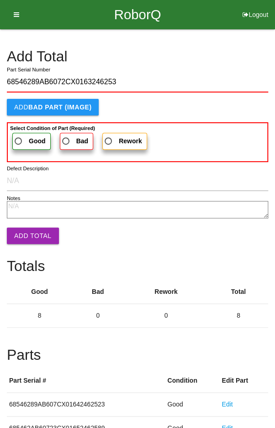
click at [24, 135] on span "Good" at bounding box center [29, 140] width 33 height 11
click at [19, 135] on input "Good" at bounding box center [16, 138] width 6 height 6
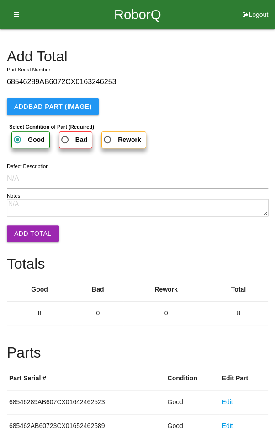
click at [32, 226] on button "Add Total" at bounding box center [33, 233] width 52 height 16
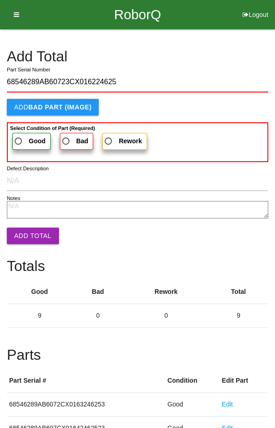
click at [19, 138] on span "Good" at bounding box center [29, 140] width 33 height 11
click at [19, 138] on input "Good" at bounding box center [16, 138] width 6 height 6
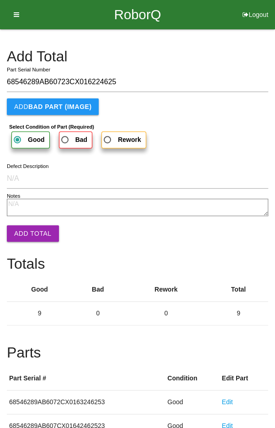
click at [30, 231] on button "Add Total" at bounding box center [33, 233] width 52 height 16
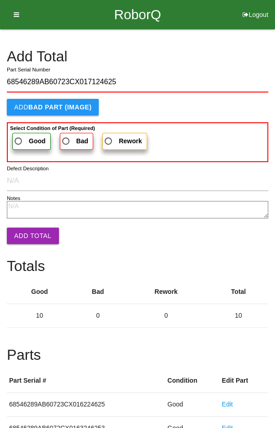
click at [25, 135] on span "Good" at bounding box center [29, 140] width 33 height 11
click at [19, 135] on input "Good" at bounding box center [16, 138] width 6 height 6
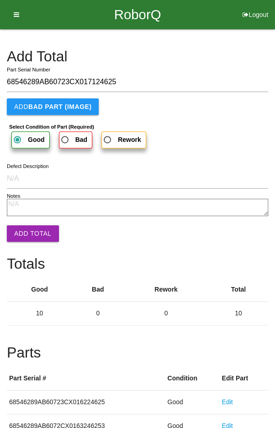
click at [29, 231] on button "Add Total" at bounding box center [33, 233] width 52 height 16
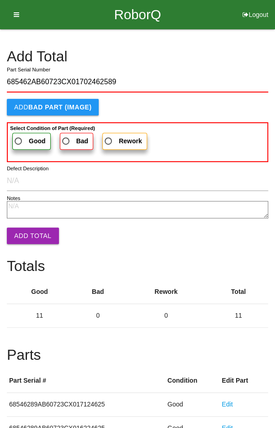
click at [21, 138] on span "Good" at bounding box center [29, 140] width 33 height 11
click at [19, 138] on input "Good" at bounding box center [16, 138] width 6 height 6
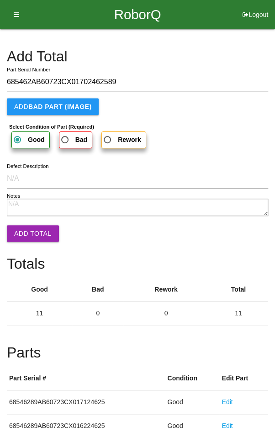
click at [30, 229] on button "Add Total" at bounding box center [33, 233] width 52 height 16
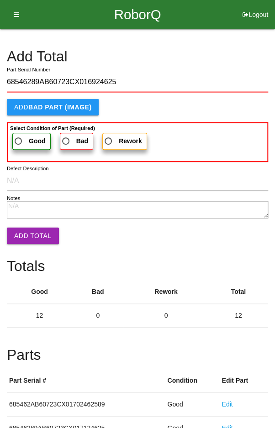
click at [24, 135] on span "Good" at bounding box center [29, 140] width 33 height 11
click at [19, 135] on input "Good" at bounding box center [16, 138] width 6 height 6
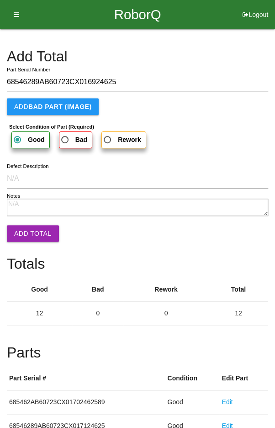
click at [31, 226] on button "Add Total" at bounding box center [33, 233] width 52 height 16
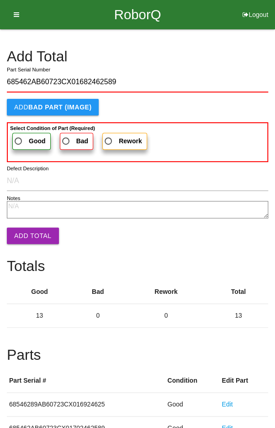
click at [21, 135] on span "Good" at bounding box center [29, 140] width 33 height 11
click at [19, 135] on input "Good" at bounding box center [16, 138] width 6 height 6
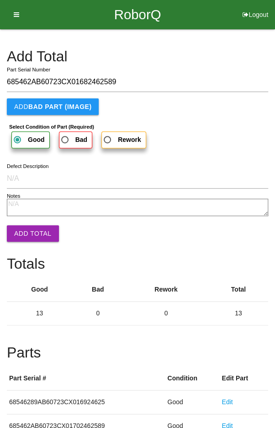
click at [30, 229] on button "Add Total" at bounding box center [33, 233] width 52 height 16
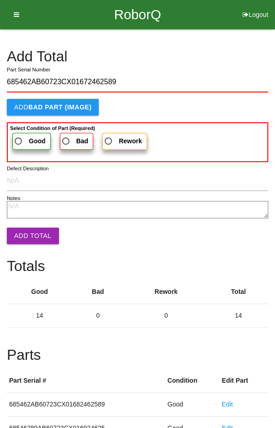
click at [26, 135] on span "Good" at bounding box center [29, 140] width 33 height 11
click at [19, 135] on input "Good" at bounding box center [16, 138] width 6 height 6
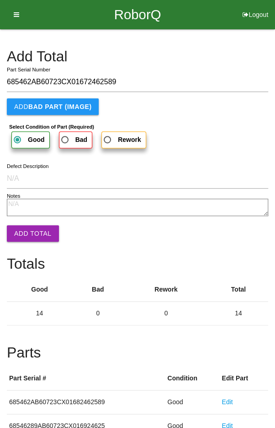
click at [28, 226] on button "Add Total" at bounding box center [33, 233] width 52 height 16
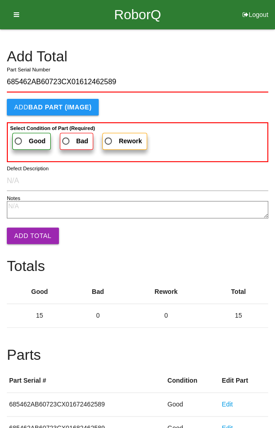
click at [20, 137] on span "Good" at bounding box center [29, 140] width 33 height 11
click at [19, 137] on input "Good" at bounding box center [16, 138] width 6 height 6
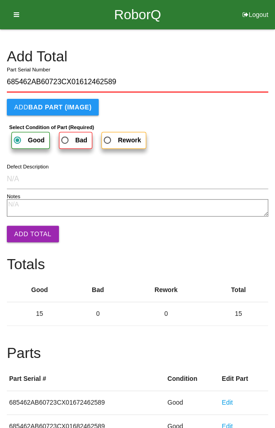
click at [27, 232] on button "Add Total" at bounding box center [33, 234] width 52 height 16
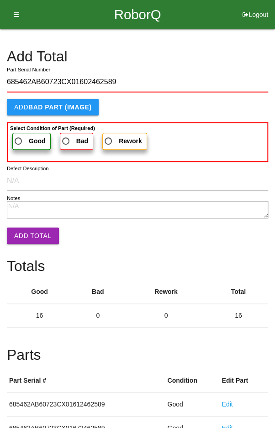
click at [27, 136] on span "Good" at bounding box center [29, 140] width 33 height 11
click at [19, 136] on input "Good" at bounding box center [16, 138] width 6 height 6
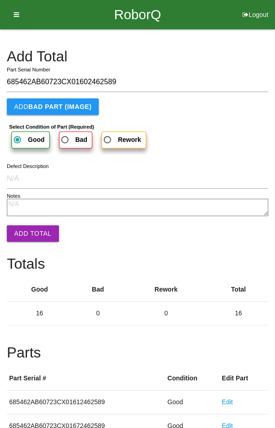
click at [29, 234] on button "Add Total" at bounding box center [33, 233] width 52 height 16
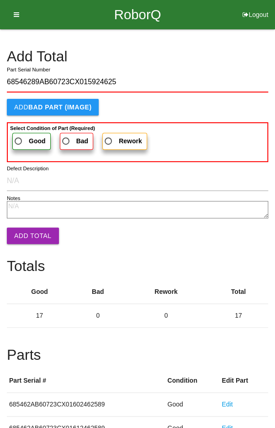
click at [22, 135] on span "Good" at bounding box center [29, 140] width 33 height 11
click at [19, 135] on input "Good" at bounding box center [16, 138] width 6 height 6
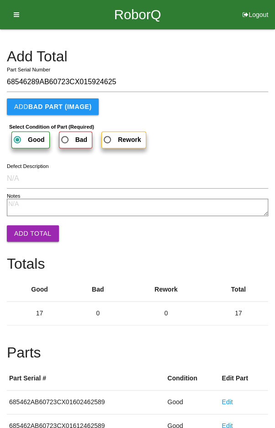
click at [28, 230] on button "Add Total" at bounding box center [33, 233] width 52 height 16
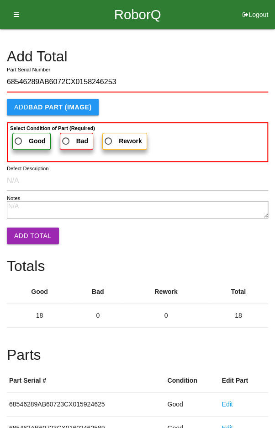
click at [23, 137] on span "Good" at bounding box center [29, 140] width 33 height 11
click at [19, 137] on input "Good" at bounding box center [16, 138] width 6 height 6
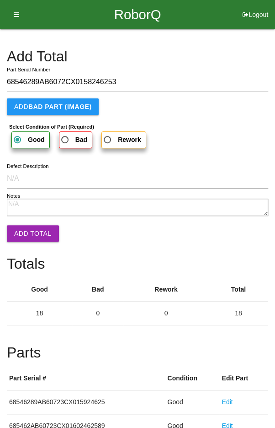
click at [30, 230] on button "Add Total" at bounding box center [33, 233] width 52 height 16
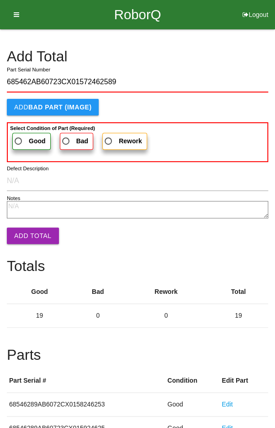
click at [25, 135] on span "Good" at bounding box center [29, 140] width 33 height 11
click at [19, 135] on input "Good" at bounding box center [16, 138] width 6 height 6
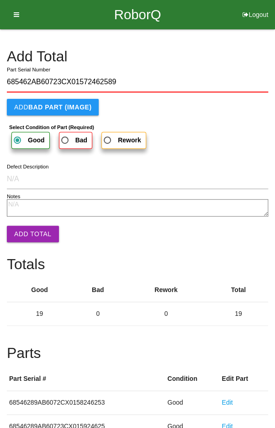
click at [29, 231] on button "Add Total" at bounding box center [33, 234] width 52 height 16
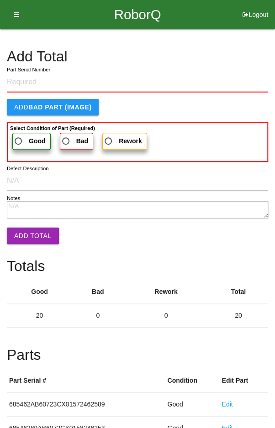
click at [224, 58] on h4 "Add Total" at bounding box center [138, 57] width 262 height 16
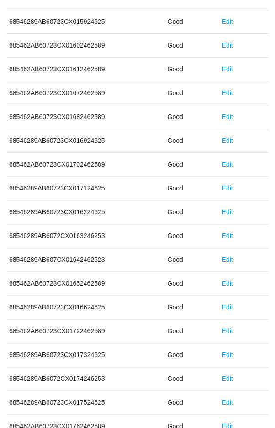
scroll to position [508, 0]
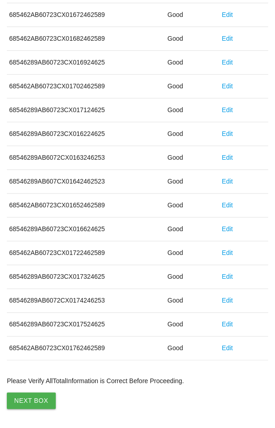
click at [24, 392] on button "Next Box" at bounding box center [31, 400] width 49 height 16
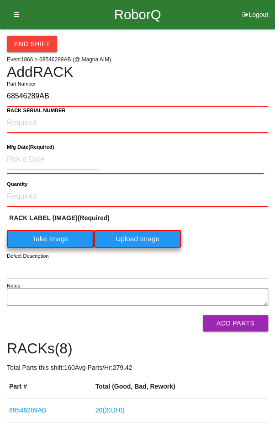
click at [43, 235] on label "Take Image" at bounding box center [50, 239] width 87 height 18
click at [0, 0] on \(IMAGE\) "Take Image" at bounding box center [0, 0] width 0 height 0
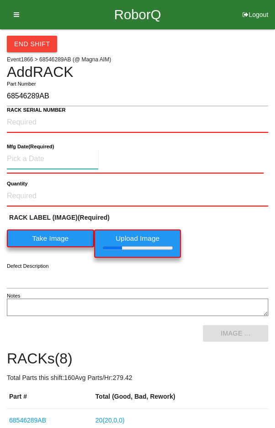
click at [26, 156] on input at bounding box center [53, 159] width 92 height 20
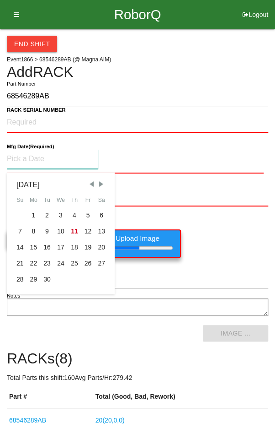
click at [42, 211] on div "2" at bounding box center [47, 215] width 14 height 16
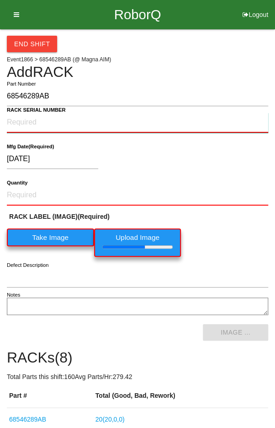
click at [18, 119] on NUMBER "RACK SERIAL NUMBER" at bounding box center [138, 123] width 262 height 20
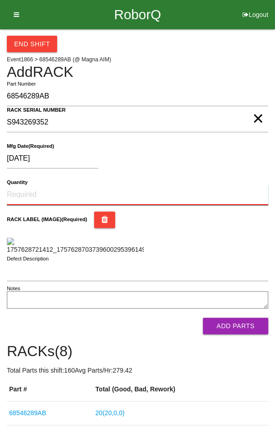
click at [38, 195] on input "Quantity" at bounding box center [138, 195] width 262 height 20
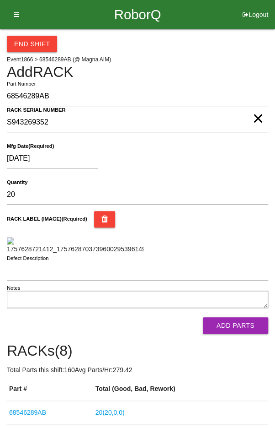
click at [228, 235] on div "RACK LABEL (IMAGE) (Required)" at bounding box center [138, 232] width 262 height 43
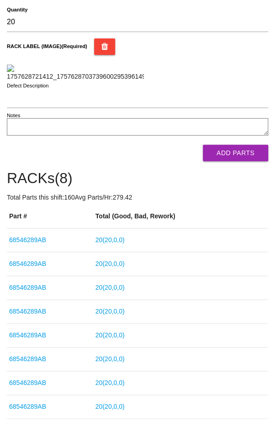
scroll to position [170, 0]
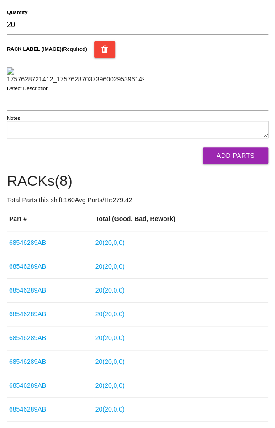
click at [245, 164] on button "Add Parts" at bounding box center [235, 155] width 65 height 16
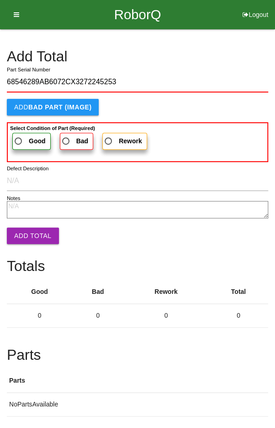
click at [25, 136] on span "Good" at bounding box center [29, 140] width 33 height 11
click at [19, 136] on input "Good" at bounding box center [16, 138] width 6 height 6
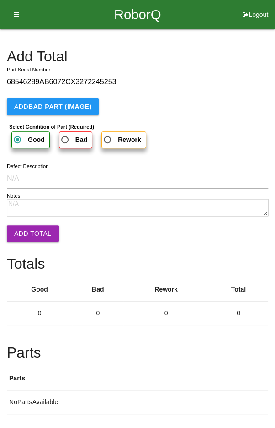
click at [28, 225] on button "Add Total" at bounding box center [33, 233] width 52 height 16
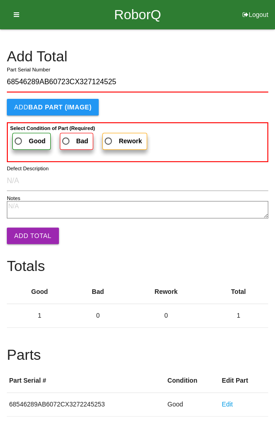
click at [22, 134] on label "Good" at bounding box center [31, 141] width 38 height 17
click at [19, 135] on input "Good" at bounding box center [16, 138] width 6 height 6
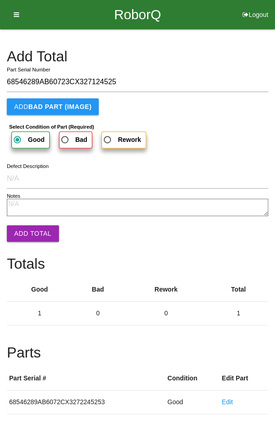
click at [27, 229] on button "Add Total" at bounding box center [33, 233] width 52 height 16
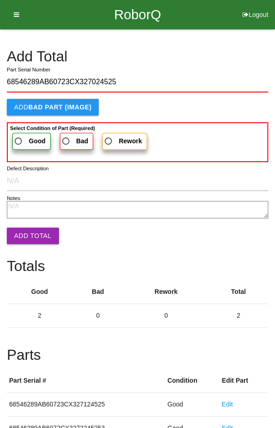
click at [26, 135] on span "Good" at bounding box center [29, 140] width 33 height 11
click at [19, 135] on input "Good" at bounding box center [16, 138] width 6 height 6
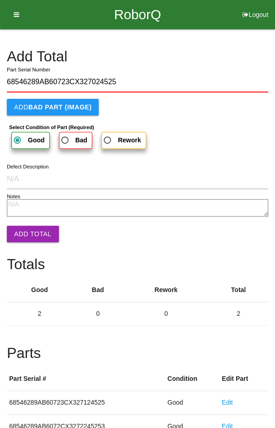
click at [30, 226] on button "Add Total" at bounding box center [33, 234] width 52 height 16
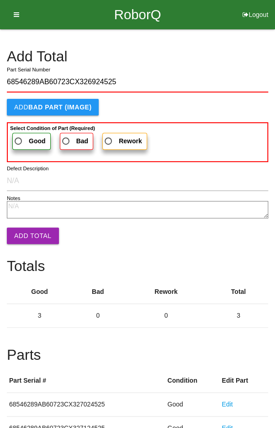
click at [27, 134] on label "Good" at bounding box center [31, 141] width 38 height 17
click at [19, 135] on input "Good" at bounding box center [16, 138] width 6 height 6
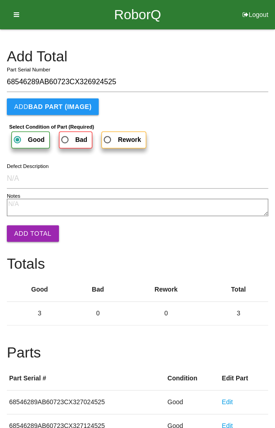
click at [29, 226] on button "Add Total" at bounding box center [33, 233] width 52 height 16
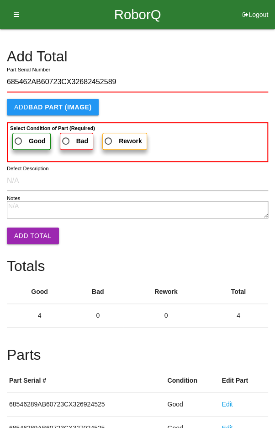
click at [29, 135] on span "Good" at bounding box center [29, 140] width 33 height 11
click at [19, 135] on input "Good" at bounding box center [16, 138] width 6 height 6
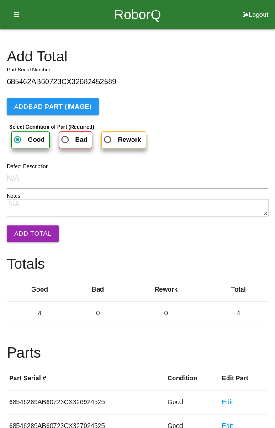
click at [29, 227] on button "Add Total" at bounding box center [33, 233] width 52 height 16
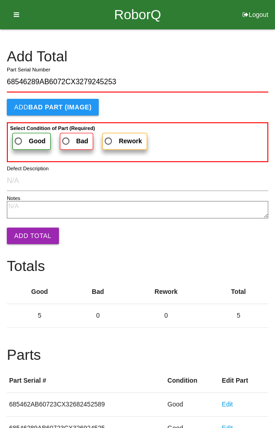
click at [29, 137] on b "Good" at bounding box center [37, 140] width 17 height 7
click at [19, 137] on input "Good" at bounding box center [16, 138] width 6 height 6
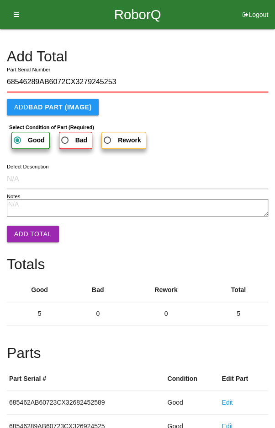
click at [29, 232] on button "Add Total" at bounding box center [33, 234] width 52 height 16
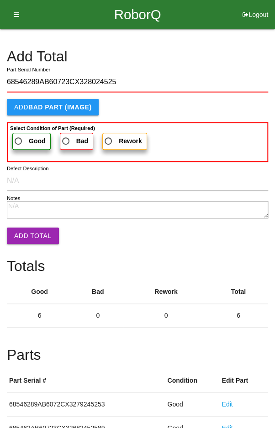
click at [26, 139] on span "Good" at bounding box center [29, 140] width 33 height 11
click at [19, 139] on input "Good" at bounding box center [16, 138] width 6 height 6
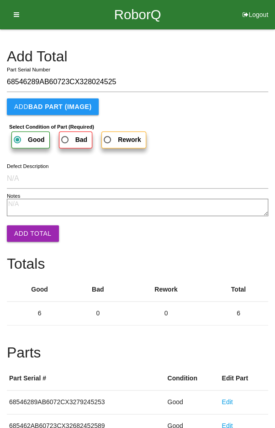
click at [29, 233] on button "Add Total" at bounding box center [33, 233] width 52 height 16
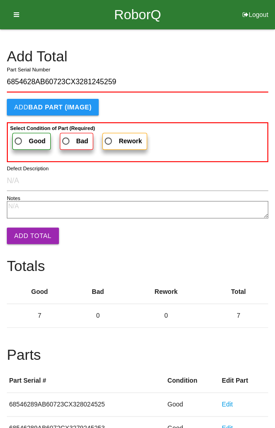
click at [24, 136] on span "Good" at bounding box center [29, 140] width 33 height 11
click at [19, 136] on input "Good" at bounding box center [16, 138] width 6 height 6
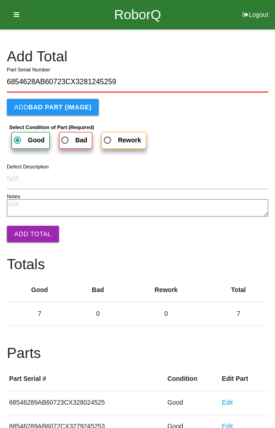
click at [29, 227] on button "Add Total" at bounding box center [33, 234] width 52 height 16
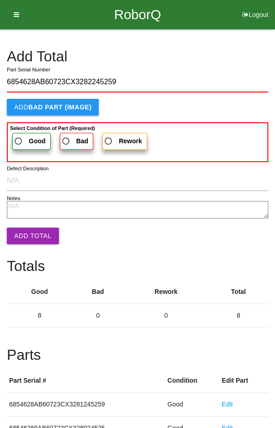
click at [26, 137] on span "Good" at bounding box center [29, 140] width 33 height 11
click at [19, 137] on input "Good" at bounding box center [16, 138] width 6 height 6
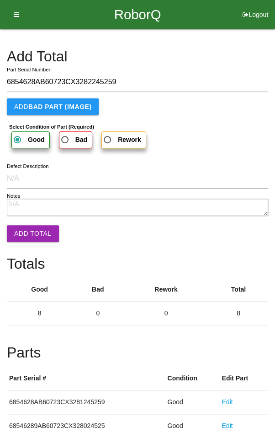
click at [29, 232] on button "Add Total" at bounding box center [33, 233] width 52 height 16
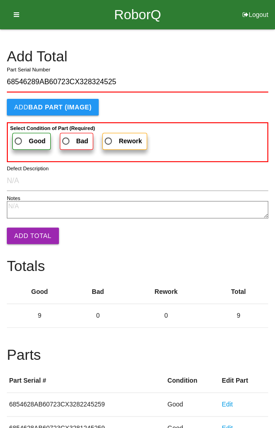
click at [25, 135] on span "Good" at bounding box center [29, 140] width 33 height 11
click at [19, 135] on input "Good" at bounding box center [16, 138] width 6 height 6
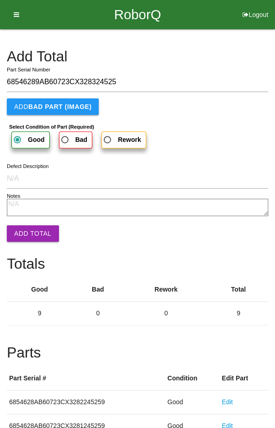
click at [30, 233] on button "Add Total" at bounding box center [33, 233] width 52 height 16
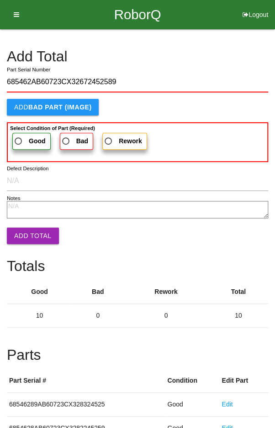
click at [22, 136] on span "Good" at bounding box center [29, 140] width 33 height 11
click at [19, 136] on input "Good" at bounding box center [16, 138] width 6 height 6
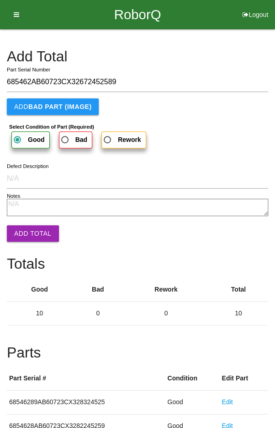
click at [32, 228] on button "Add Total" at bounding box center [33, 233] width 52 height 16
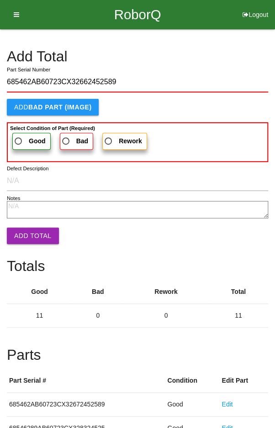
click at [22, 137] on span "Good" at bounding box center [29, 140] width 33 height 11
click at [19, 137] on input "Good" at bounding box center [16, 138] width 6 height 6
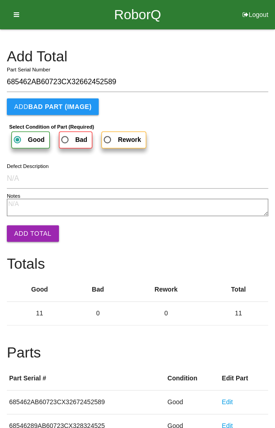
click at [29, 229] on button "Add Total" at bounding box center [33, 233] width 52 height 16
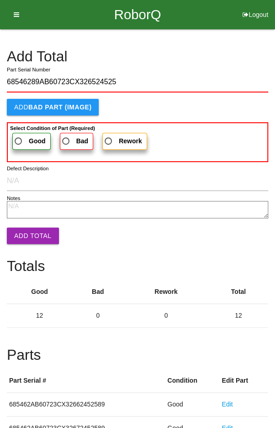
click at [22, 134] on label "Good" at bounding box center [31, 141] width 38 height 17
click at [19, 135] on input "Good" at bounding box center [16, 138] width 6 height 6
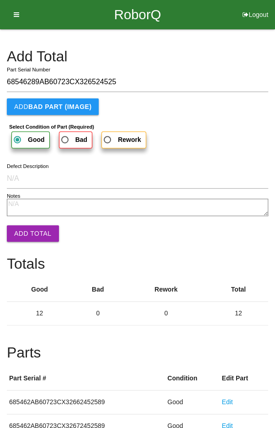
click at [29, 231] on button "Add Total" at bounding box center [33, 233] width 52 height 16
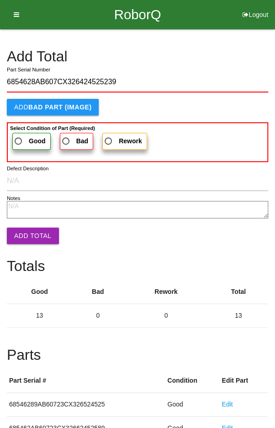
click at [23, 136] on span "Good" at bounding box center [29, 140] width 33 height 11
click at [19, 136] on input "Good" at bounding box center [16, 138] width 6 height 6
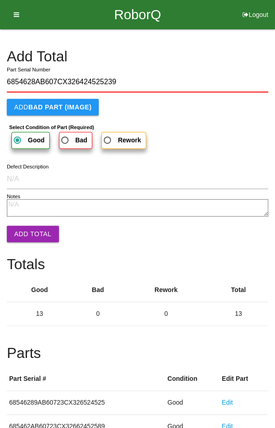
click at [30, 226] on button "Add Total" at bounding box center [33, 234] width 52 height 16
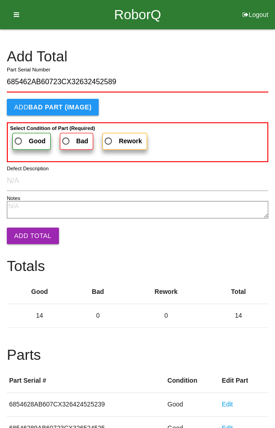
click at [22, 138] on span "Good" at bounding box center [29, 140] width 33 height 11
click at [19, 138] on input "Good" at bounding box center [16, 138] width 6 height 6
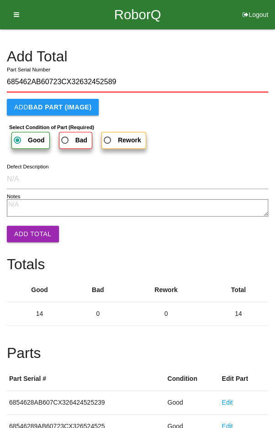
click at [32, 226] on button "Add Total" at bounding box center [33, 234] width 52 height 16
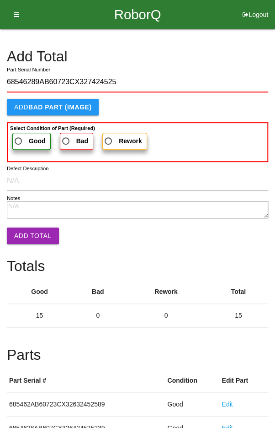
click at [23, 138] on span "Good" at bounding box center [29, 140] width 33 height 11
click at [19, 138] on input "Good" at bounding box center [16, 138] width 6 height 6
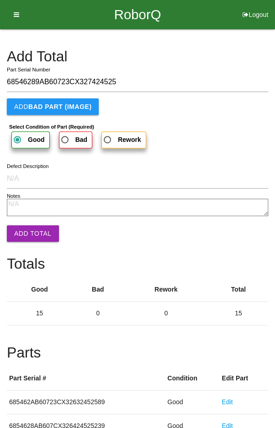
click at [27, 231] on button "Add Total" at bounding box center [33, 233] width 52 height 16
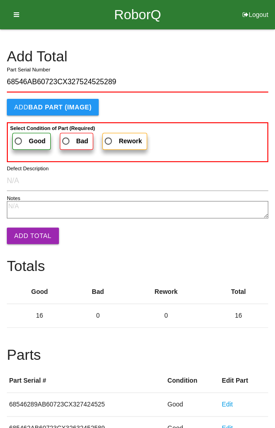
click at [23, 135] on span "Good" at bounding box center [29, 140] width 33 height 11
click at [19, 135] on input "Good" at bounding box center [16, 138] width 6 height 6
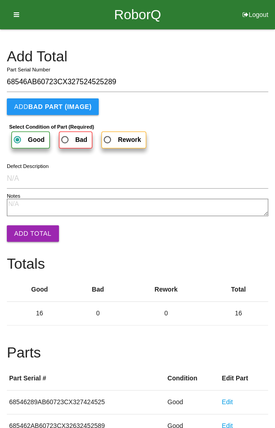
click at [29, 232] on button "Add Total" at bounding box center [33, 233] width 52 height 16
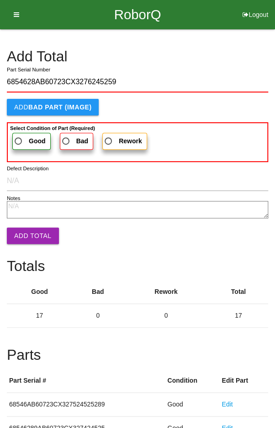
click at [26, 136] on span "Good" at bounding box center [29, 140] width 33 height 11
click at [19, 136] on input "Good" at bounding box center [16, 138] width 6 height 6
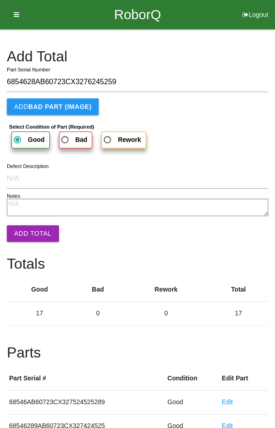
click at [26, 226] on button "Add Total" at bounding box center [33, 233] width 52 height 16
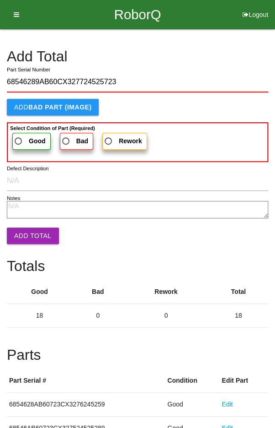
click at [24, 134] on label "Good" at bounding box center [31, 141] width 38 height 17
click at [19, 135] on input "Good" at bounding box center [16, 138] width 6 height 6
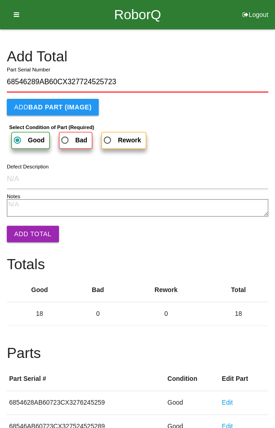
click at [28, 229] on button "Add Total" at bounding box center [33, 234] width 52 height 16
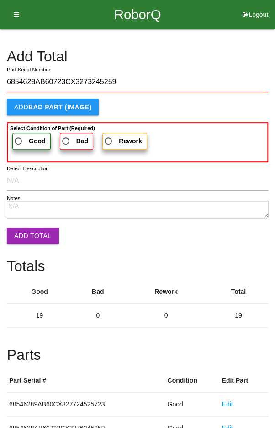
click at [23, 134] on label "Good" at bounding box center [31, 141] width 38 height 17
click at [19, 135] on input "Good" at bounding box center [16, 138] width 6 height 6
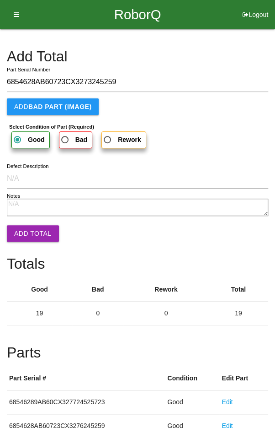
click at [27, 232] on button "Add Total" at bounding box center [33, 233] width 52 height 16
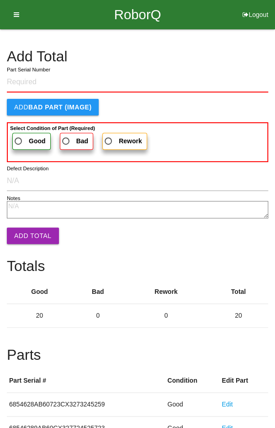
click at [223, 54] on h4 "Add Total" at bounding box center [138, 57] width 262 height 16
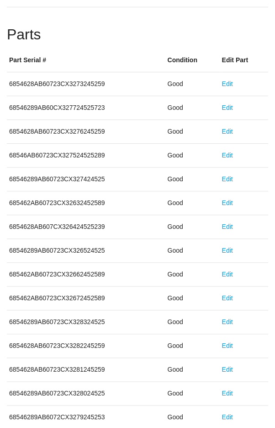
scroll to position [508, 0]
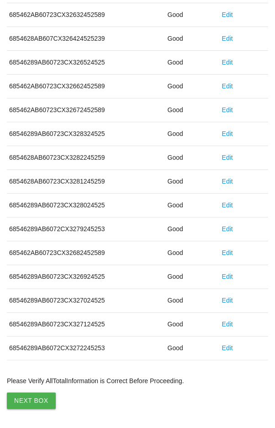
click at [27, 394] on button "Next Box" at bounding box center [31, 400] width 49 height 16
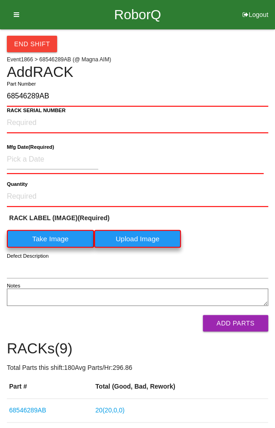
click at [47, 236] on label "Take Image" at bounding box center [50, 239] width 87 height 18
click at [0, 0] on \(IMAGE\) "Take Image" at bounding box center [0, 0] width 0 height 0
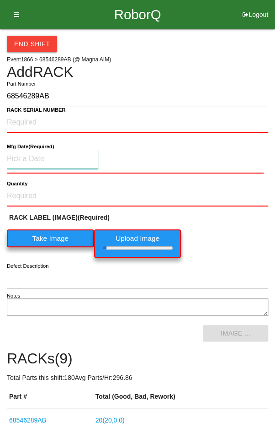
click at [36, 156] on input at bounding box center [53, 159] width 92 height 20
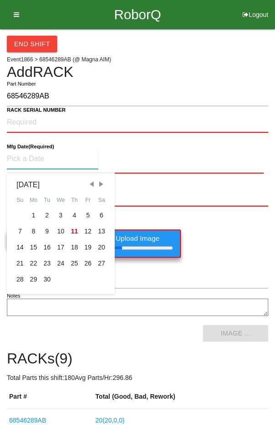
click at [32, 212] on div "1" at bounding box center [34, 215] width 14 height 16
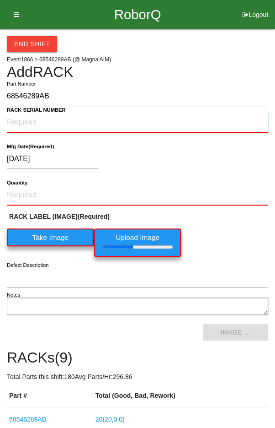
click at [14, 121] on NUMBER "RACK SERIAL NUMBER" at bounding box center [138, 123] width 262 height 20
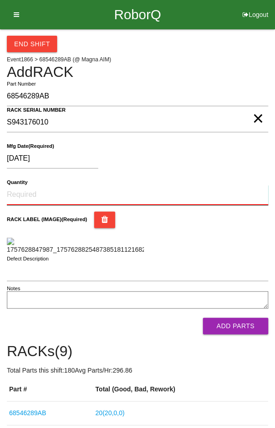
click at [38, 190] on input "Quantity" at bounding box center [138, 195] width 262 height 20
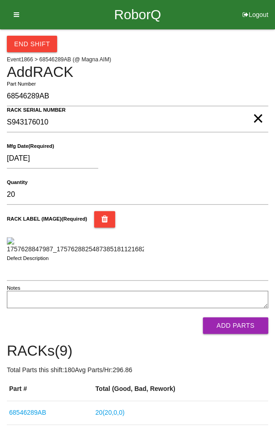
click at [244, 226] on div "RACK LABEL (IMAGE) (Required)" at bounding box center [138, 219] width 262 height 16
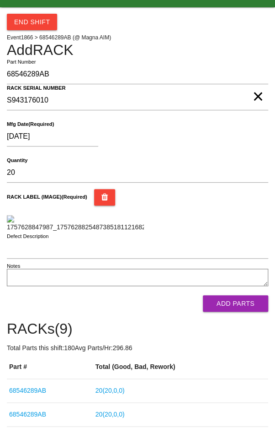
scroll to position [119, 0]
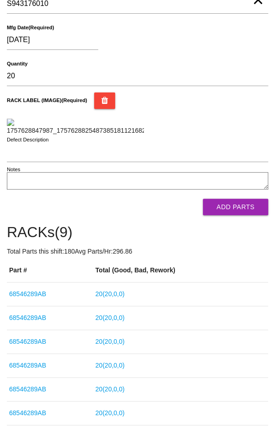
click at [244, 215] on button "Add Parts" at bounding box center [235, 207] width 65 height 16
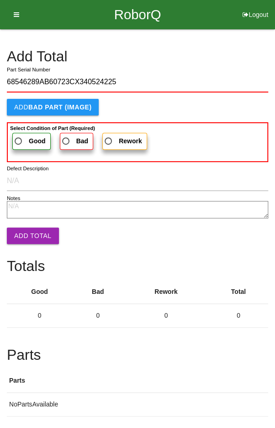
click at [25, 134] on label "Good" at bounding box center [31, 141] width 38 height 17
click at [19, 135] on input "Good" at bounding box center [16, 138] width 6 height 6
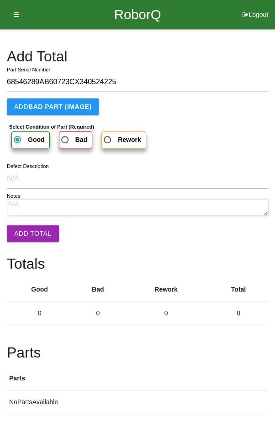
click at [31, 229] on button "Add Total" at bounding box center [33, 233] width 52 height 16
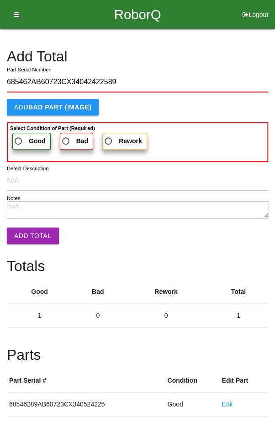
click at [27, 134] on label "Good" at bounding box center [31, 141] width 38 height 17
click at [19, 135] on input "Good" at bounding box center [16, 138] width 6 height 6
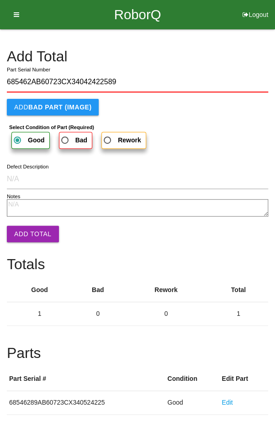
click at [29, 226] on button "Add Total" at bounding box center [33, 234] width 52 height 16
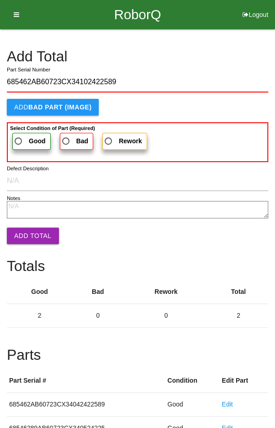
click at [22, 140] on span "Good" at bounding box center [29, 140] width 33 height 11
click at [19, 140] on input "Good" at bounding box center [16, 138] width 6 height 6
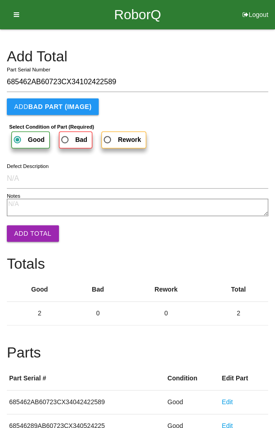
click at [25, 226] on button "Add Total" at bounding box center [33, 233] width 52 height 16
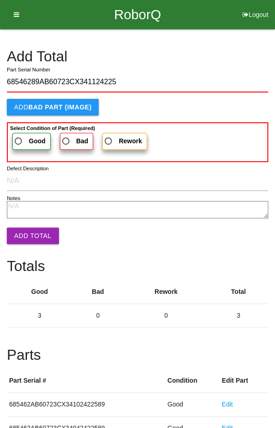
click at [26, 138] on span "Good" at bounding box center [29, 140] width 33 height 11
click at [19, 138] on input "Good" at bounding box center [16, 138] width 6 height 6
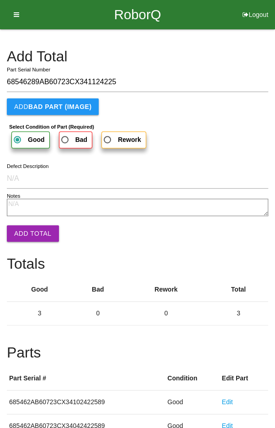
click at [27, 227] on button "Add Total" at bounding box center [33, 233] width 52 height 16
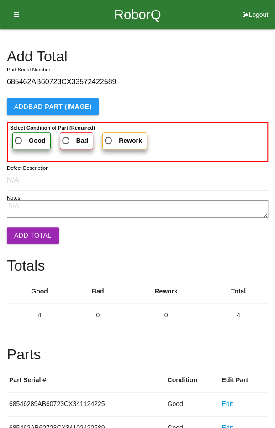
click at [22, 141] on span "Good" at bounding box center [29, 140] width 33 height 11
click at [19, 141] on input "Good" at bounding box center [16, 138] width 6 height 6
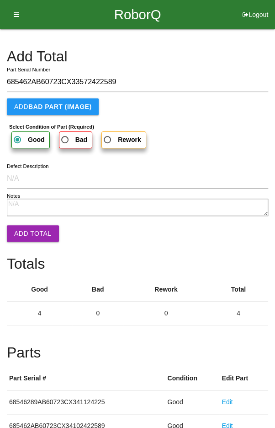
click at [28, 234] on button "Add Total" at bounding box center [33, 233] width 52 height 16
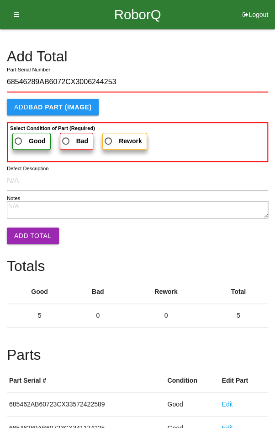
click at [22, 138] on span "Good" at bounding box center [29, 140] width 33 height 11
click at [19, 138] on input "Good" at bounding box center [16, 138] width 6 height 6
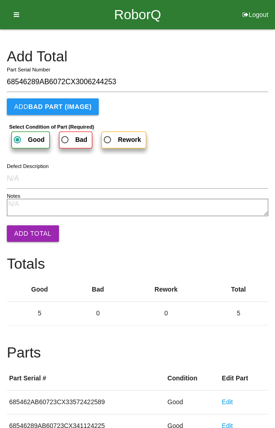
click at [24, 226] on button "Add Total" at bounding box center [33, 233] width 52 height 16
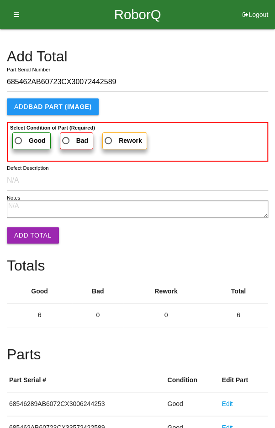
click at [19, 135] on span "Good" at bounding box center [29, 140] width 33 height 11
click at [19, 135] on input "Good" at bounding box center [16, 138] width 6 height 6
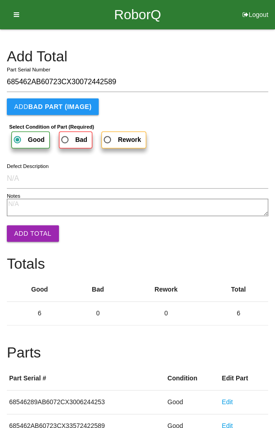
click at [26, 233] on button "Add Total" at bounding box center [33, 233] width 52 height 16
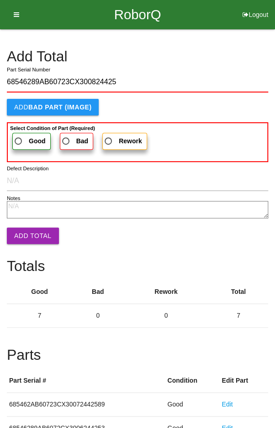
click at [27, 139] on span "Good" at bounding box center [29, 140] width 33 height 11
click at [19, 139] on input "Good" at bounding box center [16, 138] width 6 height 6
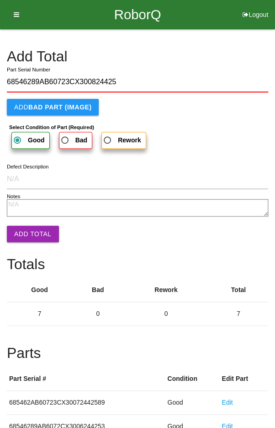
click at [28, 227] on button "Add Total" at bounding box center [33, 234] width 52 height 16
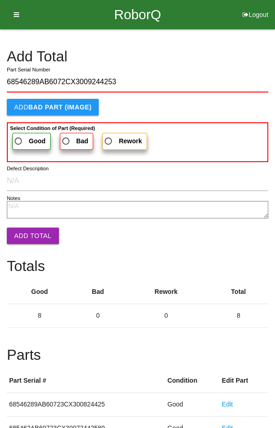
click at [22, 135] on span "Good" at bounding box center [29, 140] width 33 height 11
click at [19, 135] on input "Good" at bounding box center [16, 138] width 6 height 6
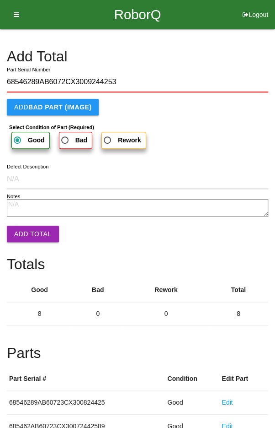
click at [29, 232] on button "Add Total" at bounding box center [33, 234] width 52 height 16
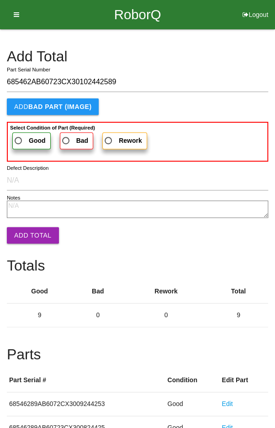
click at [19, 136] on span "Good" at bounding box center [29, 140] width 33 height 11
click at [19, 136] on input "Good" at bounding box center [16, 138] width 6 height 6
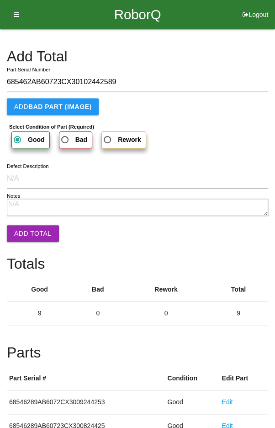
click at [29, 229] on button "Add Total" at bounding box center [33, 233] width 52 height 16
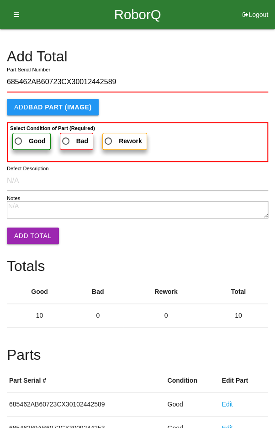
click at [21, 135] on span "Good" at bounding box center [29, 140] width 33 height 11
click at [19, 135] on input "Good" at bounding box center [16, 138] width 6 height 6
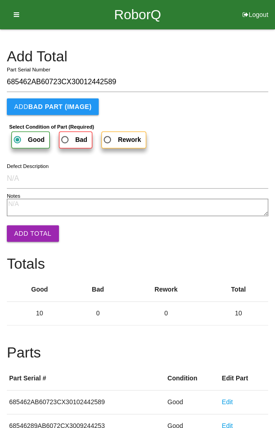
click at [30, 226] on button "Add Total" at bounding box center [33, 233] width 52 height 16
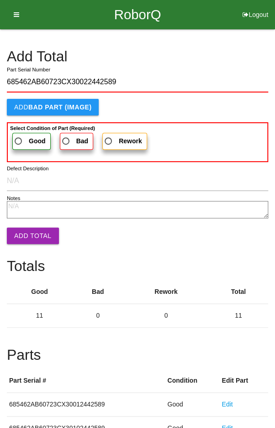
click at [23, 137] on span "Good" at bounding box center [29, 140] width 33 height 11
click at [19, 137] on input "Good" at bounding box center [16, 138] width 6 height 6
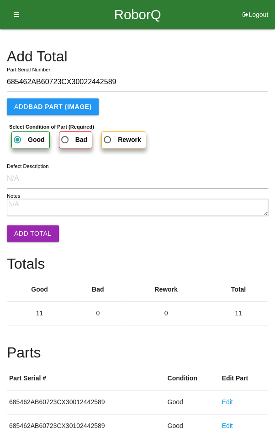
click at [30, 226] on button "Add Total" at bounding box center [33, 233] width 52 height 16
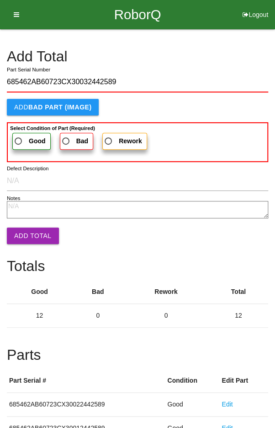
click at [23, 137] on span "Good" at bounding box center [29, 140] width 33 height 11
click at [19, 137] on input "Good" at bounding box center [16, 138] width 6 height 6
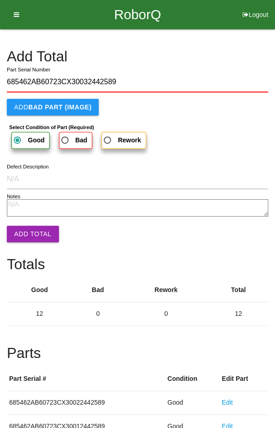
click at [30, 228] on button "Add Total" at bounding box center [33, 234] width 52 height 16
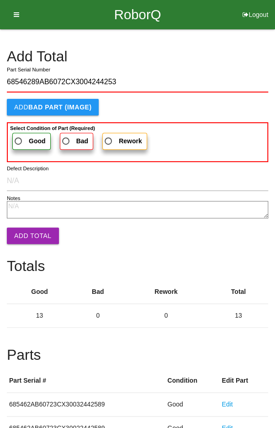
click at [27, 138] on span "Good" at bounding box center [29, 140] width 33 height 11
click at [19, 138] on input "Good" at bounding box center [16, 138] width 6 height 6
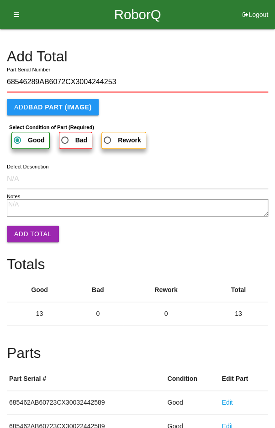
click at [32, 227] on button "Add Total" at bounding box center [33, 234] width 52 height 16
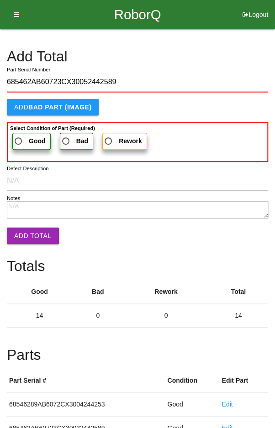
click at [25, 133] on label "Good" at bounding box center [31, 141] width 38 height 17
click at [19, 135] on input "Good" at bounding box center [16, 138] width 6 height 6
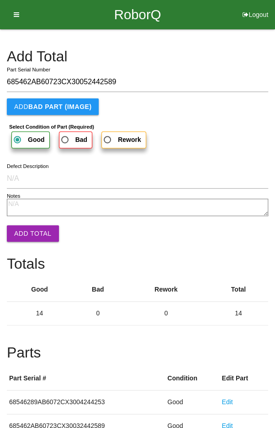
click at [32, 232] on button "Add Total" at bounding box center [33, 233] width 52 height 16
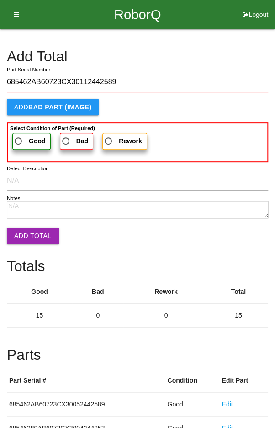
click at [23, 135] on span "Good" at bounding box center [29, 140] width 33 height 11
click at [19, 135] on input "Good" at bounding box center [16, 138] width 6 height 6
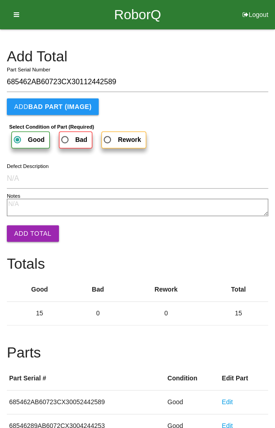
click at [31, 226] on button "Add Total" at bounding box center [33, 233] width 52 height 16
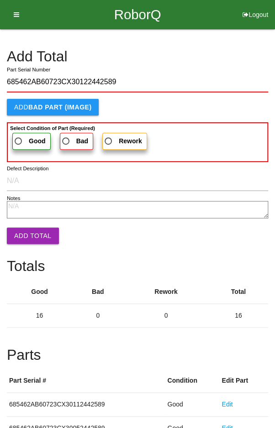
click at [25, 136] on span "Good" at bounding box center [29, 140] width 33 height 11
click at [19, 136] on input "Good" at bounding box center [16, 138] width 6 height 6
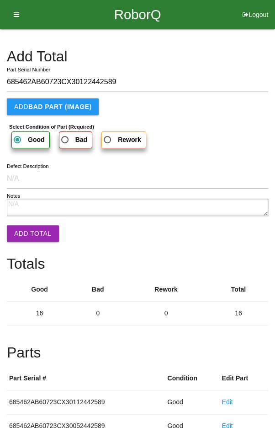
click at [30, 230] on button "Add Total" at bounding box center [33, 233] width 52 height 16
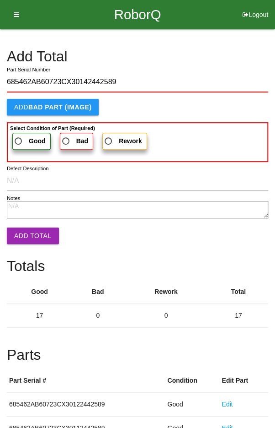
click at [22, 133] on label "Good" at bounding box center [31, 141] width 38 height 17
click at [19, 135] on input "Good" at bounding box center [16, 138] width 6 height 6
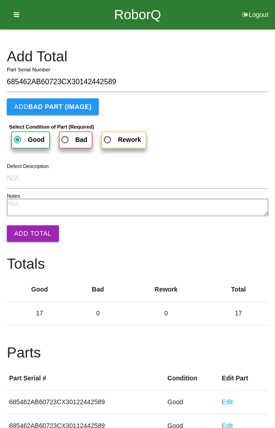
click at [29, 227] on button "Add Total" at bounding box center [33, 233] width 52 height 16
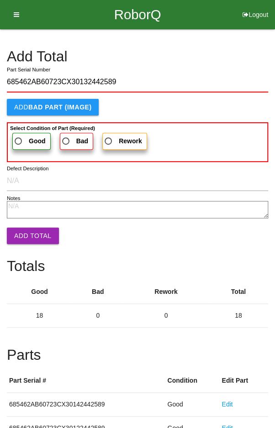
click at [23, 138] on span "Good" at bounding box center [29, 140] width 33 height 11
click at [19, 138] on input "Good" at bounding box center [16, 138] width 6 height 6
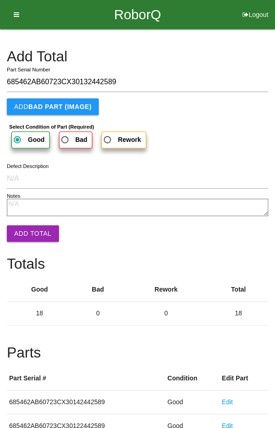
click at [30, 231] on button "Add Total" at bounding box center [33, 233] width 52 height 16
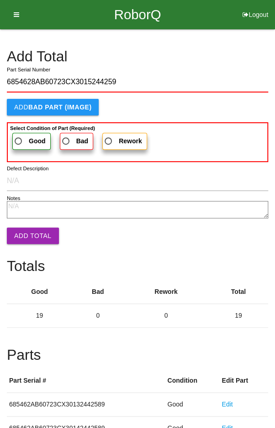
click at [22, 135] on span "Good" at bounding box center [29, 140] width 33 height 11
click at [19, 135] on input "Good" at bounding box center [16, 138] width 6 height 6
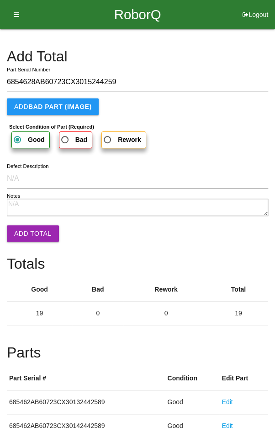
click at [30, 229] on button "Add Total" at bounding box center [33, 233] width 52 height 16
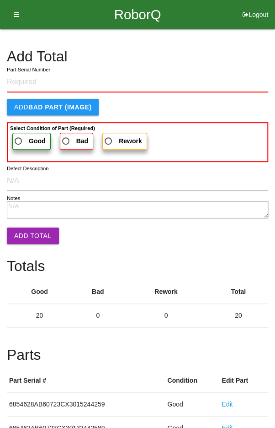
click at [239, 57] on h4 "Add Total" at bounding box center [138, 57] width 262 height 16
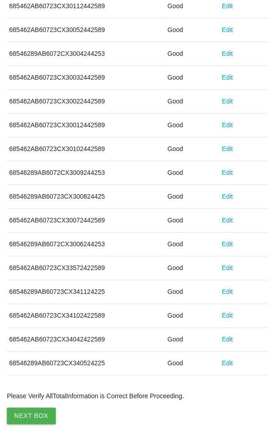
scroll to position [508, 0]
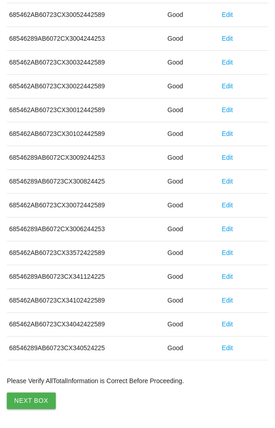
click at [27, 394] on button "Next Box" at bounding box center [31, 400] width 49 height 16
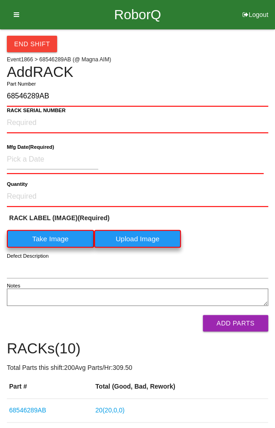
click at [47, 239] on label "Take Image" at bounding box center [50, 239] width 87 height 18
click at [0, 0] on \(IMAGE\) "Take Image" at bounding box center [0, 0] width 0 height 0
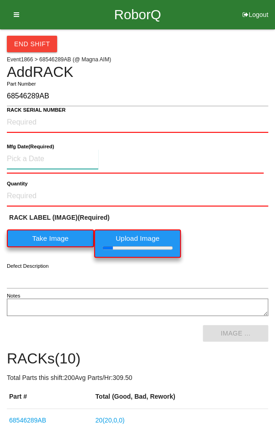
click at [38, 156] on input at bounding box center [53, 159] width 92 height 20
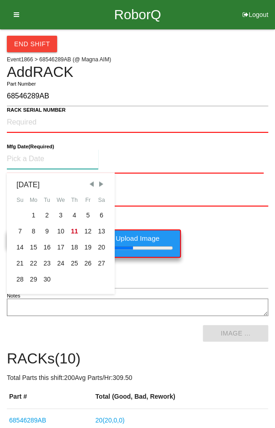
click at [68, 213] on div "4" at bounding box center [75, 215] width 14 height 16
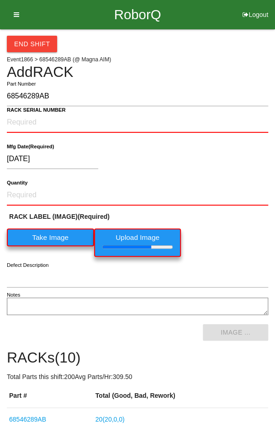
click at [25, 112] on b "RACK SERIAL NUMBER" at bounding box center [36, 110] width 59 height 6
click at [25, 113] on NUMBER "RACK SERIAL NUMBER" at bounding box center [138, 123] width 262 height 20
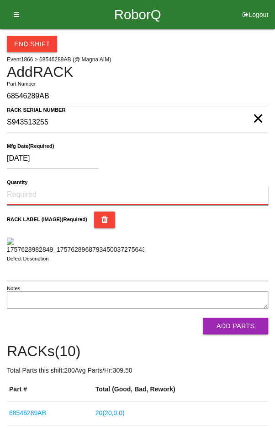
click at [32, 192] on input "Quantity" at bounding box center [138, 195] width 262 height 20
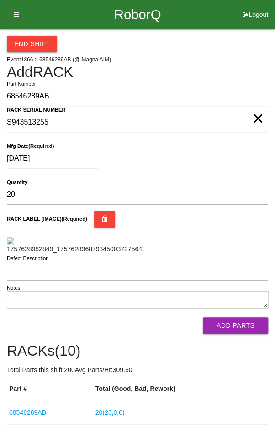
click at [243, 237] on div "RACK LABEL (IMAGE) (Required)" at bounding box center [138, 232] width 262 height 43
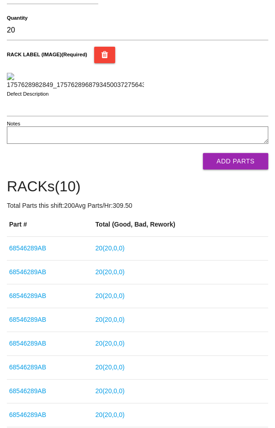
scroll to position [168, 0]
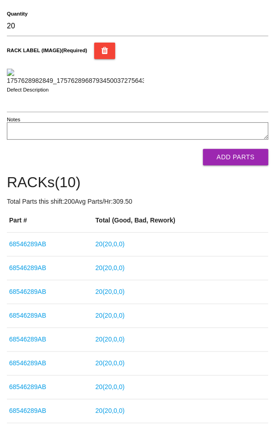
click at [248, 165] on button "Add Parts" at bounding box center [235, 157] width 65 height 16
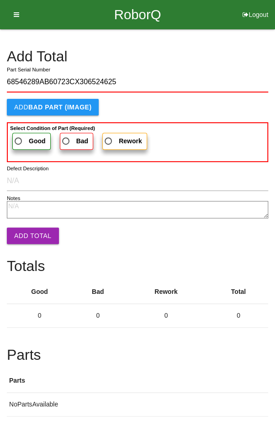
click at [23, 133] on label "Good" at bounding box center [31, 141] width 38 height 17
click at [19, 135] on input "Good" at bounding box center [16, 138] width 6 height 6
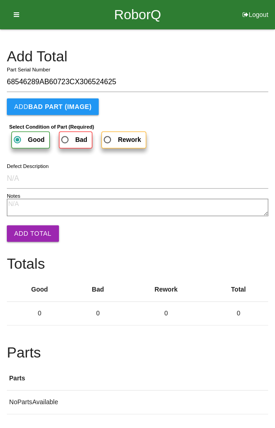
click at [23, 226] on button "Add Total" at bounding box center [33, 233] width 52 height 16
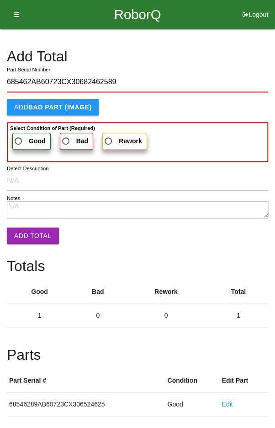
click at [26, 140] on span "Good" at bounding box center [29, 140] width 33 height 11
click at [19, 140] on input "Good" at bounding box center [16, 138] width 6 height 6
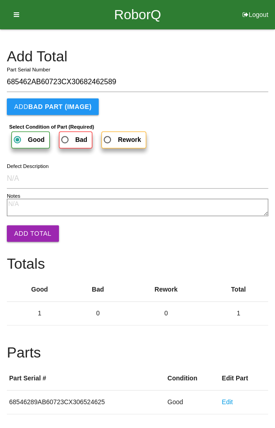
click at [29, 226] on button "Add Total" at bounding box center [33, 233] width 52 height 16
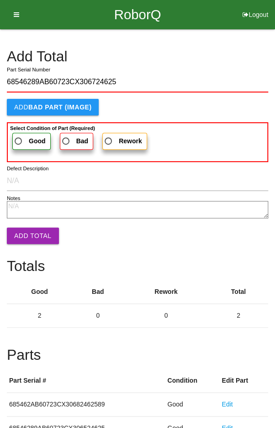
click at [23, 135] on span "Good" at bounding box center [29, 140] width 33 height 11
click at [19, 135] on input "Good" at bounding box center [16, 138] width 6 height 6
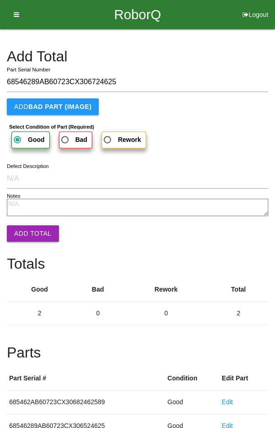
click at [27, 226] on button "Add Total" at bounding box center [33, 233] width 52 height 16
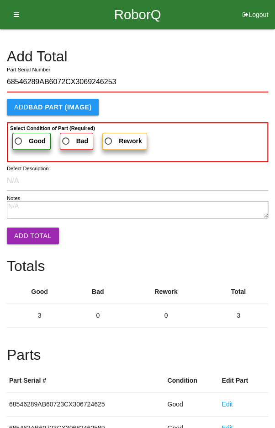
click at [26, 135] on span "Good" at bounding box center [29, 140] width 33 height 11
click at [19, 135] on input "Good" at bounding box center [16, 138] width 6 height 6
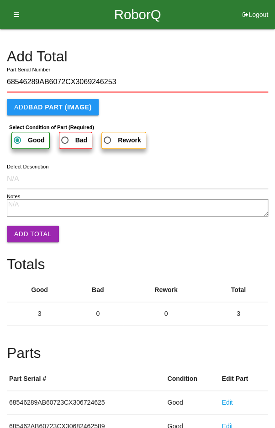
click at [25, 232] on button "Add Total" at bounding box center [33, 234] width 52 height 16
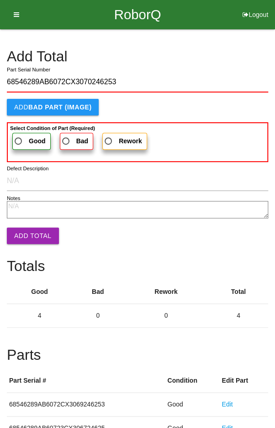
click at [22, 134] on label "Good" at bounding box center [31, 141] width 38 height 17
click at [19, 135] on input "Good" at bounding box center [16, 138] width 6 height 6
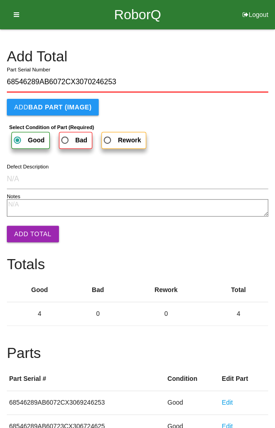
click at [29, 226] on button "Add Total" at bounding box center [33, 234] width 52 height 16
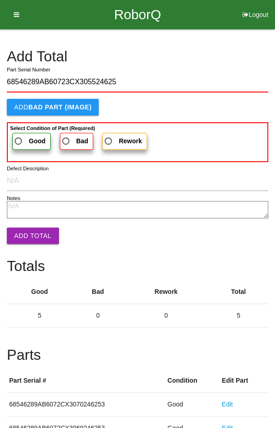
click at [27, 134] on label "Good" at bounding box center [31, 141] width 38 height 17
click at [19, 135] on input "Good" at bounding box center [16, 138] width 6 height 6
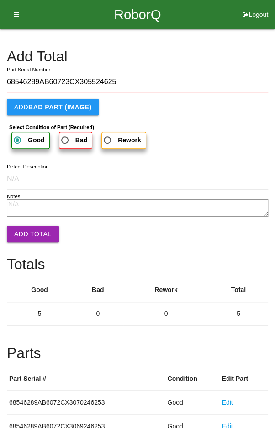
click at [25, 232] on button "Add Total" at bounding box center [33, 234] width 52 height 16
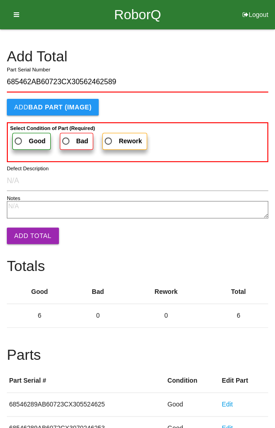
click at [25, 135] on span "Good" at bounding box center [29, 140] width 33 height 11
click at [19, 135] on input "Good" at bounding box center [16, 138] width 6 height 6
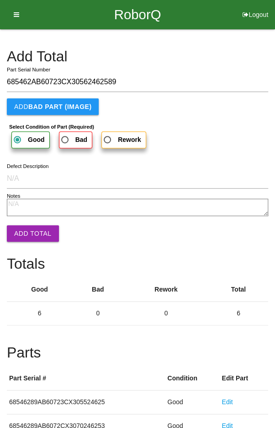
click at [28, 233] on button "Add Total" at bounding box center [33, 233] width 52 height 16
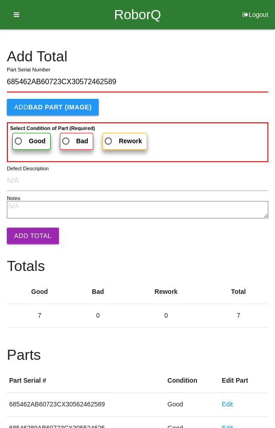
click at [26, 138] on span "Good" at bounding box center [29, 140] width 33 height 11
click at [19, 138] on input "Good" at bounding box center [16, 138] width 6 height 6
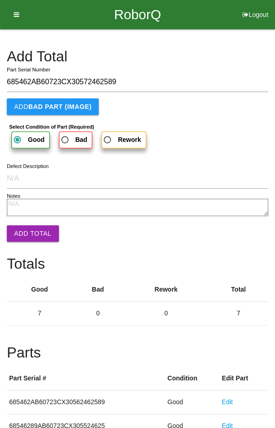
click at [26, 233] on button "Add Total" at bounding box center [33, 233] width 52 height 16
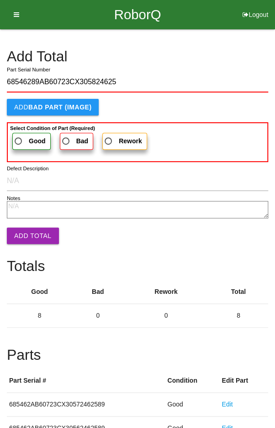
click at [24, 140] on span "Good" at bounding box center [29, 140] width 33 height 11
click at [19, 140] on input "Good" at bounding box center [16, 138] width 6 height 6
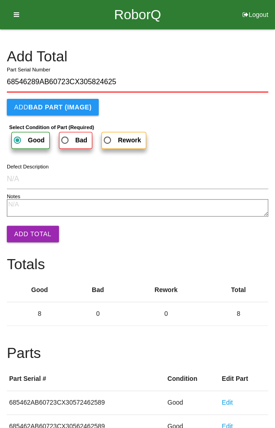
click at [25, 229] on button "Add Total" at bounding box center [33, 234] width 52 height 16
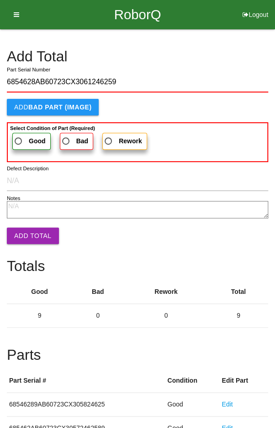
click at [32, 137] on b "Good" at bounding box center [37, 140] width 17 height 7
click at [19, 137] on input "Good" at bounding box center [16, 138] width 6 height 6
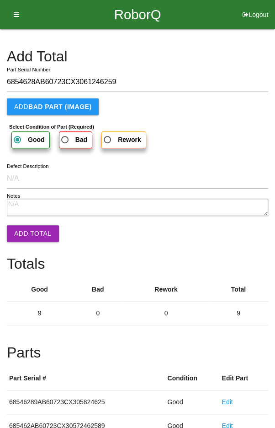
click at [25, 231] on button "Add Total" at bounding box center [33, 233] width 52 height 16
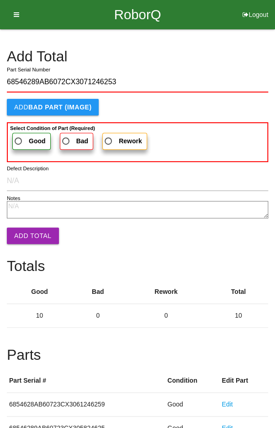
click
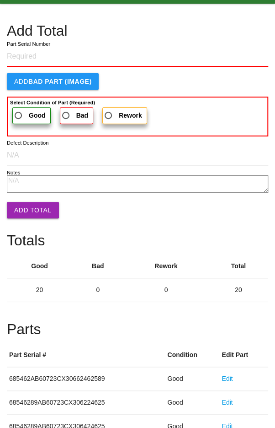
scroll to position [508, 0]
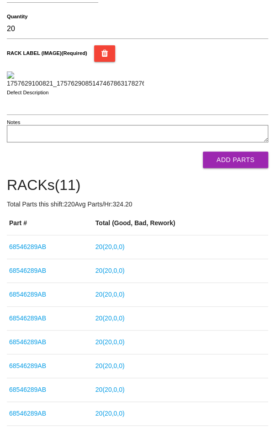
scroll to position [167, 0]
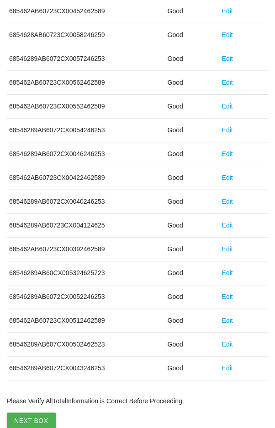
scroll to position [508, 0]
